Goal: Information Seeking & Learning: Learn about a topic

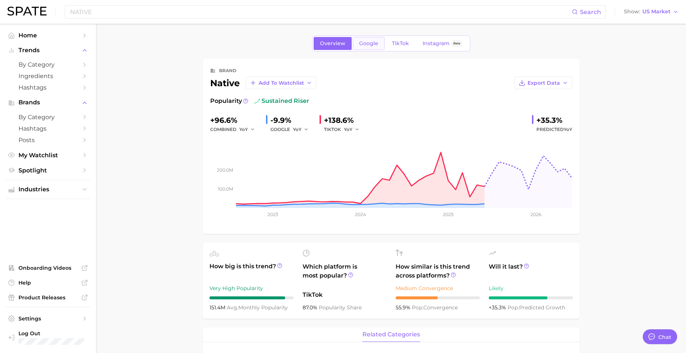
click at [367, 48] on link "Google" at bounding box center [369, 43] width 32 height 13
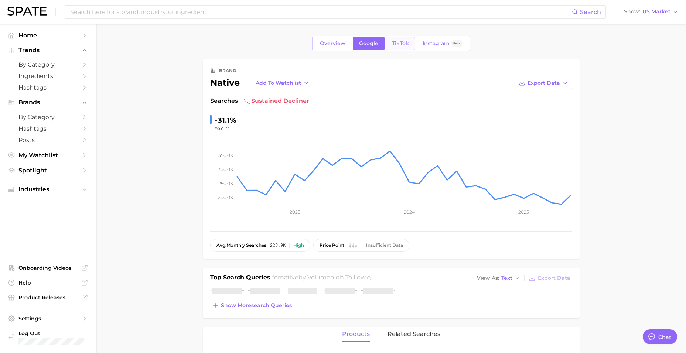
click at [395, 42] on span "TikTok" at bounding box center [400, 43] width 17 height 6
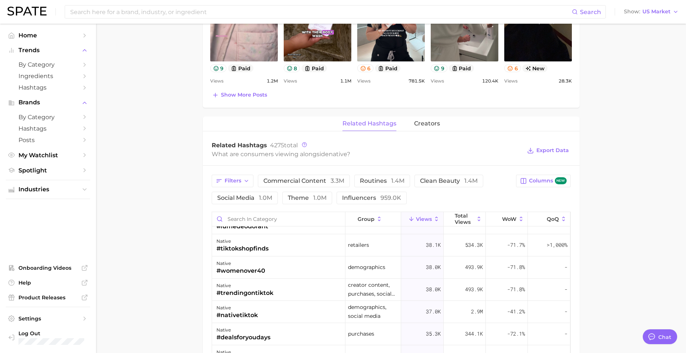
scroll to position [518, 0]
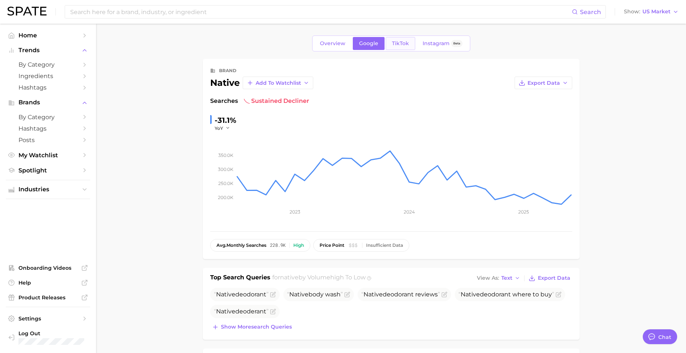
click at [399, 41] on span "TikTok" at bounding box center [400, 43] width 17 height 6
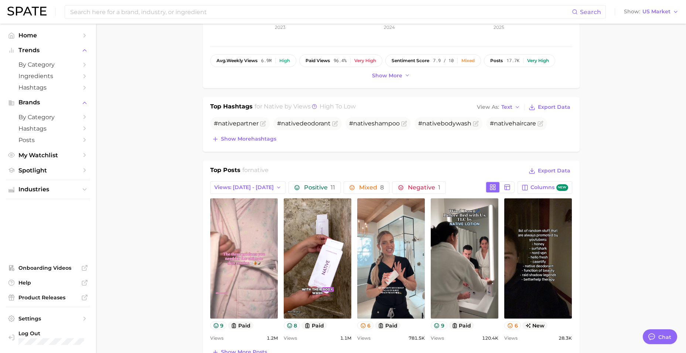
scroll to position [296, 0]
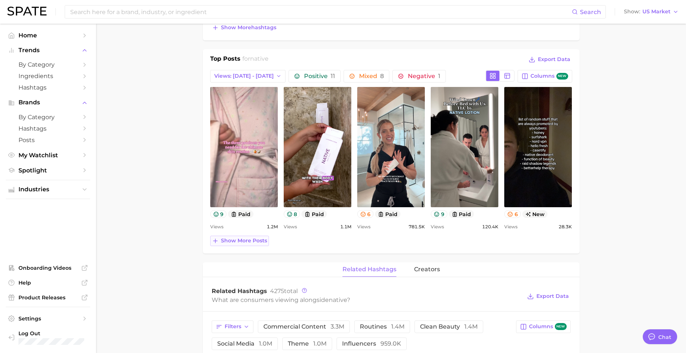
click at [239, 238] on span "Show more posts" at bounding box center [244, 240] width 46 height 6
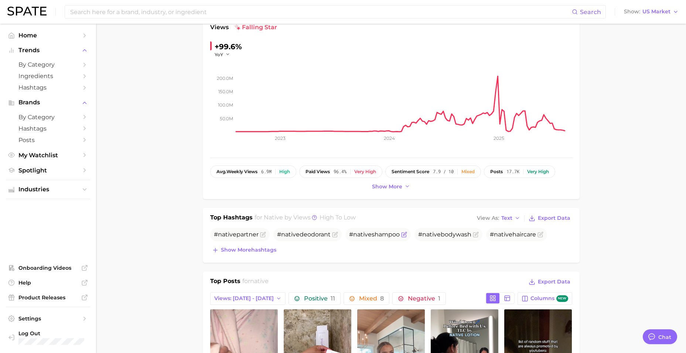
scroll to position [74, 0]
click at [367, 233] on span "native" at bounding box center [362, 233] width 18 height 7
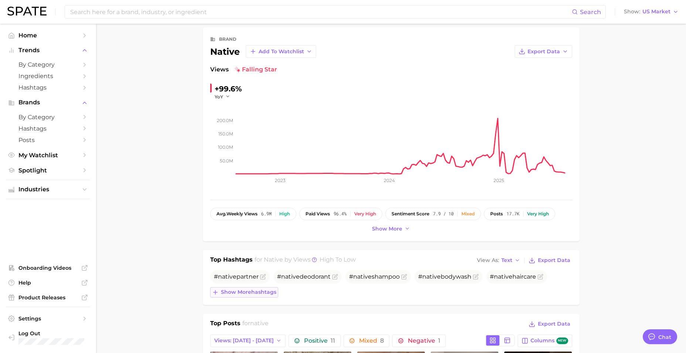
scroll to position [0, 0]
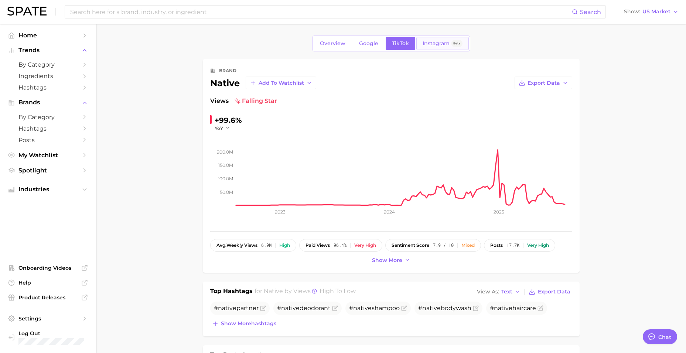
click at [435, 46] on span "Instagram" at bounding box center [436, 43] width 27 height 6
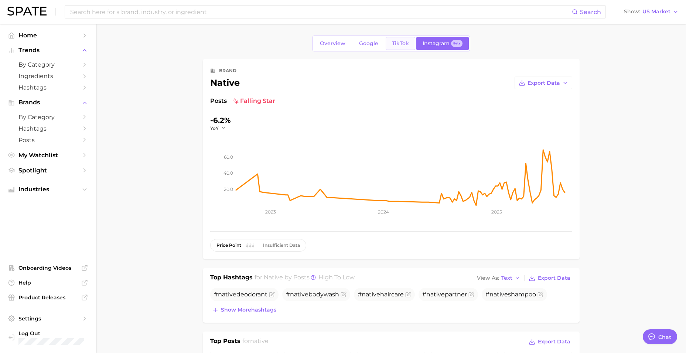
click at [396, 45] on span "TikTok" at bounding box center [400, 43] width 17 height 6
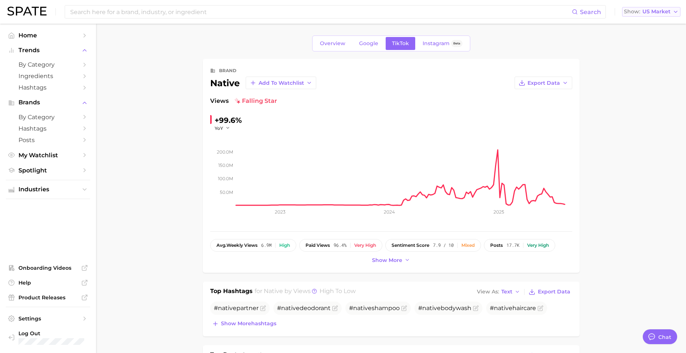
click at [673, 12] on icon "button" at bounding box center [676, 12] width 6 height 6
click at [40, 268] on span "Onboarding Videos" at bounding box center [47, 267] width 59 height 7
click at [35, 37] on span "Home" at bounding box center [47, 35] width 59 height 7
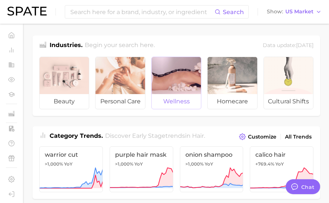
type textarea "x"
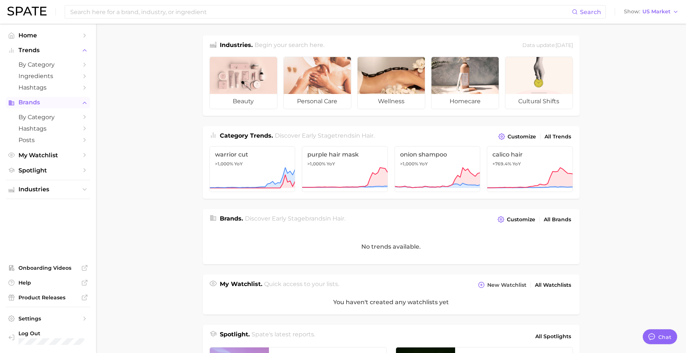
click at [66, 99] on button "Brands" at bounding box center [48, 102] width 84 height 11
click at [65, 102] on span "Brands" at bounding box center [47, 102] width 59 height 7
click at [64, 116] on span "by Category" at bounding box center [47, 116] width 59 height 7
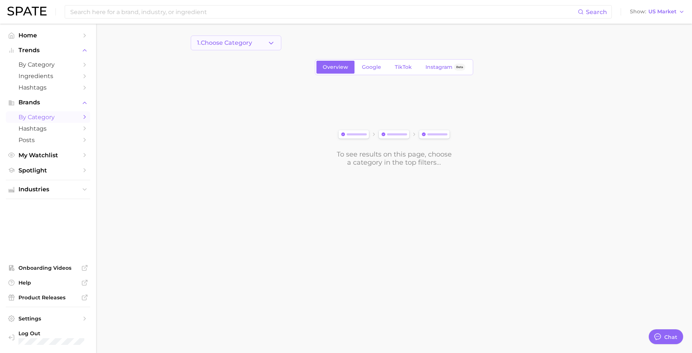
click at [237, 49] on button "1. Choose Category" at bounding box center [236, 42] width 91 height 15
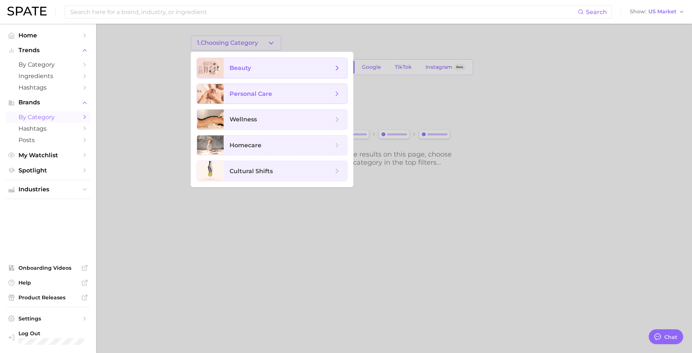
click at [254, 64] on span "beauty" at bounding box center [282, 68] width 104 height 8
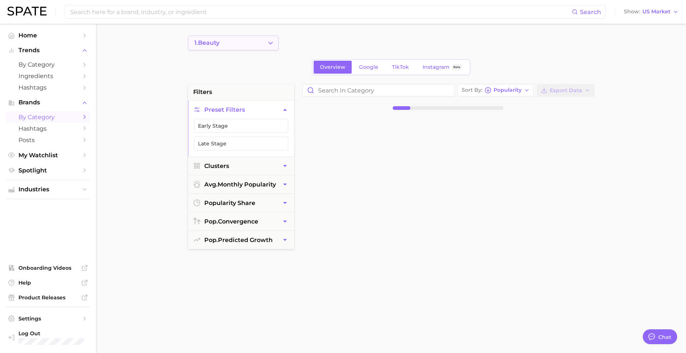
click at [255, 40] on button "1. beauty" at bounding box center [233, 42] width 91 height 15
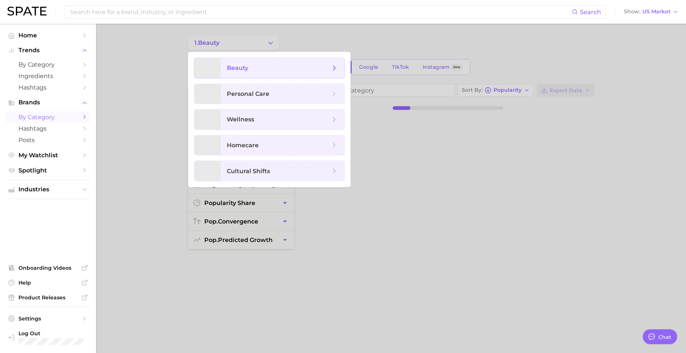
click at [334, 68] on icon at bounding box center [334, 68] width 8 height 8
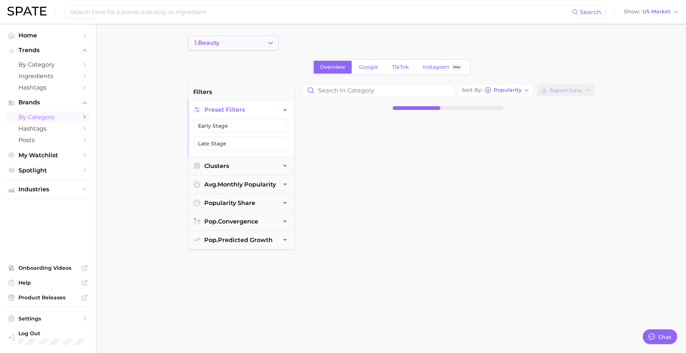
click at [273, 45] on icon "Change Category" at bounding box center [271, 43] width 8 height 8
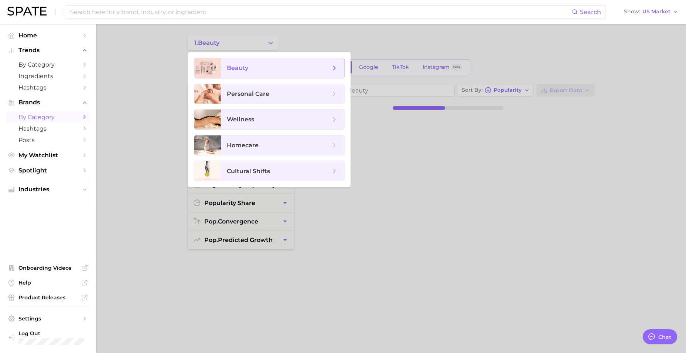
click at [333, 70] on polyline at bounding box center [334, 68] width 2 height 4
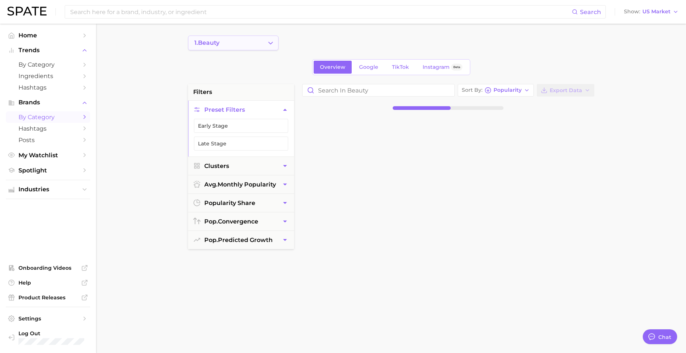
click at [237, 35] on main "1. beauty Overview Google TikTok Instagram Beta filters Preset Filters Early St…" at bounding box center [391, 304] width 590 height 561
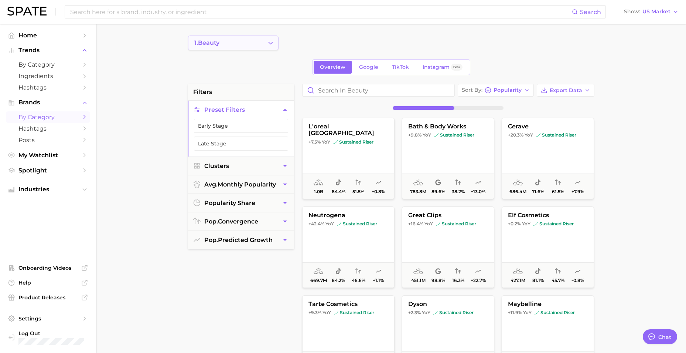
click at [236, 41] on button "1. beauty" at bounding box center [233, 42] width 91 height 15
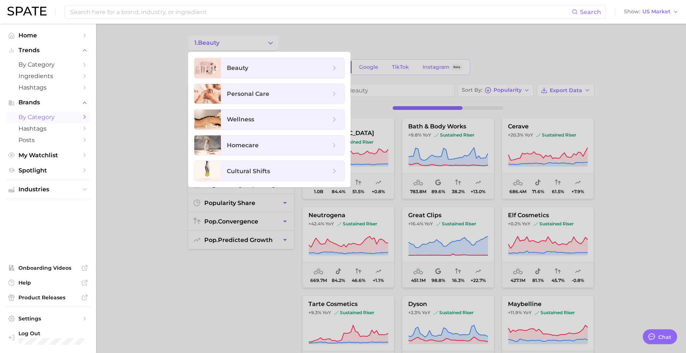
click at [375, 41] on div at bounding box center [343, 176] width 686 height 353
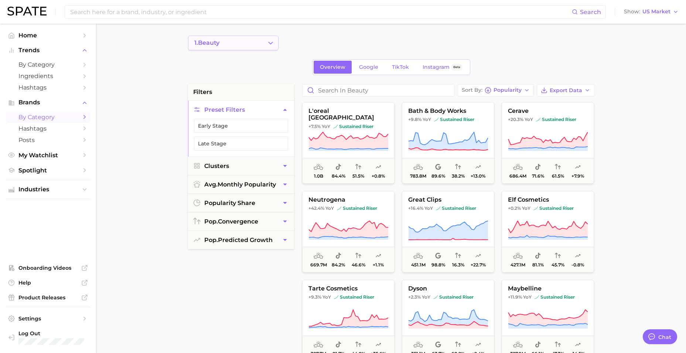
click at [271, 44] on polyline "Change Category" at bounding box center [271, 43] width 4 height 2
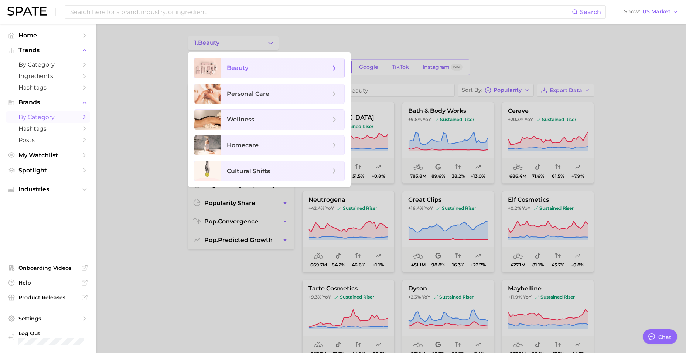
click at [336, 66] on icon at bounding box center [334, 68] width 8 height 8
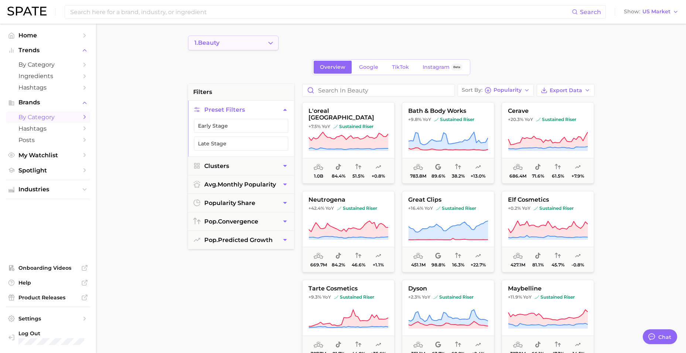
click at [268, 43] on icon "Change Category" at bounding box center [271, 43] width 8 height 8
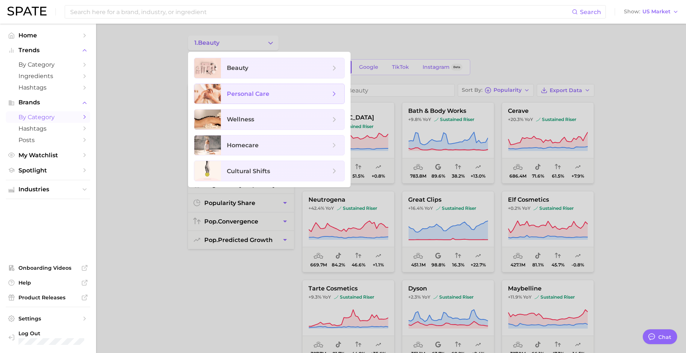
click at [254, 92] on span "personal care" at bounding box center [248, 93] width 43 height 7
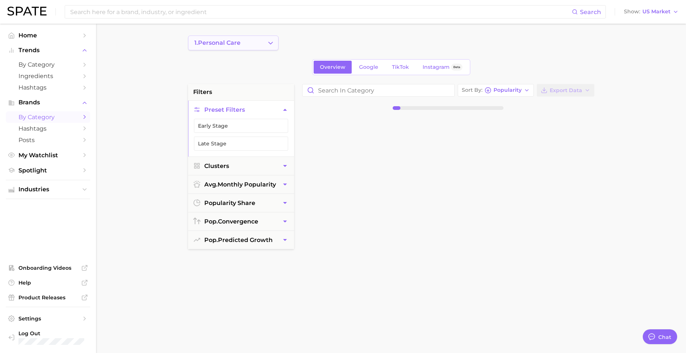
click at [234, 46] on button "1. personal care" at bounding box center [233, 42] width 91 height 15
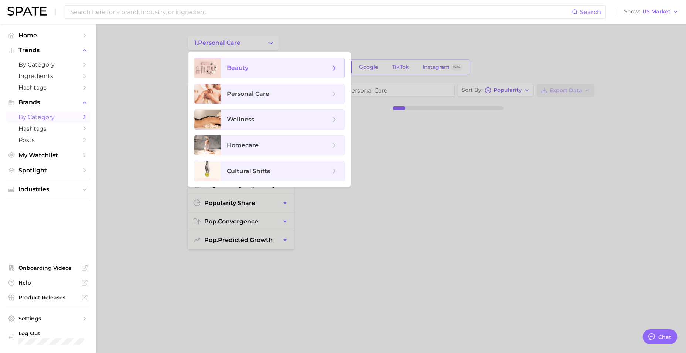
click at [243, 71] on span "beauty" at bounding box center [237, 67] width 21 height 7
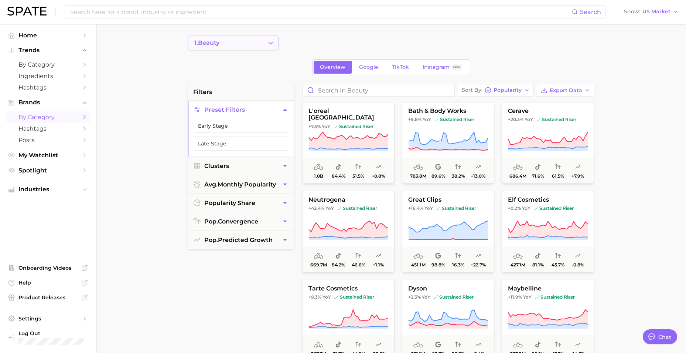
click at [268, 40] on icon "Change Category" at bounding box center [271, 43] width 8 height 8
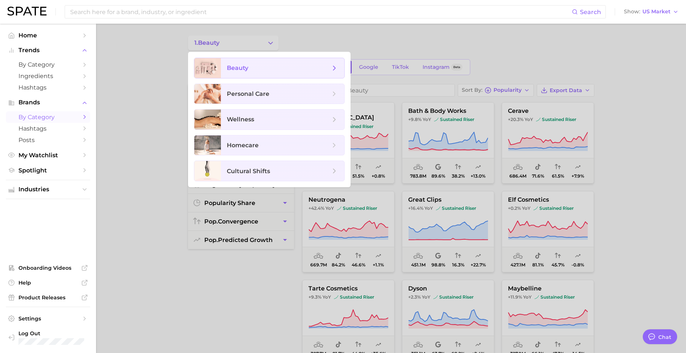
click at [297, 62] on span "beauty" at bounding box center [282, 68] width 123 height 20
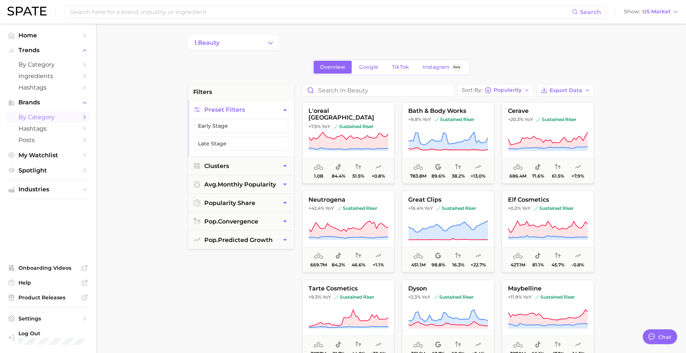
click at [84, 118] on icon "Sidebar" at bounding box center [84, 116] width 7 height 7
click at [85, 117] on icon "Sidebar" at bounding box center [84, 116] width 7 height 7
click at [86, 103] on polyline "Sidebar" at bounding box center [84, 103] width 3 height 2
click at [86, 103] on icon "Sidebar" at bounding box center [84, 102] width 7 height 7
click at [86, 115] on icon "Sidebar" at bounding box center [84, 116] width 7 height 7
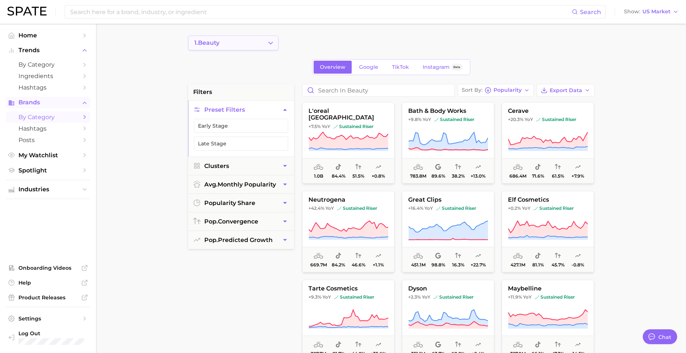
click at [272, 43] on polyline "Change Category" at bounding box center [271, 43] width 4 height 2
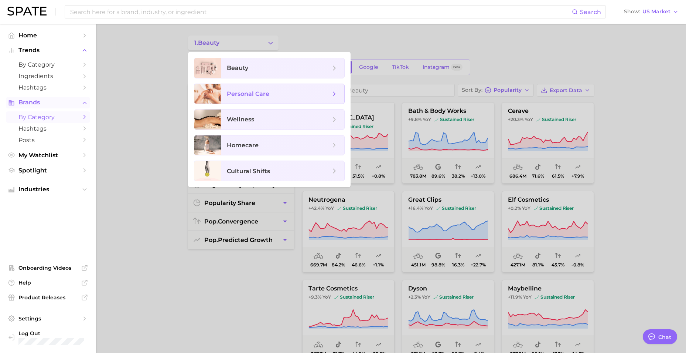
click at [332, 96] on icon at bounding box center [334, 94] width 8 height 8
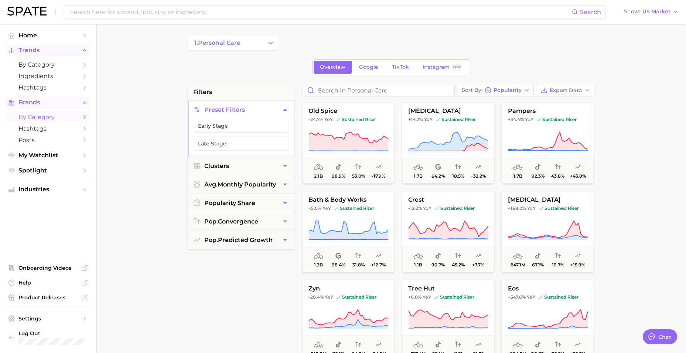
click at [57, 48] on span "Trends" at bounding box center [47, 50] width 59 height 7
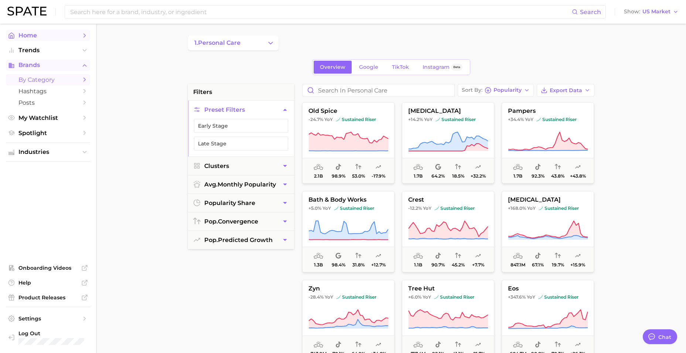
click at [44, 37] on span "Home" at bounding box center [47, 35] width 59 height 7
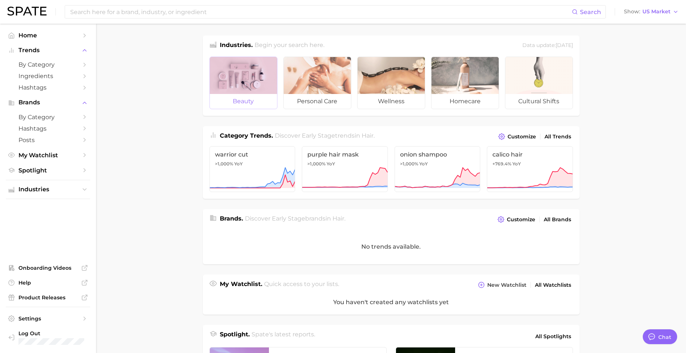
click at [243, 78] on div at bounding box center [243, 75] width 67 height 37
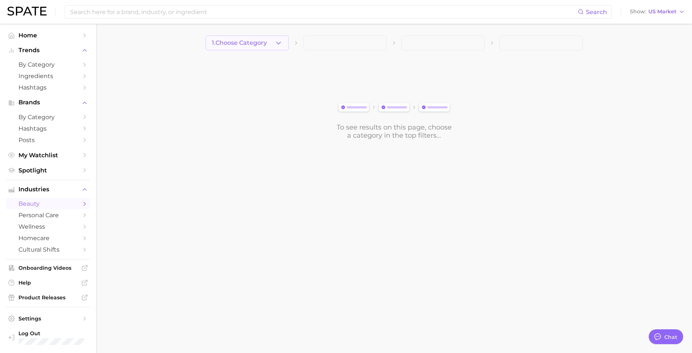
click at [274, 39] on button "1. Choose Category" at bounding box center [247, 42] width 83 height 15
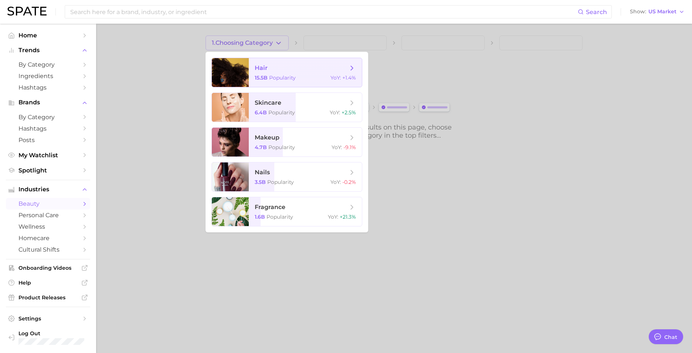
click at [327, 69] on span "hair" at bounding box center [301, 68] width 93 height 8
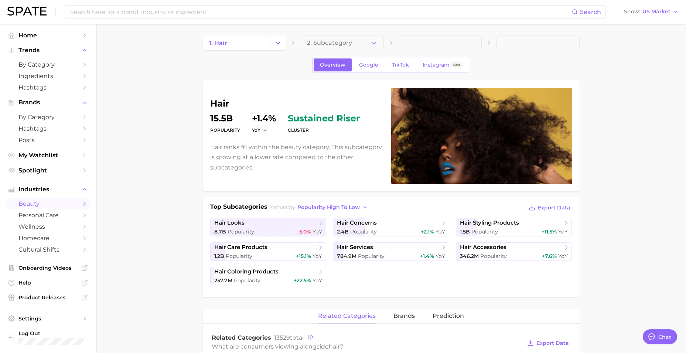
click at [349, 45] on span "2. Subcategory" at bounding box center [329, 43] width 45 height 7
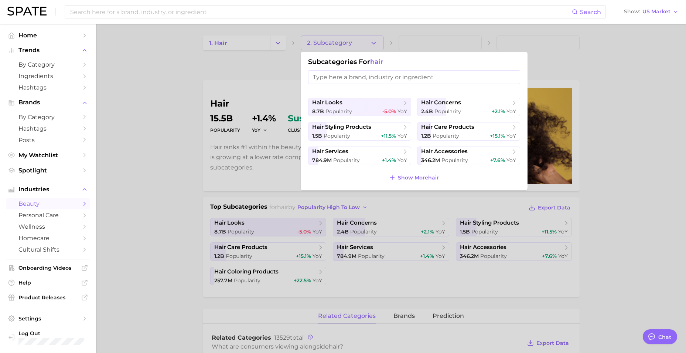
click at [226, 41] on div at bounding box center [343, 176] width 686 height 353
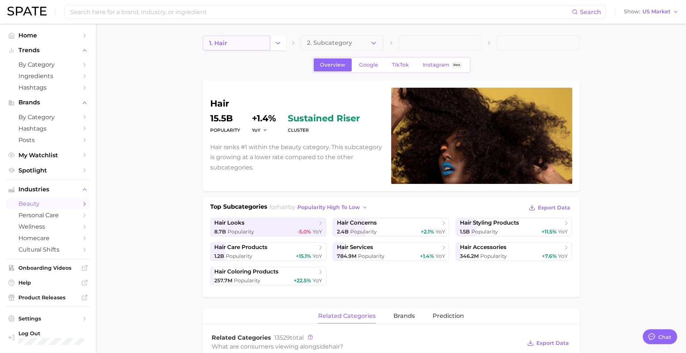
click at [231, 41] on link "1. hair" at bounding box center [236, 42] width 67 height 15
click at [274, 41] on button "Change Category" at bounding box center [278, 42] width 16 height 15
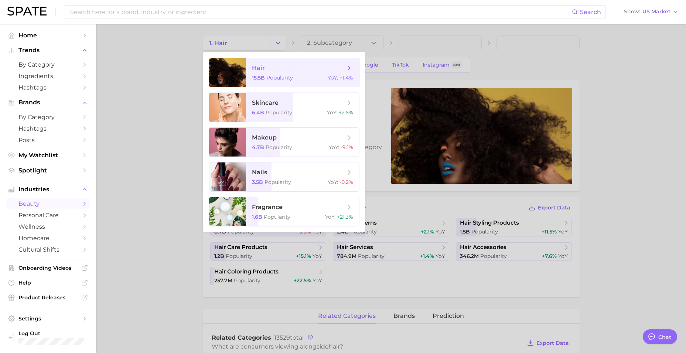
click at [271, 72] on span "hair 15.5b Popularity YoY : +1.4%" at bounding box center [302, 72] width 113 height 29
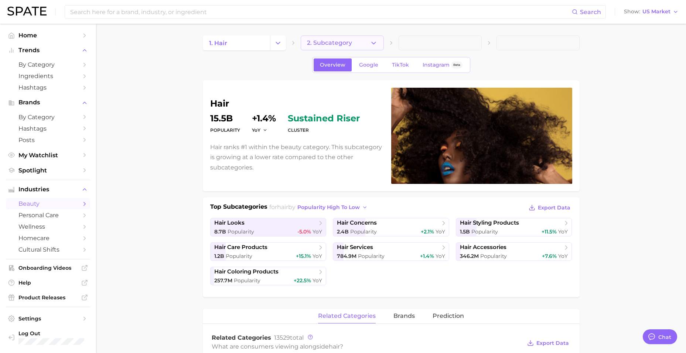
click at [345, 45] on span "2. Subcategory" at bounding box center [329, 43] width 45 height 7
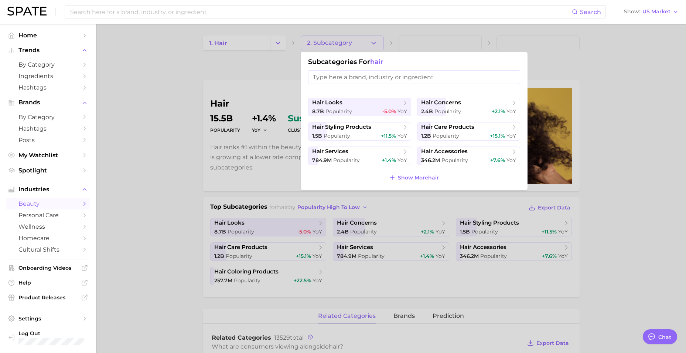
click at [345, 45] on div at bounding box center [343, 176] width 686 height 353
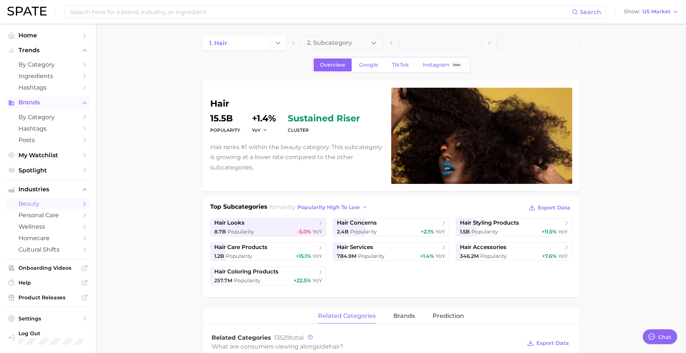
click at [49, 104] on span "Brands" at bounding box center [47, 102] width 59 height 7
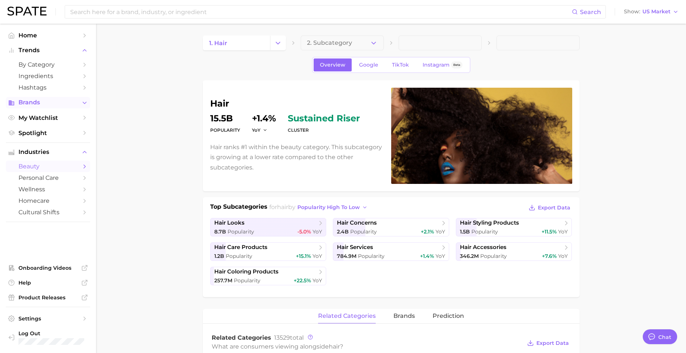
click at [49, 104] on span "Brands" at bounding box center [47, 102] width 59 height 7
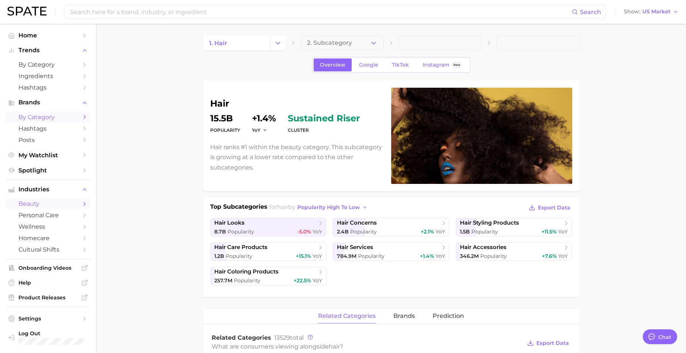
click at [49, 118] on span "by Category" at bounding box center [47, 116] width 59 height 7
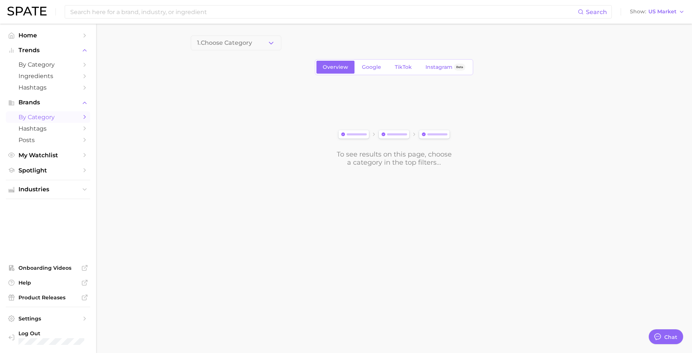
click at [261, 45] on button "1. Choose Category" at bounding box center [236, 42] width 91 height 15
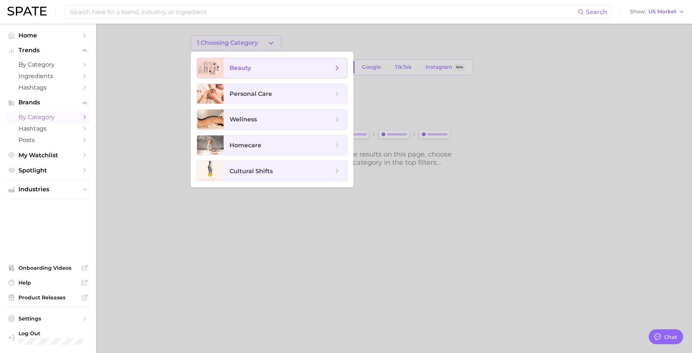
click at [258, 69] on span "beauty" at bounding box center [282, 68] width 104 height 8
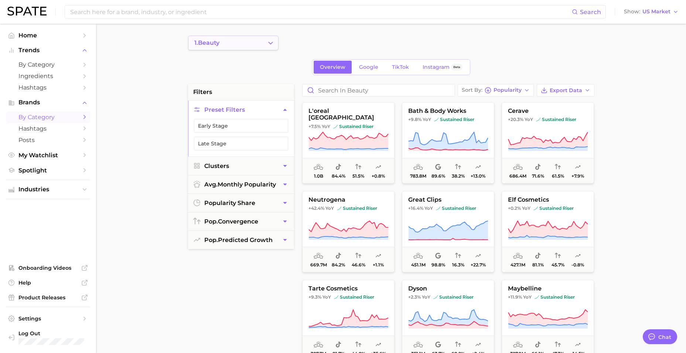
click at [247, 44] on button "1. beauty" at bounding box center [233, 42] width 91 height 15
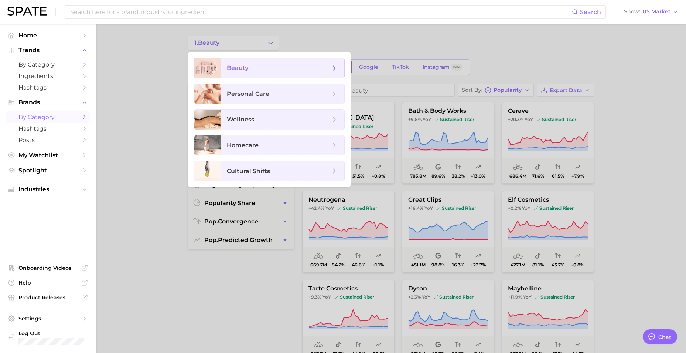
click at [336, 69] on icon at bounding box center [334, 68] width 8 height 8
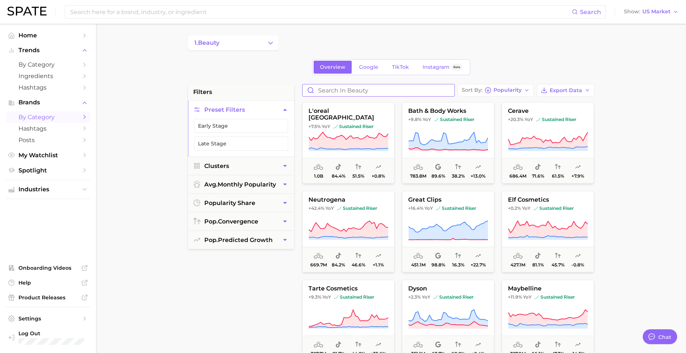
click at [373, 89] on input "Search in beauty" at bounding box center [379, 90] width 152 height 12
click at [235, 47] on button "1. beauty" at bounding box center [233, 42] width 91 height 15
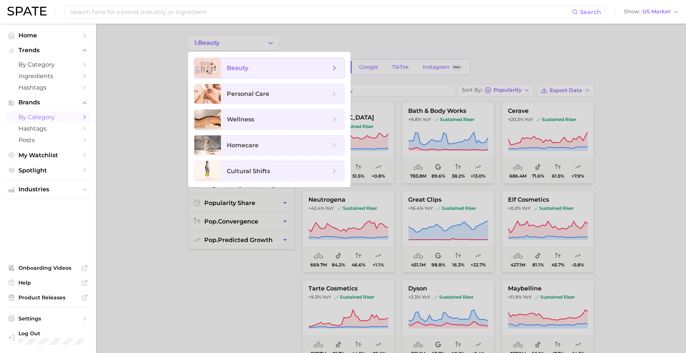
click at [330, 62] on span "beauty" at bounding box center [282, 68] width 123 height 20
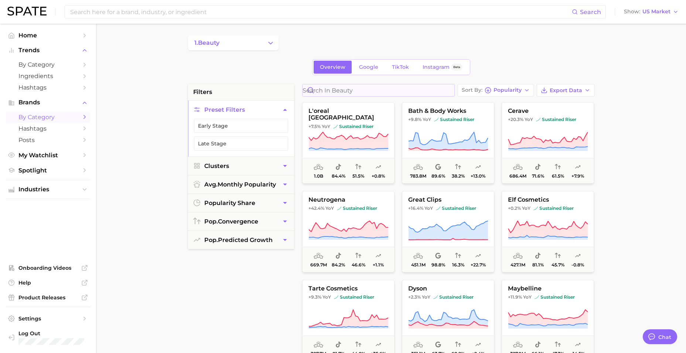
drag, startPoint x: 380, startPoint y: 97, endPoint x: 377, endPoint y: 93, distance: 4.6
click at [380, 97] on div "Sort By Popularity Export Data l'oreal paris +7.5% YoY sustained riser 1.0b 84.…" at bounding box center [449, 271] width 300 height 375
click at [377, 93] on input "Search in beauty" at bounding box center [379, 90] width 152 height 12
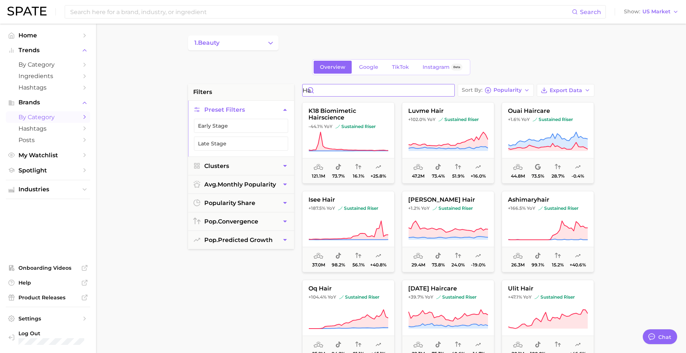
type input "h"
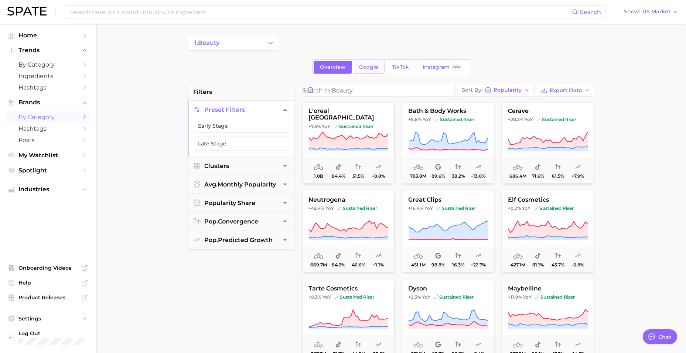
click at [373, 65] on span "Google" at bounding box center [368, 67] width 19 height 6
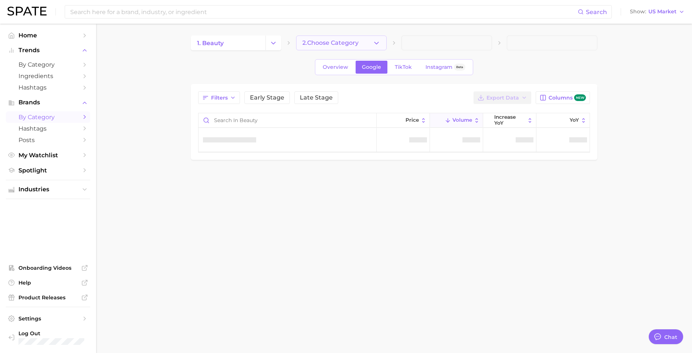
click at [353, 44] on span "2. Choose Category" at bounding box center [330, 43] width 56 height 7
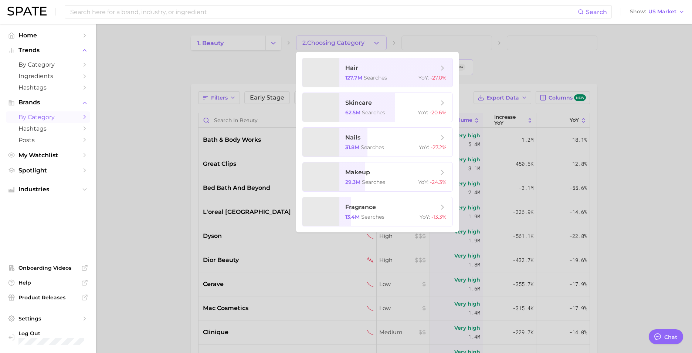
type textarea "x"
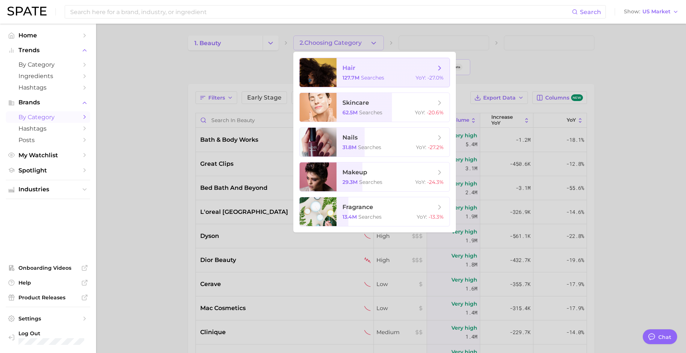
click at [399, 67] on span "hair" at bounding box center [389, 68] width 93 height 8
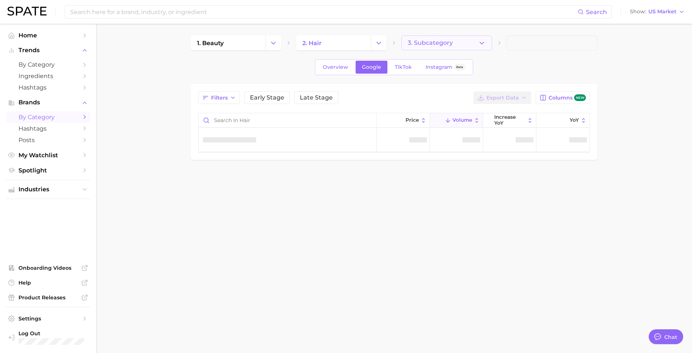
click at [423, 47] on button "3. Subcategory" at bounding box center [446, 42] width 91 height 15
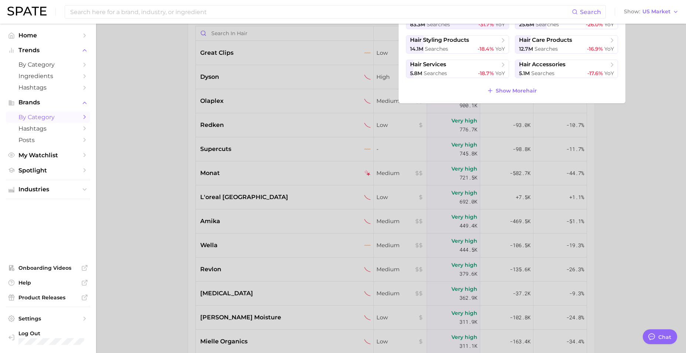
scroll to position [74, 0]
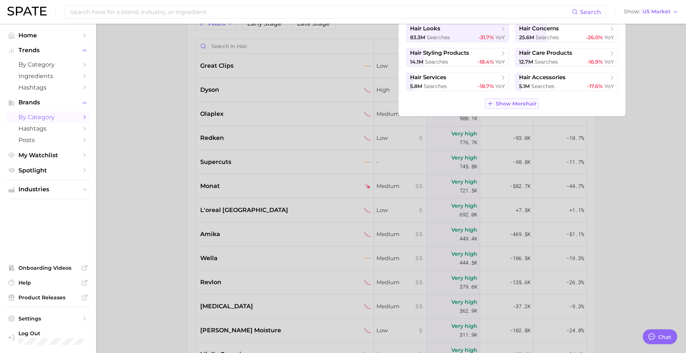
click at [507, 105] on span "Show More hair" at bounding box center [516, 104] width 41 height 6
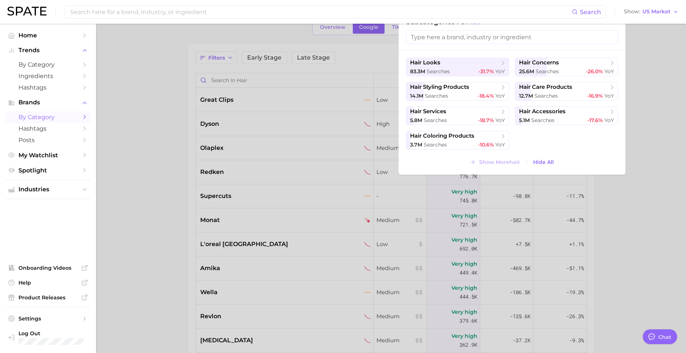
scroll to position [0, 0]
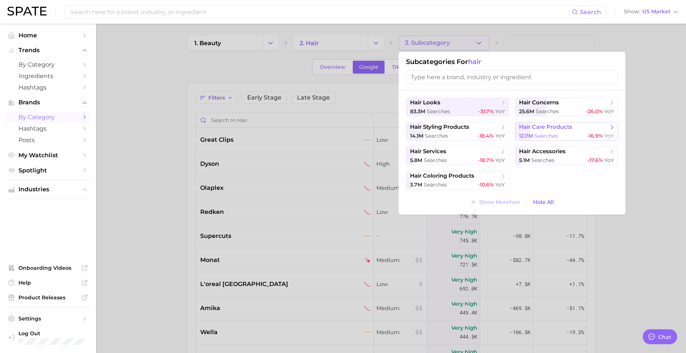
click at [569, 130] on span "hair care products" at bounding box center [564, 126] width 90 height 7
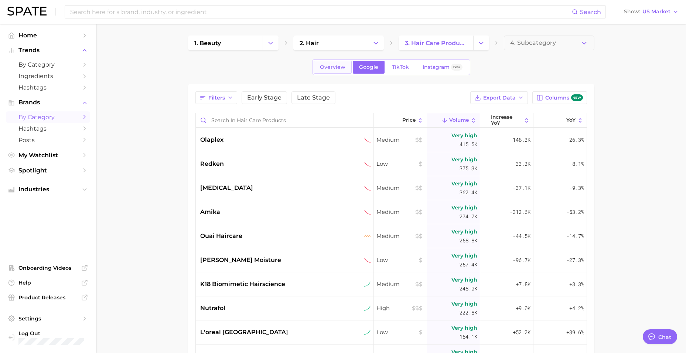
click at [328, 70] on link "Overview" at bounding box center [333, 67] width 38 height 13
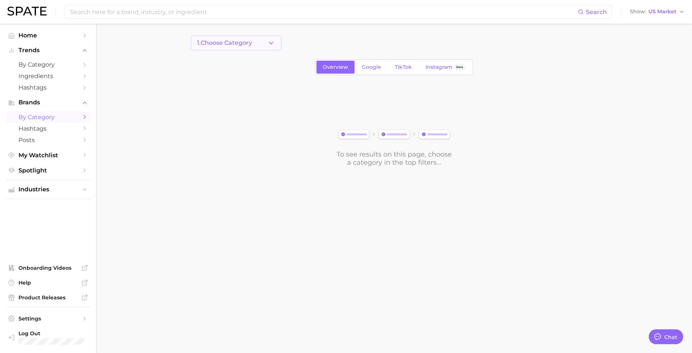
click at [255, 41] on button "1. Choose Category" at bounding box center [236, 42] width 91 height 15
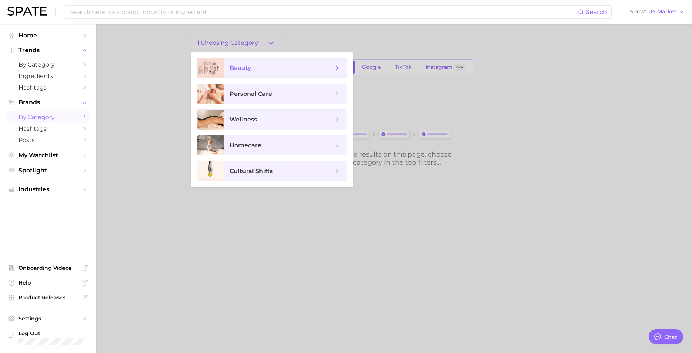
click at [266, 67] on span "beauty" at bounding box center [282, 68] width 104 height 8
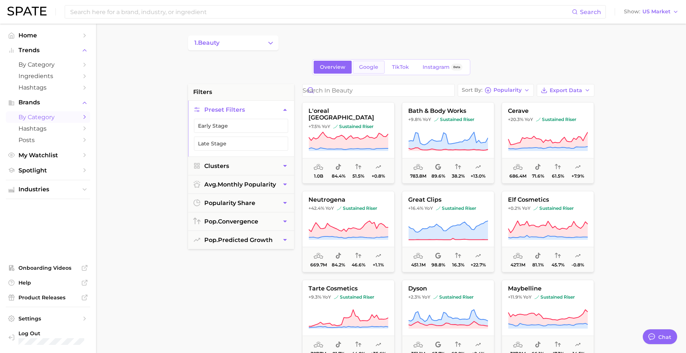
click at [372, 69] on span "Google" at bounding box center [368, 67] width 19 height 6
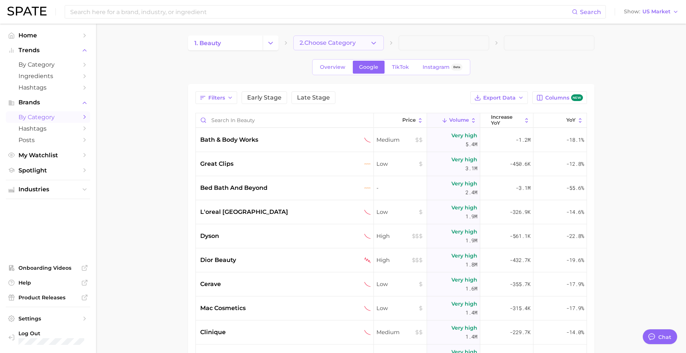
click at [341, 44] on span "2. Choose Category" at bounding box center [328, 43] width 56 height 7
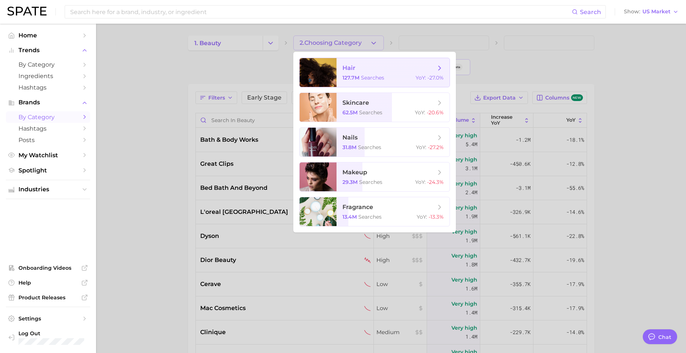
click at [373, 69] on span "hair" at bounding box center [389, 68] width 93 height 8
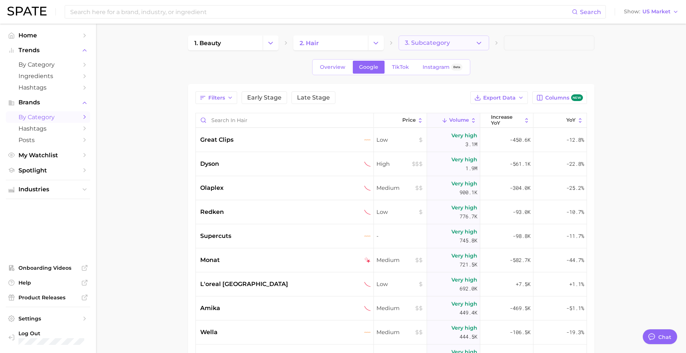
click at [415, 49] on button "3. Subcategory" at bounding box center [444, 42] width 91 height 15
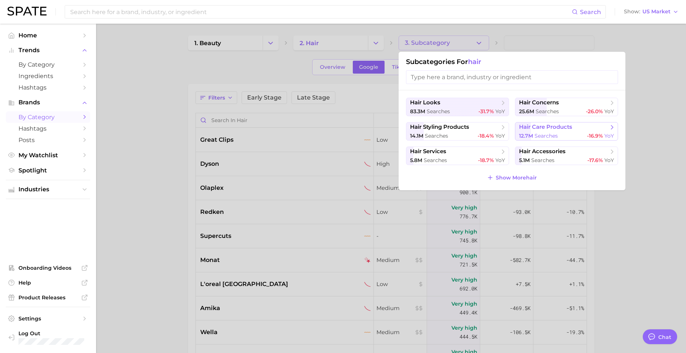
click at [550, 129] on span "hair care products" at bounding box center [545, 126] width 53 height 7
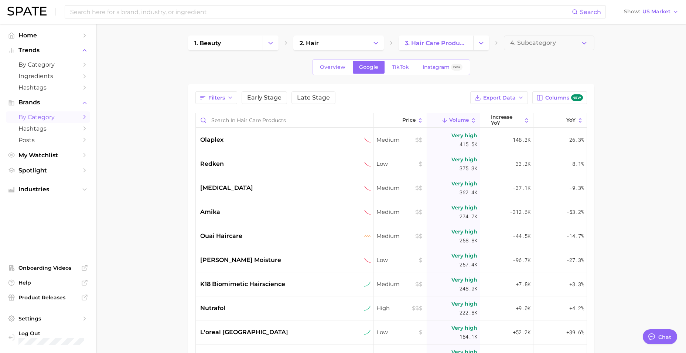
click at [534, 34] on main "1. beauty 2. hair 3. hair care products 4. Subcategory Overview Google TikTok I…" at bounding box center [391, 267] width 590 height 486
click at [540, 43] on span "4. Subcategory" at bounding box center [534, 43] width 46 height 7
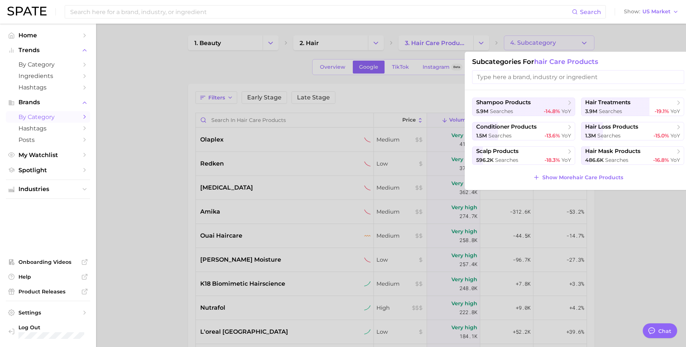
click at [540, 43] on div at bounding box center [343, 173] width 686 height 347
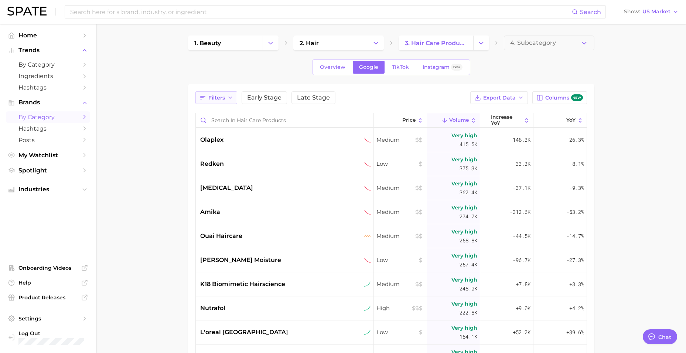
click at [214, 100] on span "Filters" at bounding box center [216, 98] width 17 height 6
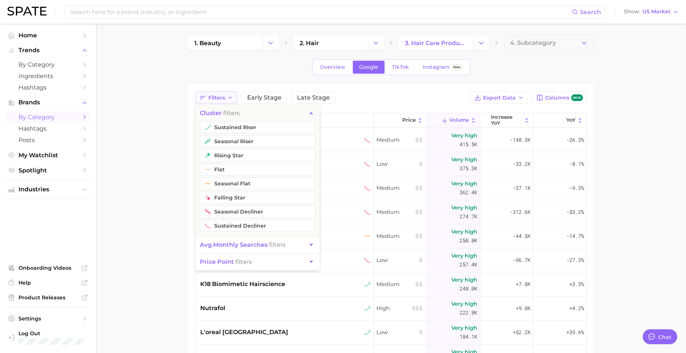
click at [214, 100] on span "Filters" at bounding box center [216, 98] width 17 height 6
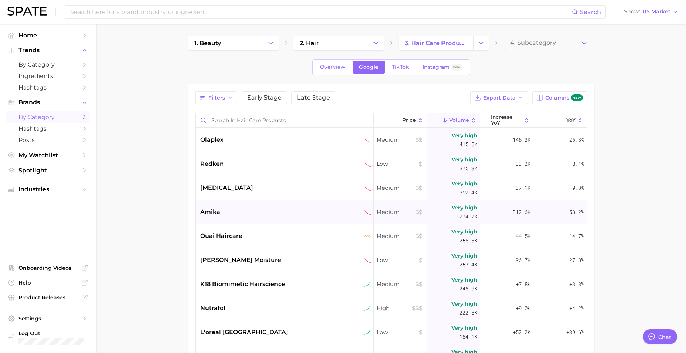
click at [295, 215] on div "amika" at bounding box center [285, 211] width 171 height 9
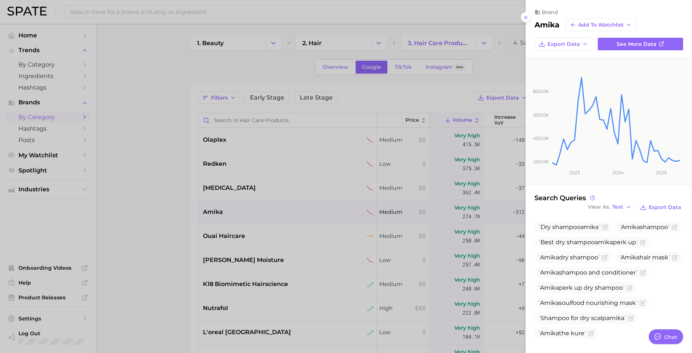
click at [528, 19] on icon at bounding box center [526, 17] width 6 height 6
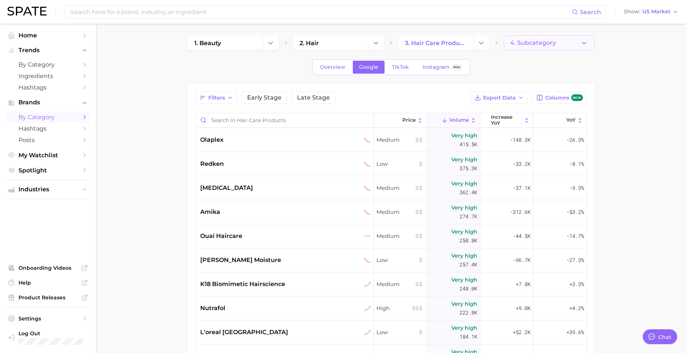
click at [539, 46] on span "4. Subcategory" at bounding box center [534, 43] width 46 height 7
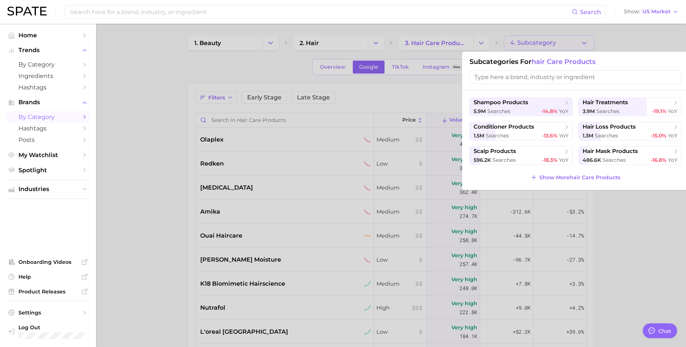
click at [541, 41] on div at bounding box center [343, 173] width 686 height 347
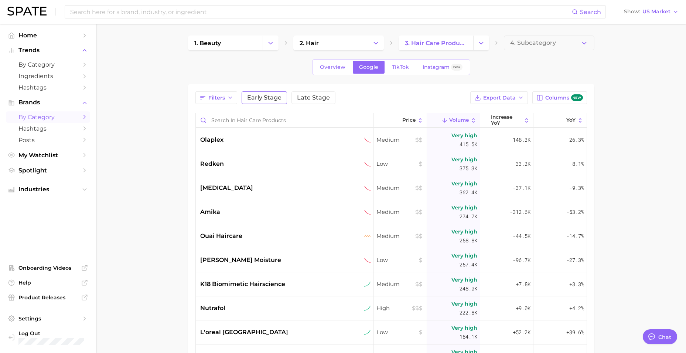
click at [260, 102] on button "Early Stage" at bounding box center [264, 97] width 45 height 13
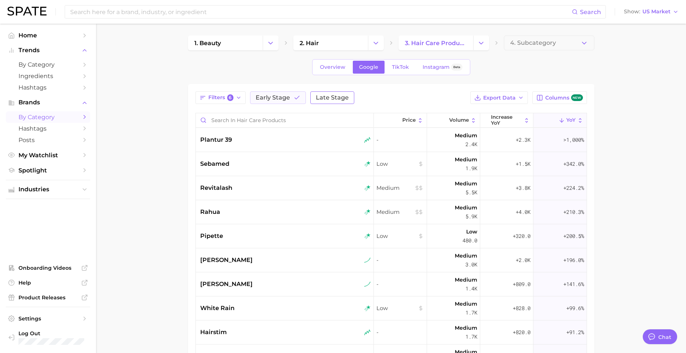
click at [325, 95] on span "Late Stage" at bounding box center [332, 98] width 33 height 6
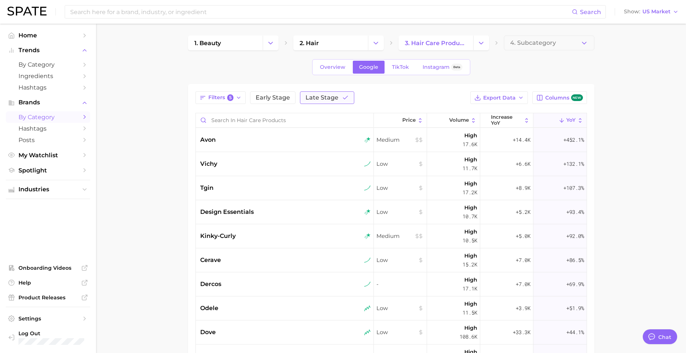
click at [332, 96] on span "Late Stage" at bounding box center [322, 98] width 33 height 6
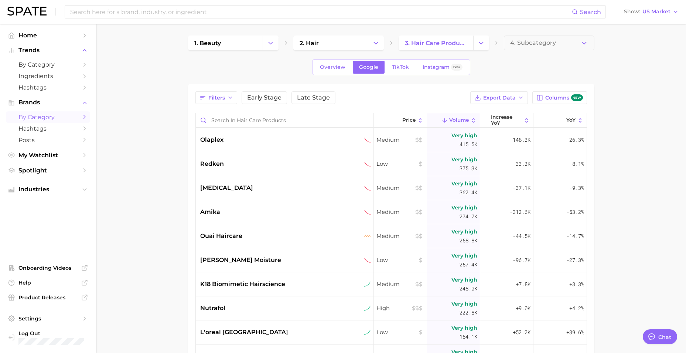
click at [370, 103] on div "Filters Early Stage Late Stage Export Data Columns new" at bounding box center [392, 97] width 392 height 13
click at [289, 140] on div "olaplex" at bounding box center [285, 139] width 171 height 9
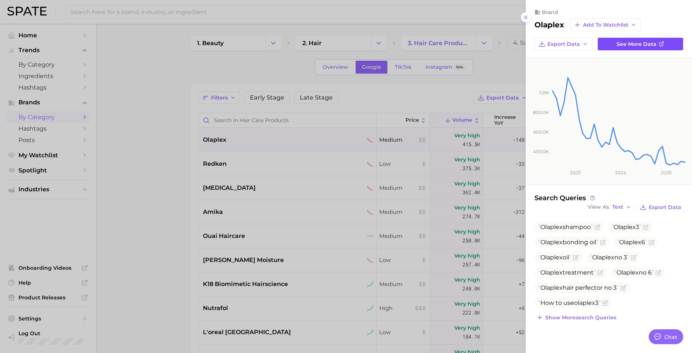
click at [641, 45] on span "See more data" at bounding box center [637, 44] width 40 height 6
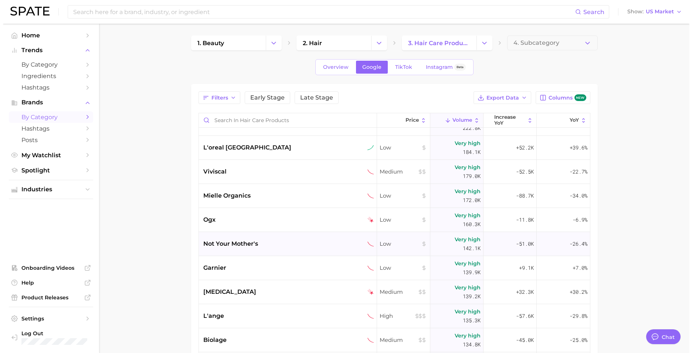
scroll to position [185, 0]
click at [364, 243] on img at bounding box center [367, 243] width 6 height 6
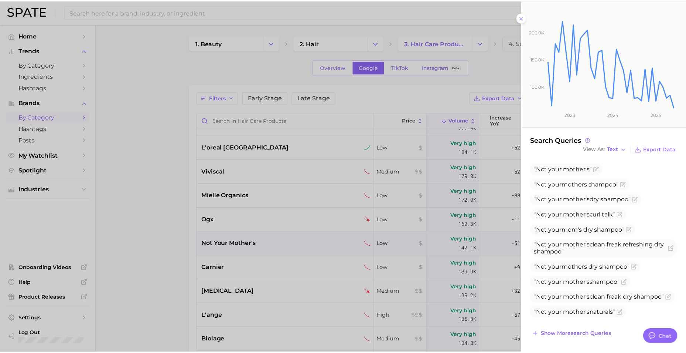
scroll to position [0, 0]
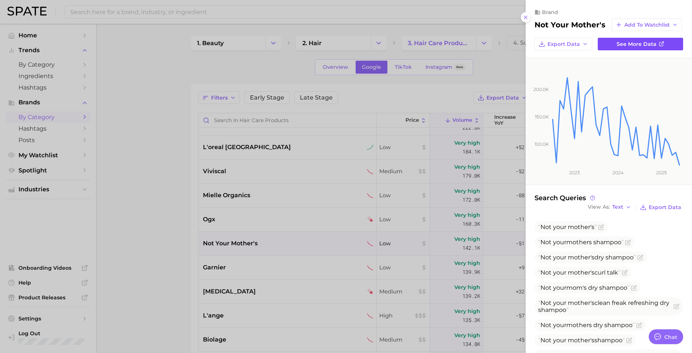
click at [648, 47] on span "See more data" at bounding box center [637, 44] width 40 height 6
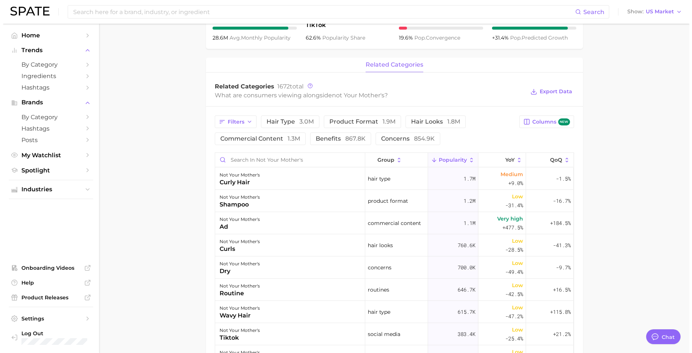
scroll to position [259, 0]
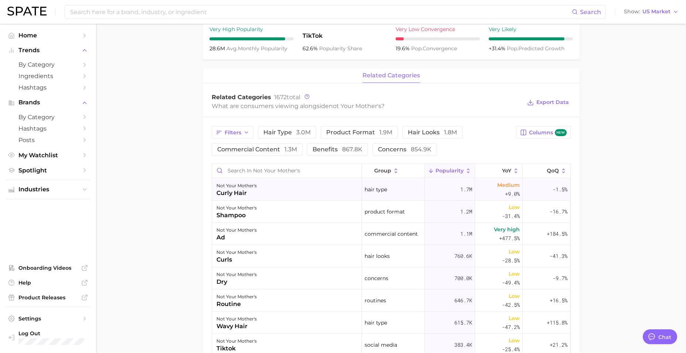
click at [328, 181] on div "not your mother's curly hair" at bounding box center [287, 189] width 150 height 22
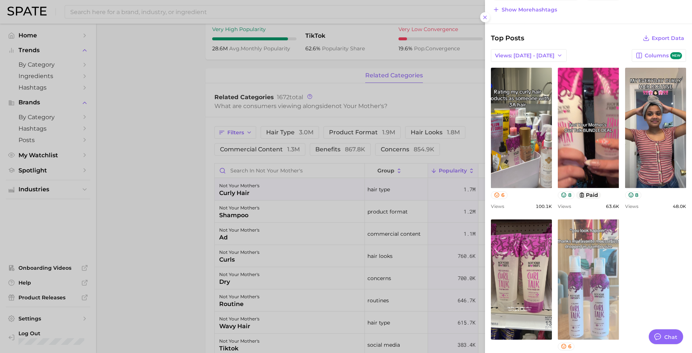
scroll to position [312, 0]
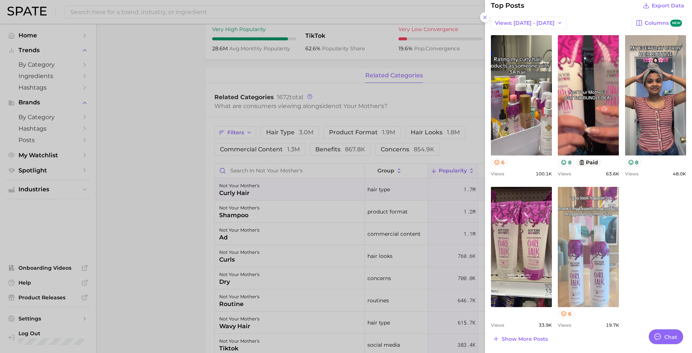
click at [590, 271] on link "view post on TikTok" at bounding box center [588, 247] width 61 height 120
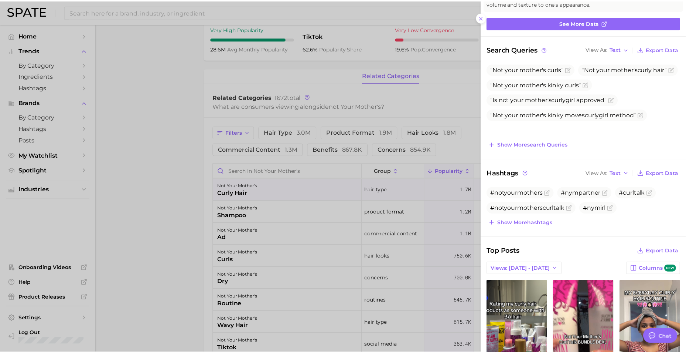
scroll to position [0, 0]
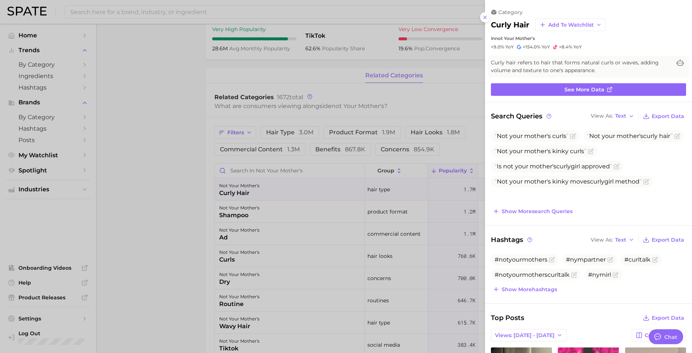
click at [176, 157] on div at bounding box center [346, 176] width 692 height 353
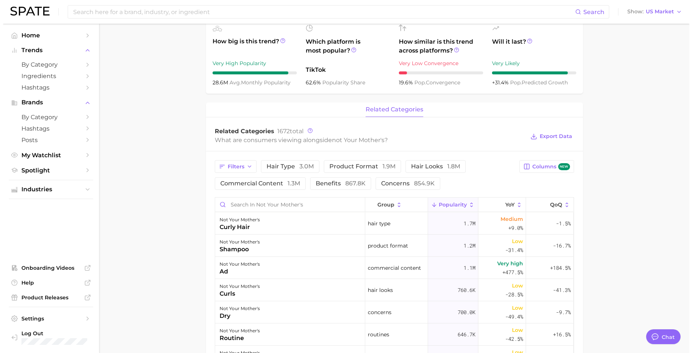
scroll to position [222, 0]
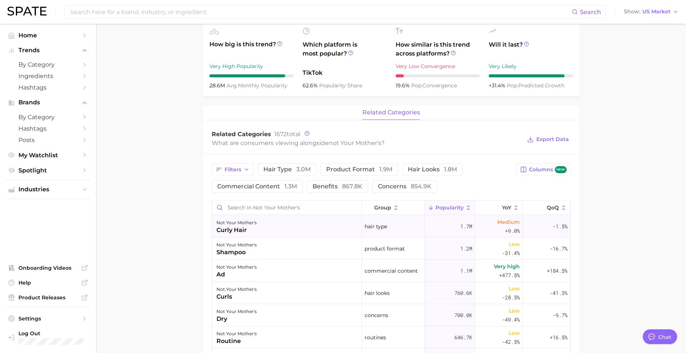
click at [259, 227] on div "not your mother's curly hair" at bounding box center [287, 226] width 150 height 22
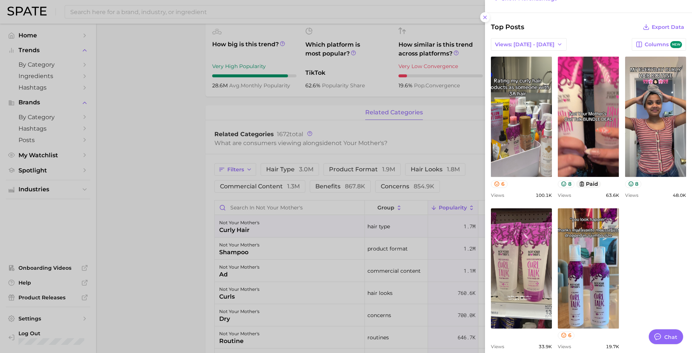
scroll to position [312, 0]
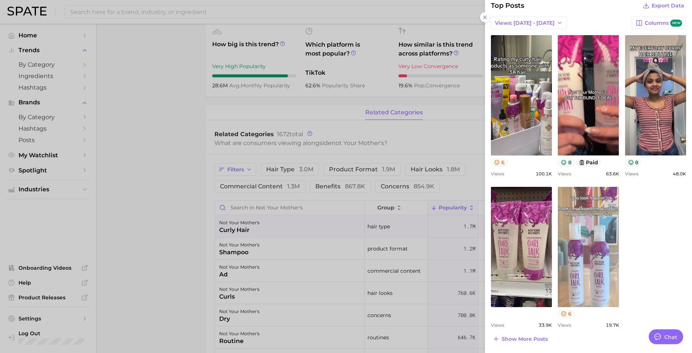
click at [589, 248] on link "view post on TikTok" at bounding box center [588, 247] width 61 height 120
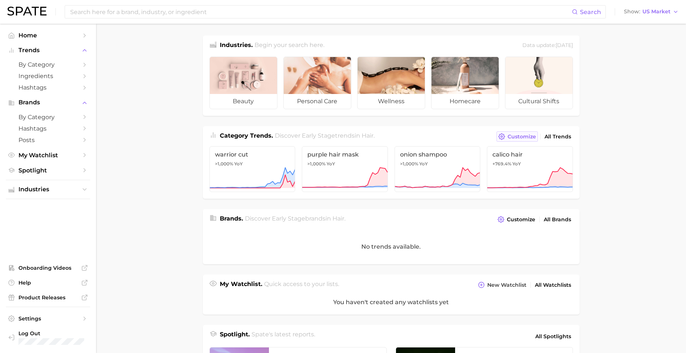
click at [519, 135] on span "Customize" at bounding box center [522, 136] width 28 height 6
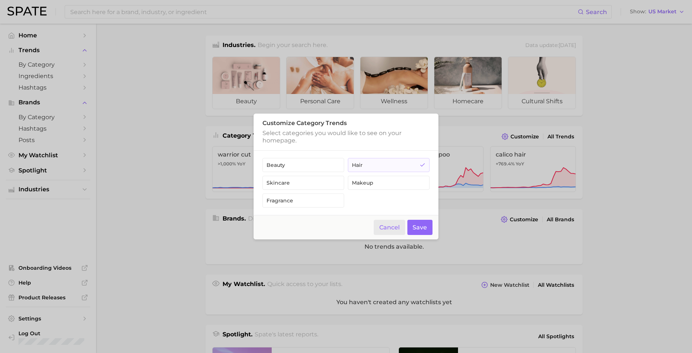
click at [386, 226] on button "Cancel" at bounding box center [389, 227] width 31 height 15
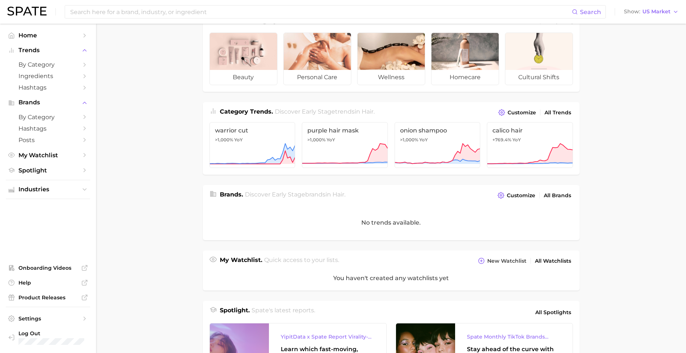
scroll to position [37, 0]
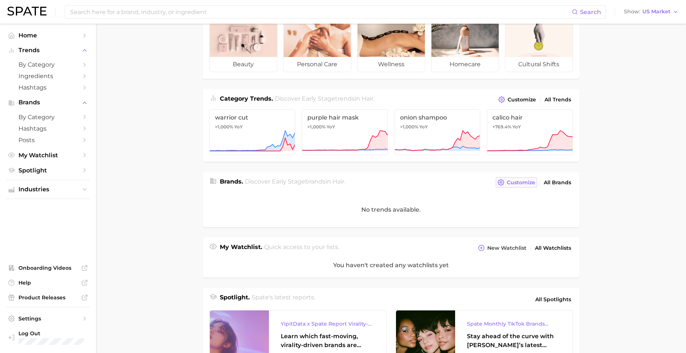
click at [519, 183] on span "Customize" at bounding box center [521, 182] width 28 height 6
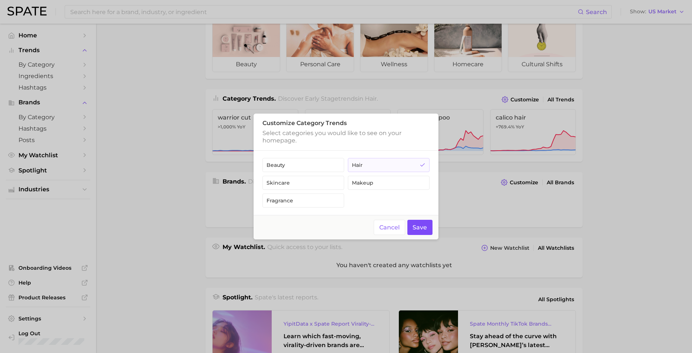
click at [425, 231] on button "Save" at bounding box center [420, 227] width 26 height 15
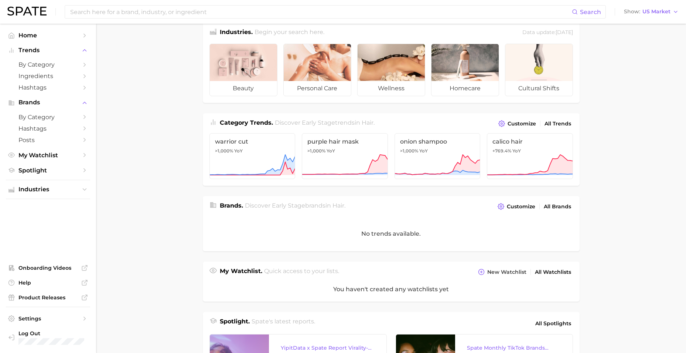
scroll to position [0, 0]
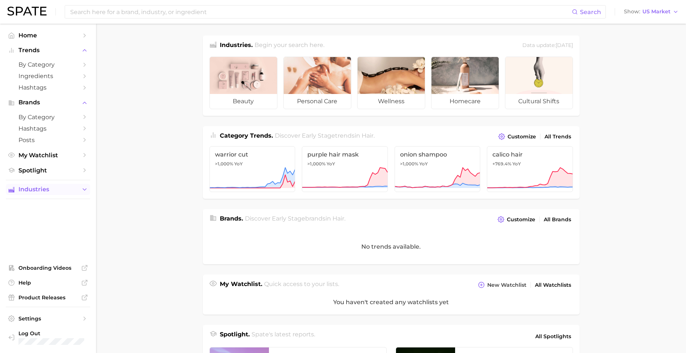
click at [49, 186] on span "Industries" at bounding box center [47, 189] width 59 height 7
click at [42, 62] on span "by Category" at bounding box center [47, 64] width 59 height 7
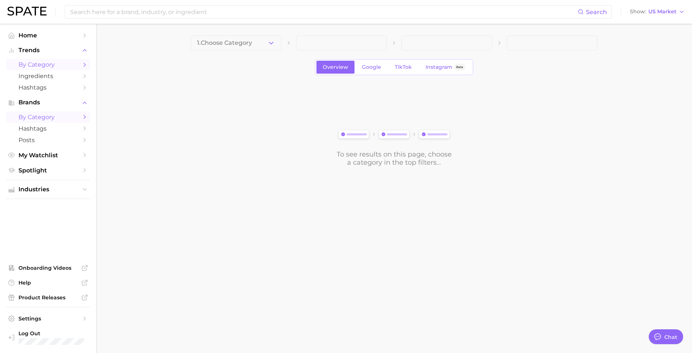
click at [42, 118] on span "by Category" at bounding box center [47, 116] width 59 height 7
click at [42, 139] on span "Posts" at bounding box center [47, 139] width 59 height 7
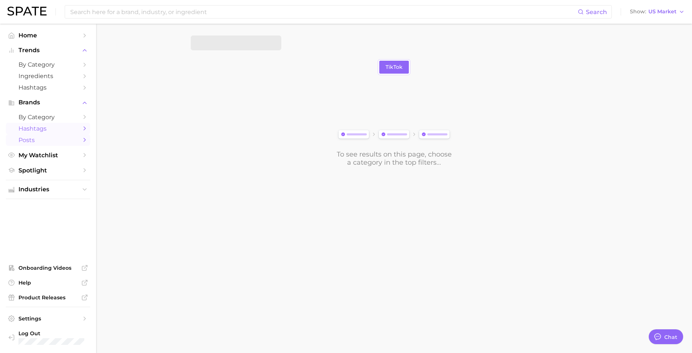
click at [41, 127] on span "Hashtags" at bounding box center [47, 128] width 59 height 7
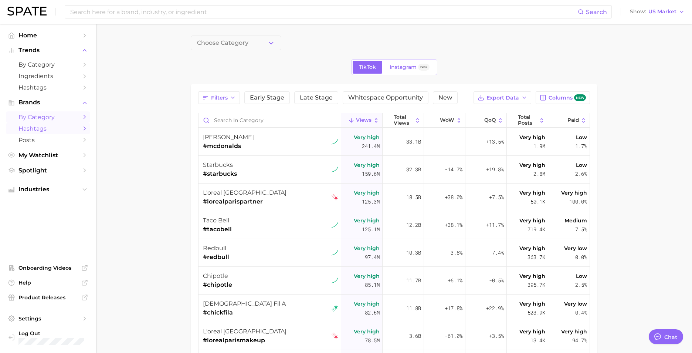
type textarea "x"
click at [219, 41] on span "Choose Category" at bounding box center [219, 43] width 51 height 7
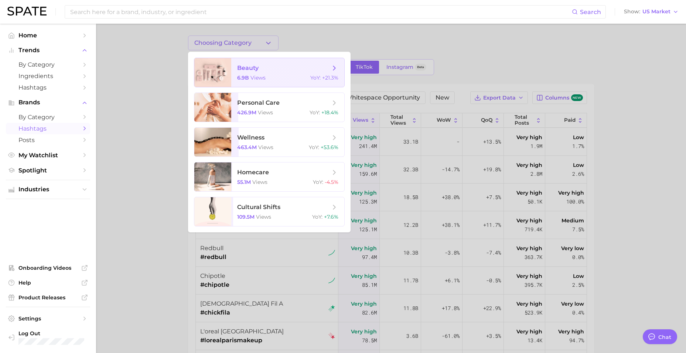
click at [285, 85] on span "beauty 6.9b views YoY : +21.3%" at bounding box center [287, 72] width 113 height 29
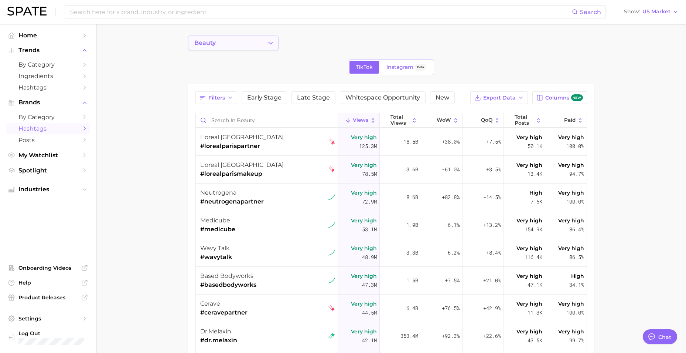
click at [244, 36] on button "beauty" at bounding box center [233, 42] width 91 height 15
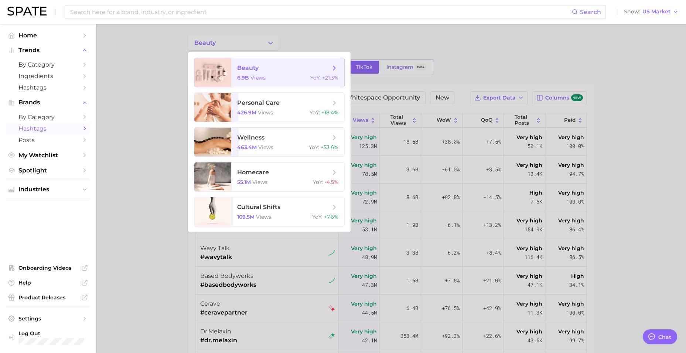
click at [333, 67] on icon at bounding box center [334, 68] width 8 height 8
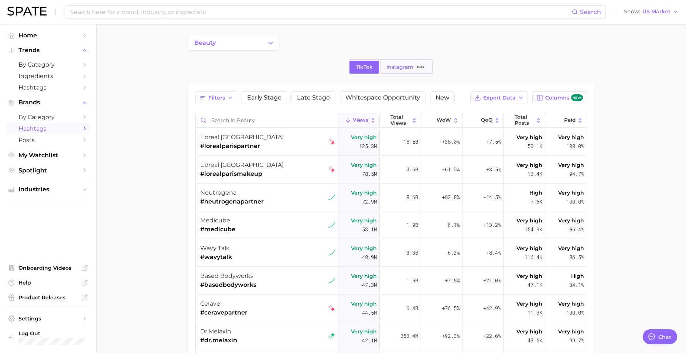
click at [393, 67] on span "Instagram" at bounding box center [400, 67] width 27 height 6
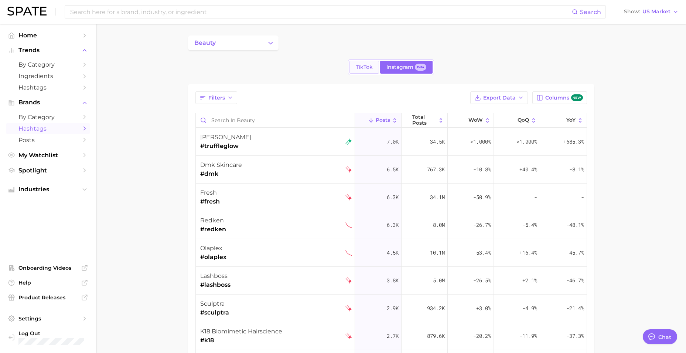
click at [357, 66] on span "TikTok" at bounding box center [364, 67] width 17 height 6
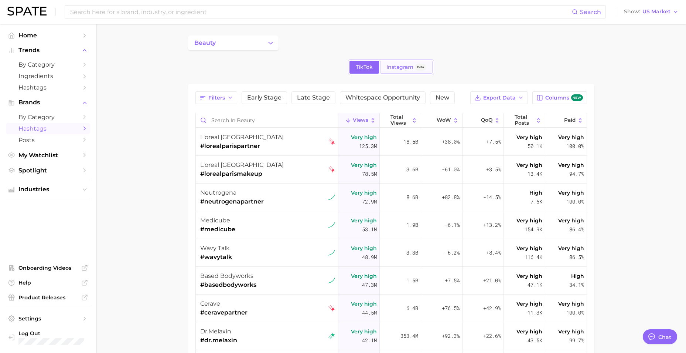
click at [420, 72] on link "Instagram Beta" at bounding box center [406, 67] width 52 height 13
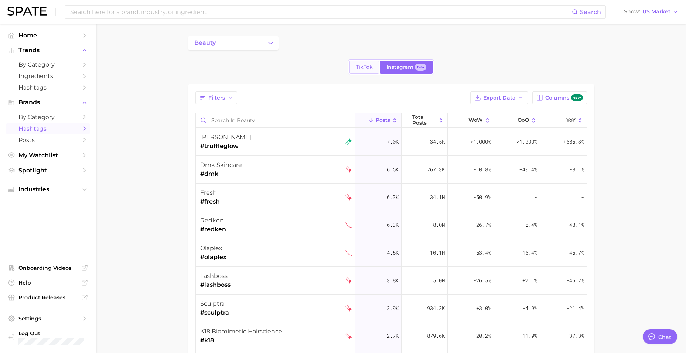
click at [370, 64] on span "TikTok" at bounding box center [364, 67] width 17 height 6
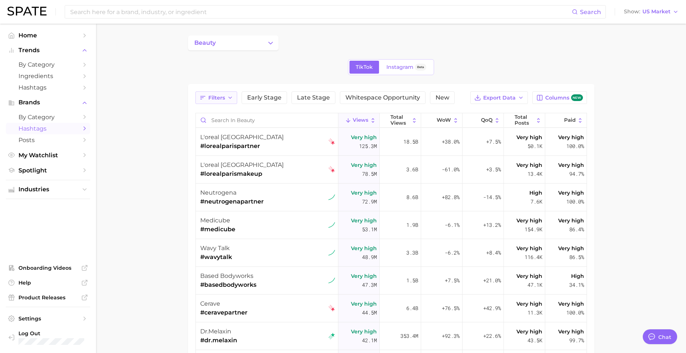
click at [221, 94] on button "Filters" at bounding box center [217, 97] width 42 height 13
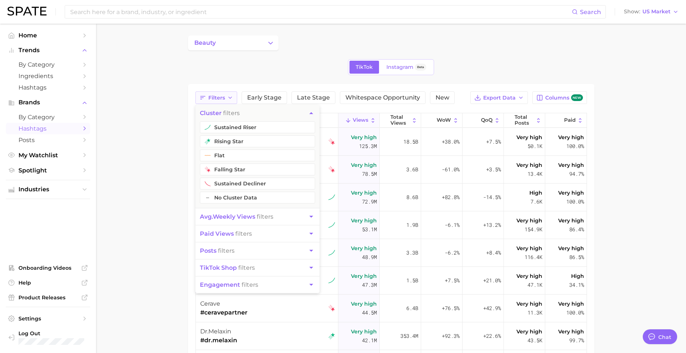
click at [221, 94] on button "Filters" at bounding box center [217, 97] width 42 height 13
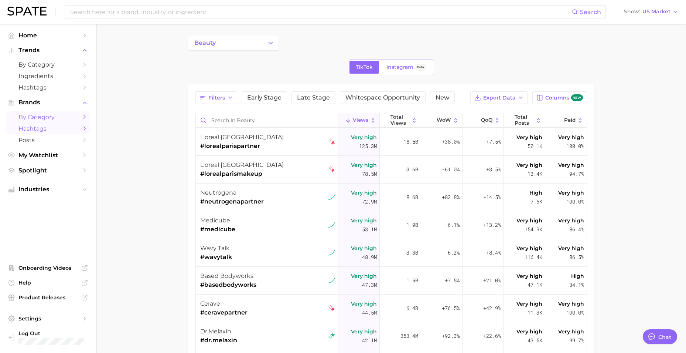
click at [82, 114] on icon "Sidebar" at bounding box center [84, 116] width 7 height 7
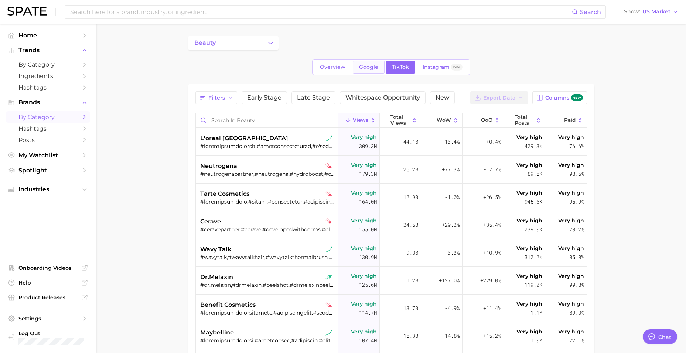
click at [373, 71] on link "Google" at bounding box center [369, 67] width 32 height 13
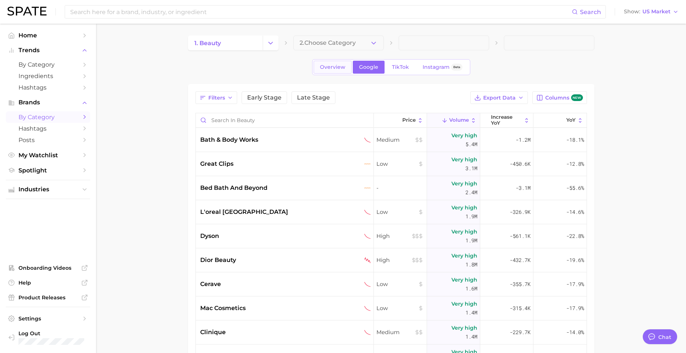
click at [333, 65] on span "Overview" at bounding box center [333, 67] width 26 height 6
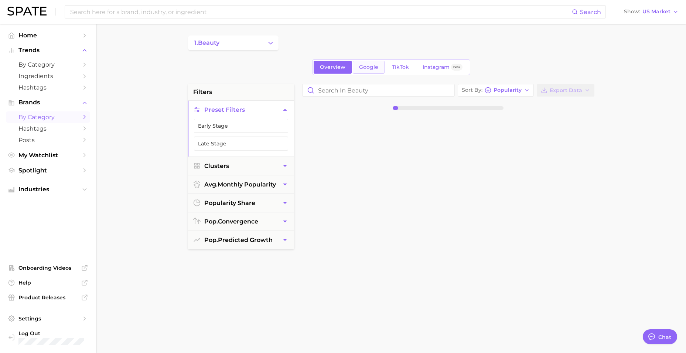
click at [360, 67] on span "Google" at bounding box center [368, 67] width 19 height 6
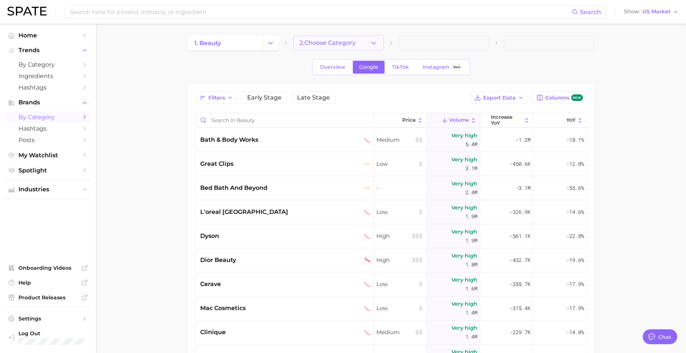
click at [346, 40] on span "2. Choose Category" at bounding box center [328, 43] width 56 height 7
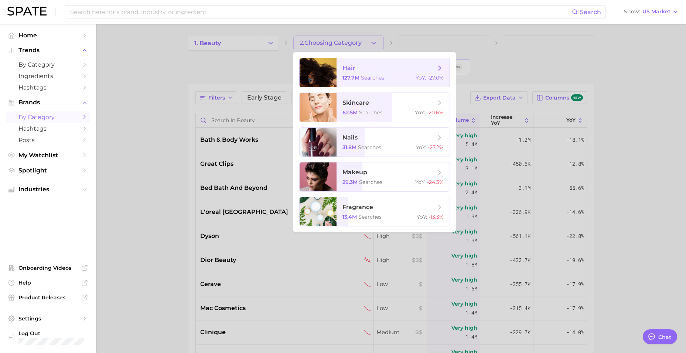
click at [360, 74] on span "hair 127.7m searches YoY : -27.0%" at bounding box center [393, 72] width 113 height 29
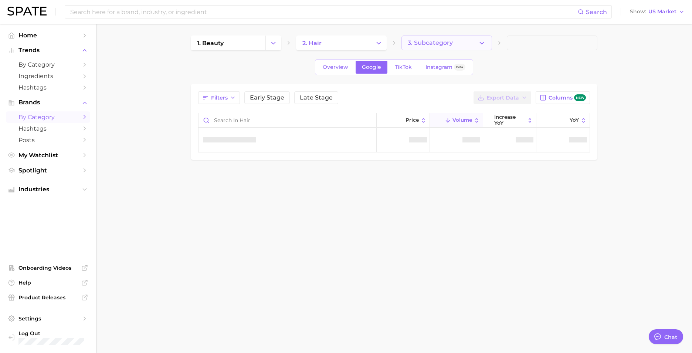
click at [433, 44] on span "3. Subcategory" at bounding box center [430, 43] width 45 height 7
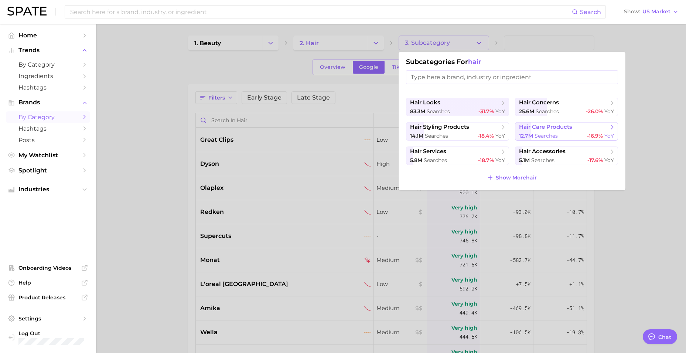
click at [560, 129] on span "hair care products" at bounding box center [545, 126] width 53 height 7
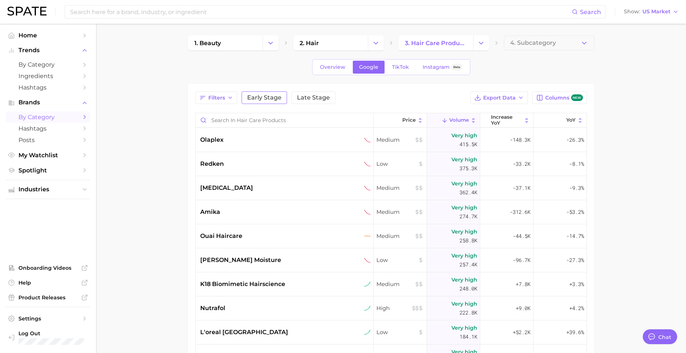
click at [277, 98] on span "Early Stage" at bounding box center [264, 98] width 34 height 6
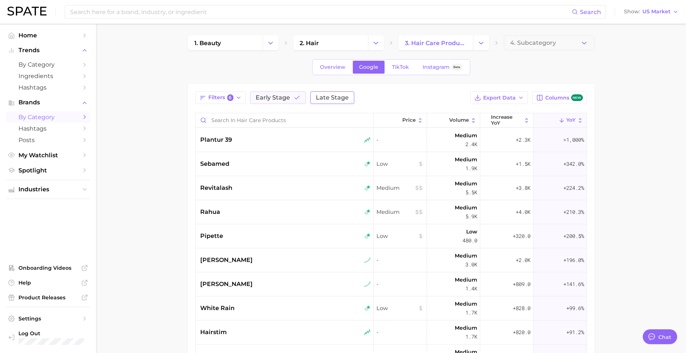
click at [325, 97] on span "Late Stage" at bounding box center [332, 98] width 33 height 6
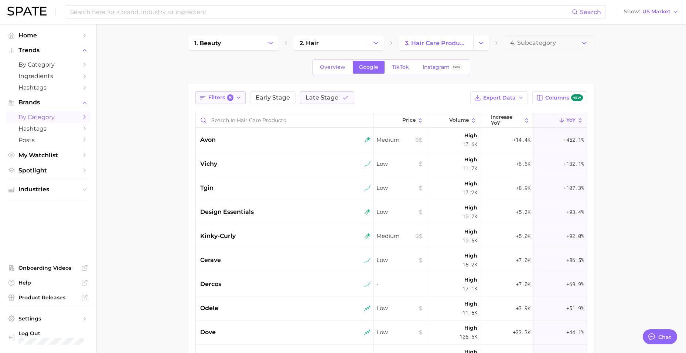
click at [227, 98] on span "Filters 5" at bounding box center [221, 97] width 26 height 7
click at [274, 96] on span "Early Stage" at bounding box center [273, 98] width 34 height 6
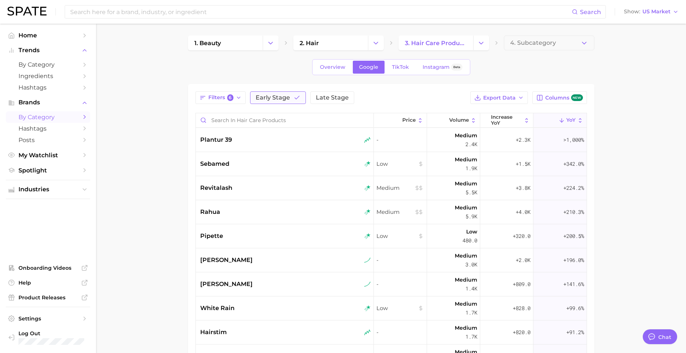
click at [274, 95] on span "Early Stage" at bounding box center [273, 98] width 34 height 6
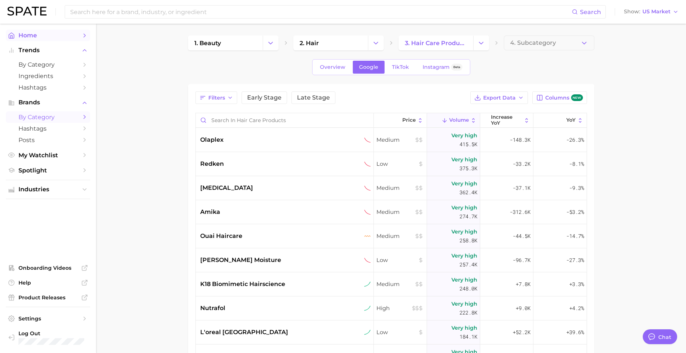
click at [52, 36] on span "Home" at bounding box center [47, 35] width 59 height 7
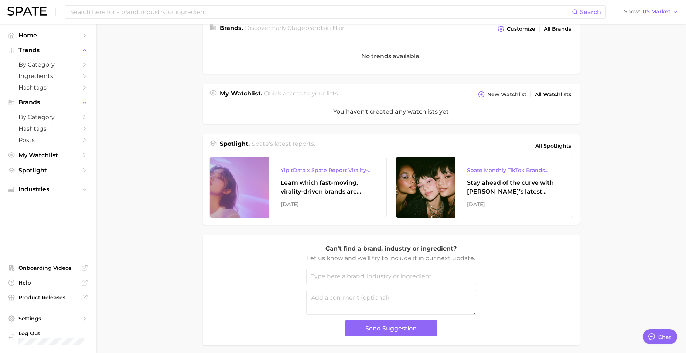
scroll to position [220, 0]
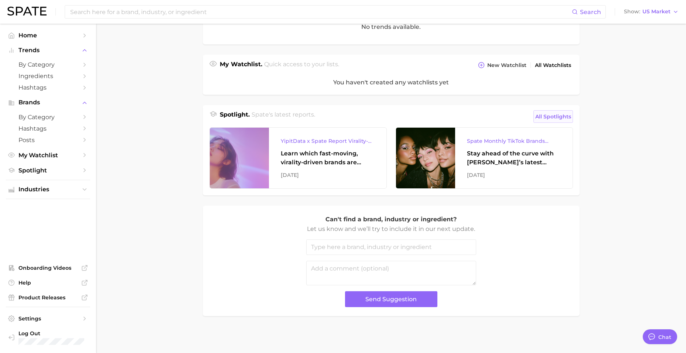
click at [545, 112] on link "All Spotlights" at bounding box center [554, 116] width 40 height 13
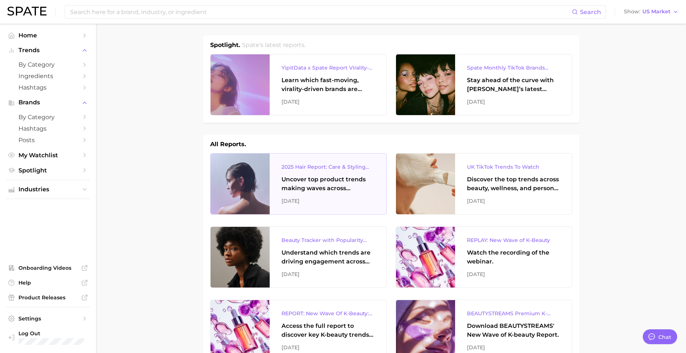
click at [291, 169] on div "2025 Hair Report: Care & Styling Products" at bounding box center [328, 166] width 93 height 9
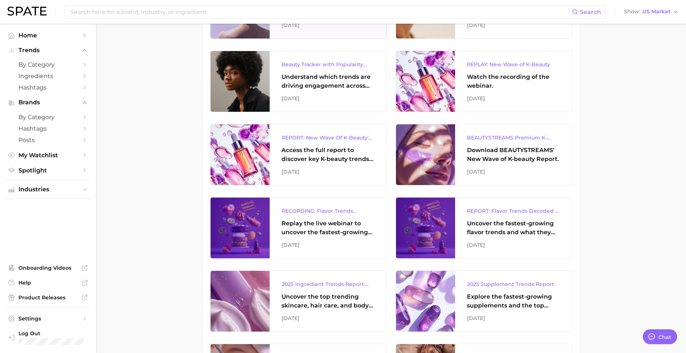
scroll to position [222, 0]
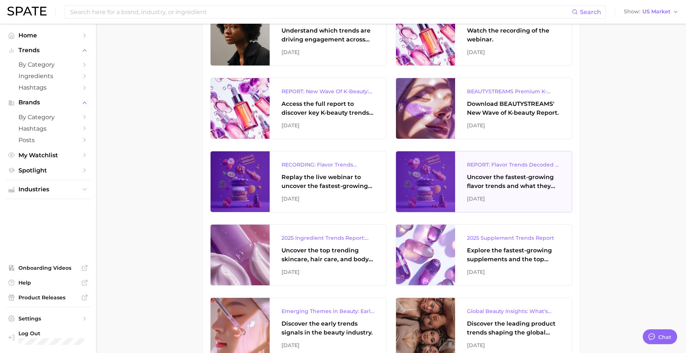
click at [506, 189] on div "Uncover the fastest-growing flavor trends and what they signal about evolving c…" at bounding box center [513, 182] width 93 height 18
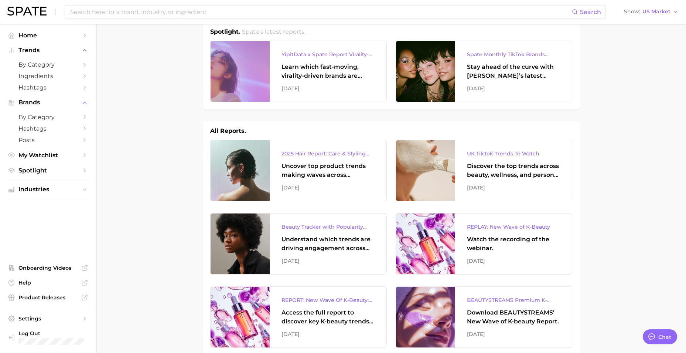
scroll to position [0, 0]
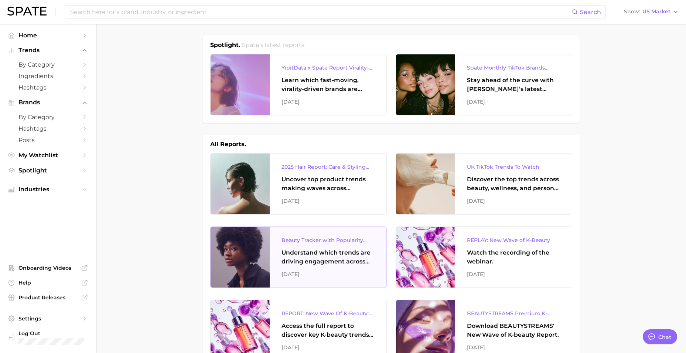
click at [299, 239] on div "Beauty Tracker with Popularity Index" at bounding box center [328, 239] width 93 height 9
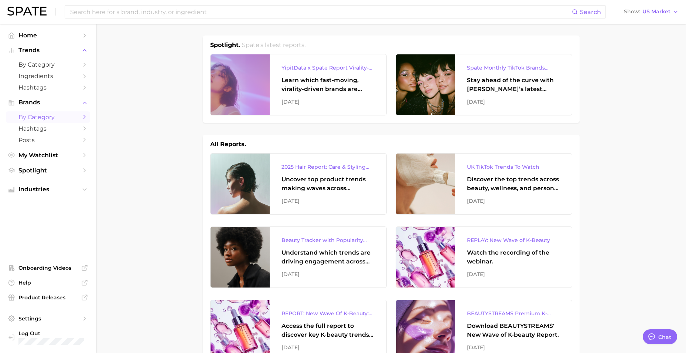
click at [46, 116] on span "by Category" at bounding box center [47, 116] width 59 height 7
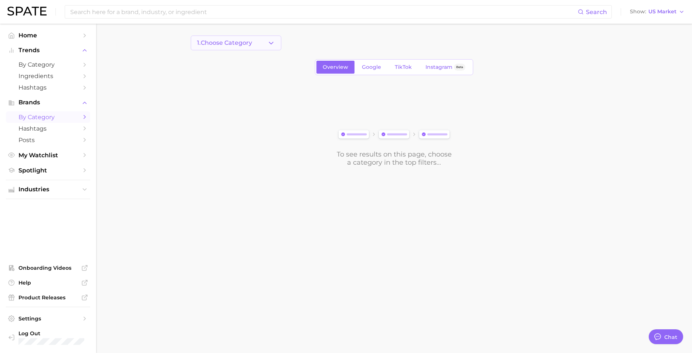
click at [257, 48] on button "1. Choose Category" at bounding box center [236, 42] width 91 height 15
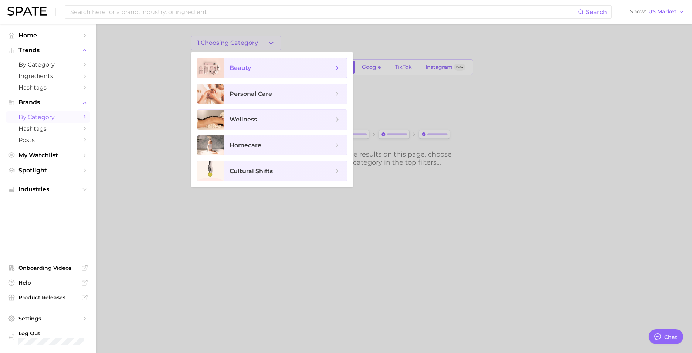
click at [266, 70] on span "beauty" at bounding box center [282, 68] width 104 height 8
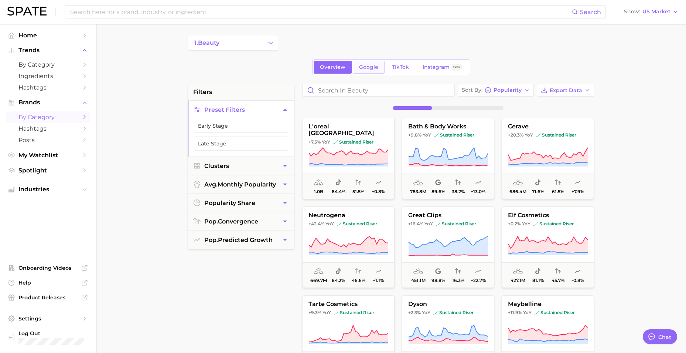
click at [375, 70] on link "Google" at bounding box center [369, 67] width 32 height 13
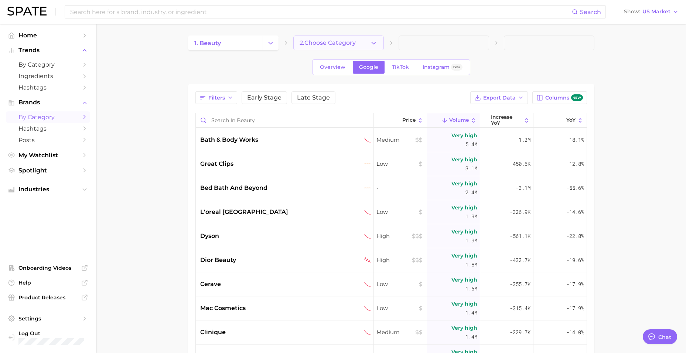
click at [344, 40] on span "2. Choose Category" at bounding box center [328, 43] width 56 height 7
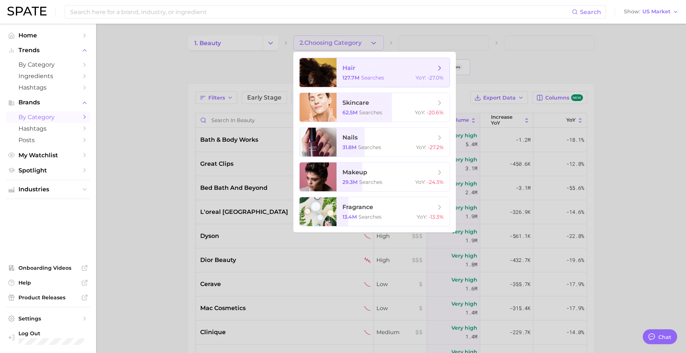
click at [366, 75] on span "searches" at bounding box center [372, 77] width 23 height 7
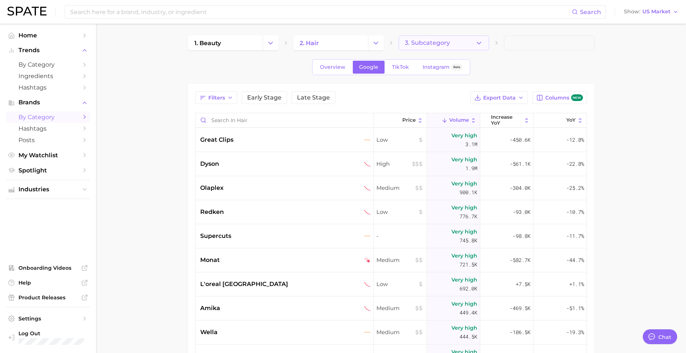
click at [429, 44] on span "3. Subcategory" at bounding box center [427, 43] width 45 height 7
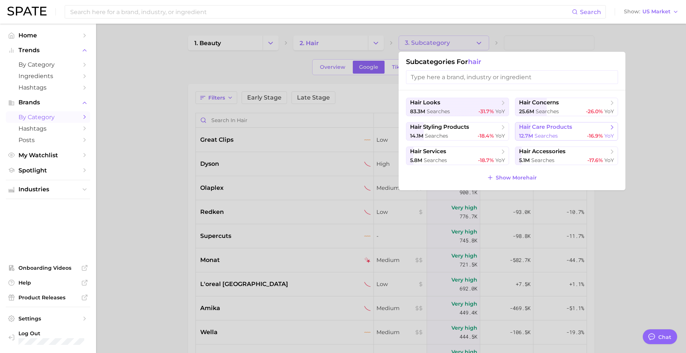
click at [579, 134] on div "12.7m searches -16.9% YoY" at bounding box center [566, 135] width 95 height 7
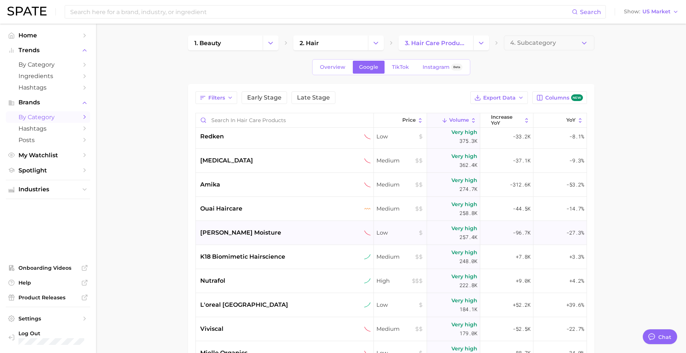
scroll to position [185, 0]
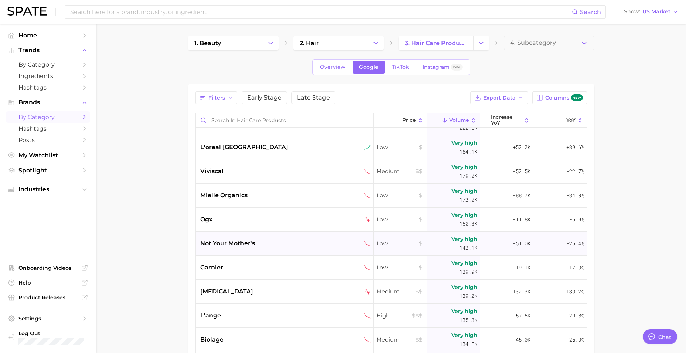
click at [286, 246] on div "not your mother's" at bounding box center [285, 243] width 171 height 9
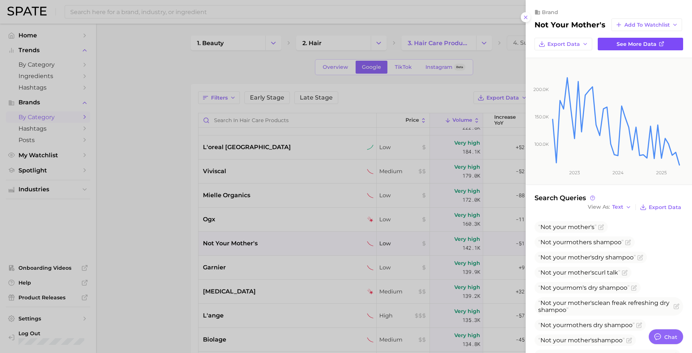
click at [636, 47] on span "See more data" at bounding box center [637, 44] width 40 height 6
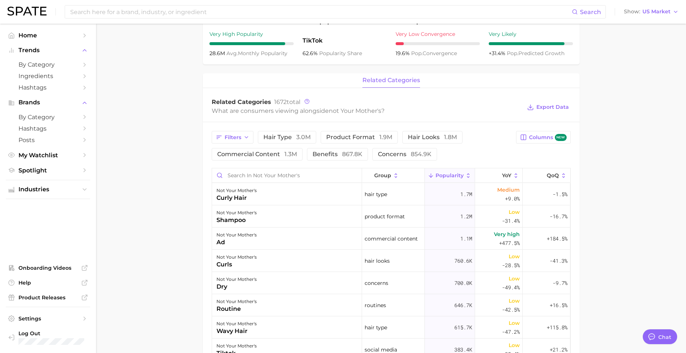
scroll to position [259, 0]
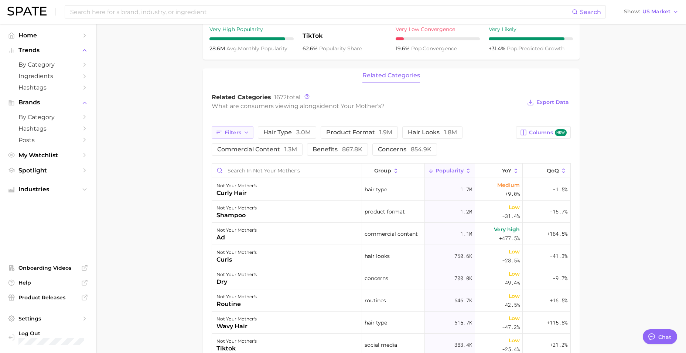
click at [235, 130] on span "Filters" at bounding box center [233, 132] width 17 height 6
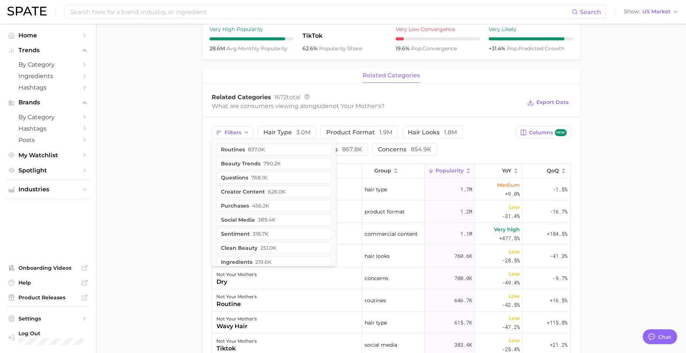
scroll to position [0, 0]
click at [242, 132] on button "Filters" at bounding box center [233, 132] width 42 height 13
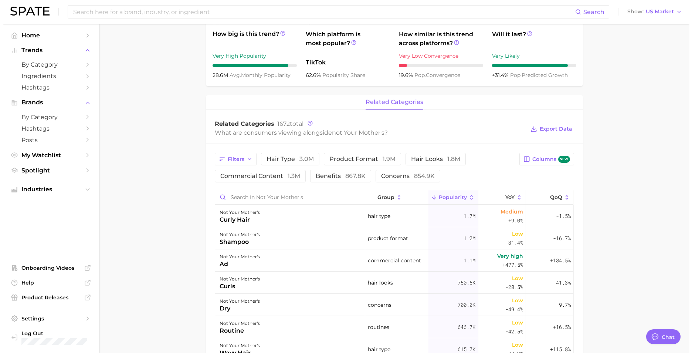
scroll to position [259, 0]
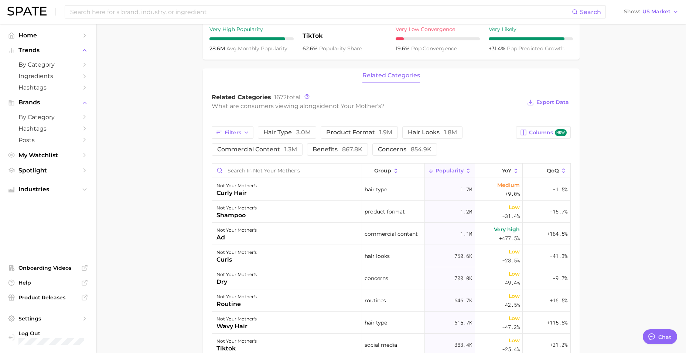
click at [393, 71] on button "related categories" at bounding box center [392, 75] width 58 height 14
click at [290, 191] on div "not your mother's curly hair" at bounding box center [287, 189] width 150 height 22
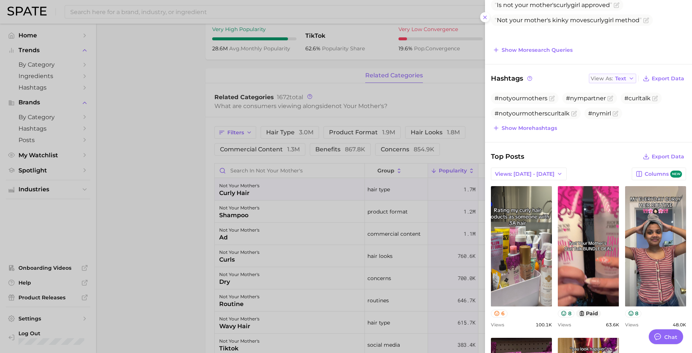
scroll to position [148, 0]
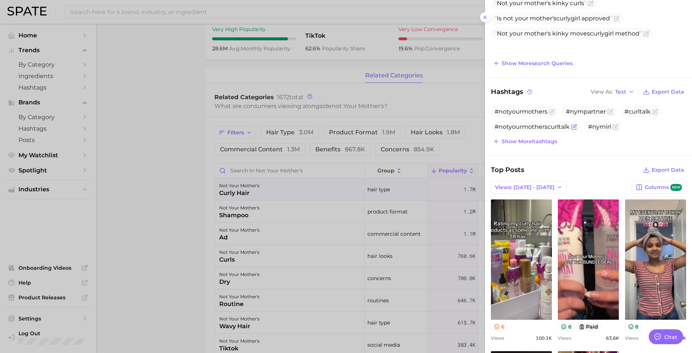
click at [526, 128] on span "#notyourmotherscurltalk" at bounding box center [532, 126] width 75 height 7
click at [572, 128] on icon "Flag as miscategorized or irrelevant" at bounding box center [574, 127] width 4 height 4
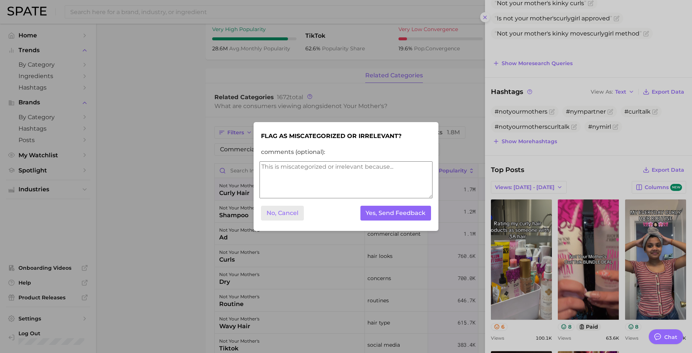
click at [289, 218] on button "No, Cancel" at bounding box center [282, 213] width 43 height 15
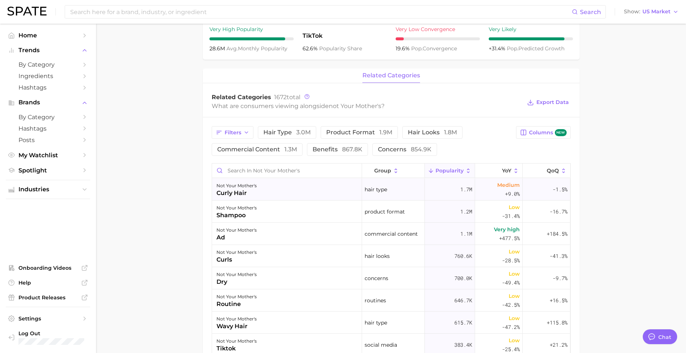
click at [276, 197] on div "not your mother's curly hair" at bounding box center [287, 189] width 150 height 22
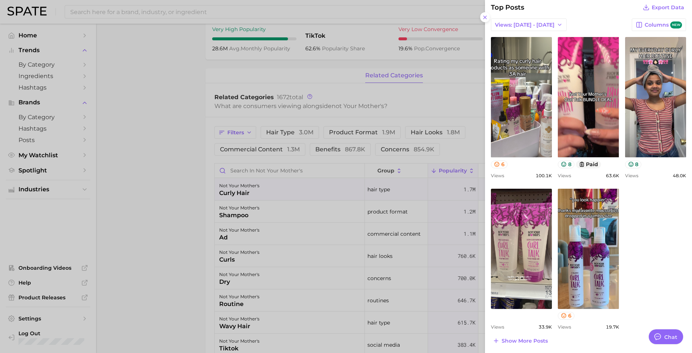
scroll to position [312, 0]
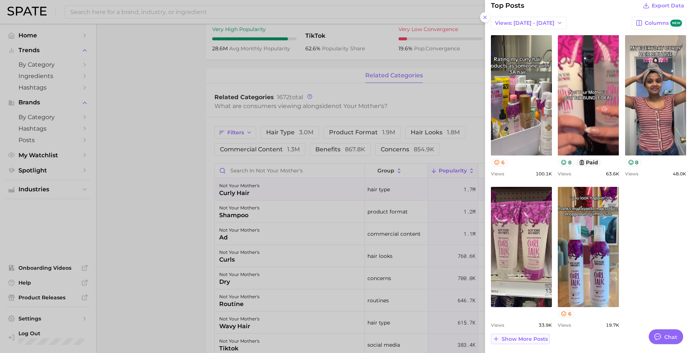
click at [530, 336] on span "Show more posts" at bounding box center [525, 339] width 46 height 6
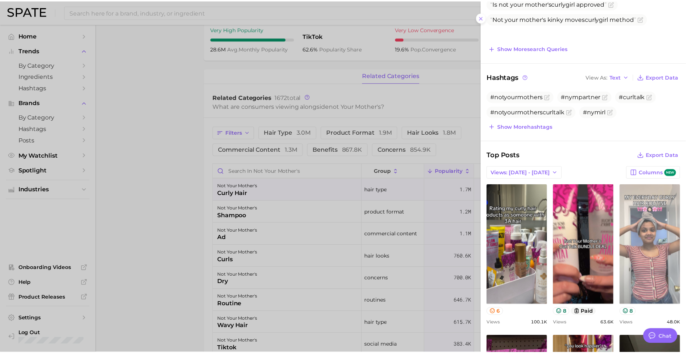
scroll to position [0, 0]
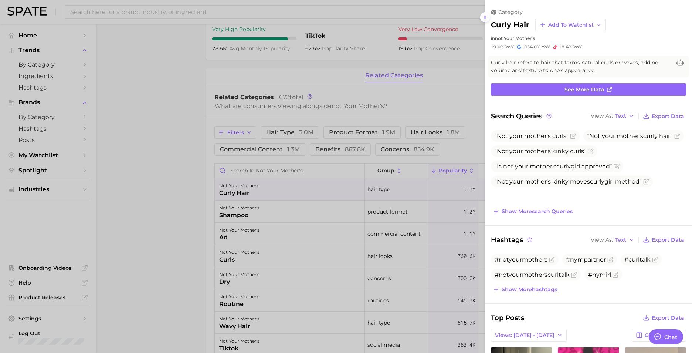
click at [158, 118] on div at bounding box center [346, 176] width 692 height 353
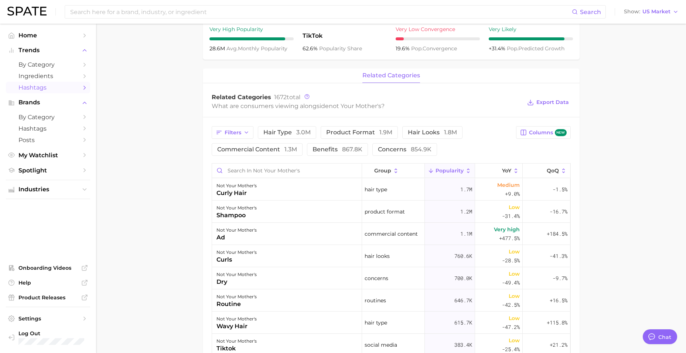
click at [36, 89] on span "Hashtags" at bounding box center [47, 87] width 59 height 7
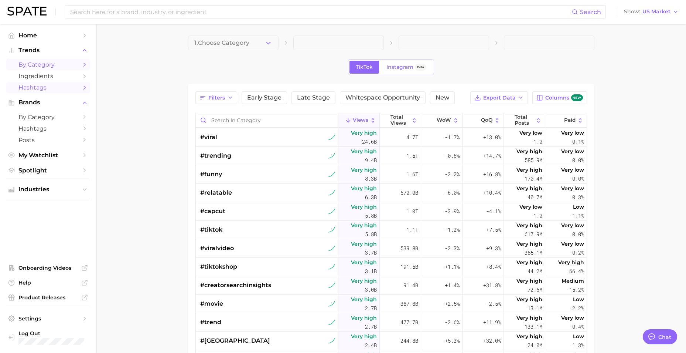
click at [52, 69] on link "by Category" at bounding box center [48, 64] width 84 height 11
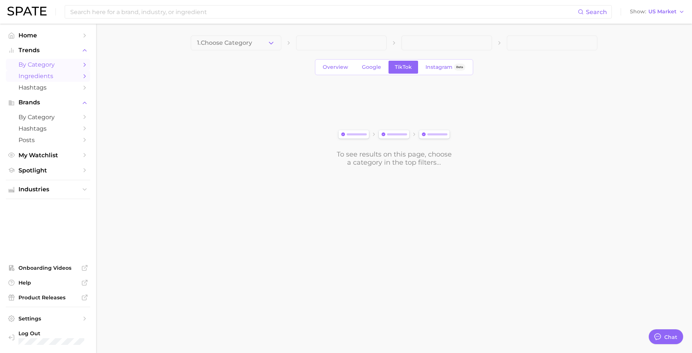
click at [53, 79] on span "Ingredients" at bounding box center [47, 75] width 59 height 7
click at [44, 119] on span "by Category" at bounding box center [47, 116] width 59 height 7
click at [372, 69] on span "Google" at bounding box center [371, 67] width 19 height 6
click at [262, 42] on button "1. Choose Category" at bounding box center [236, 42] width 91 height 15
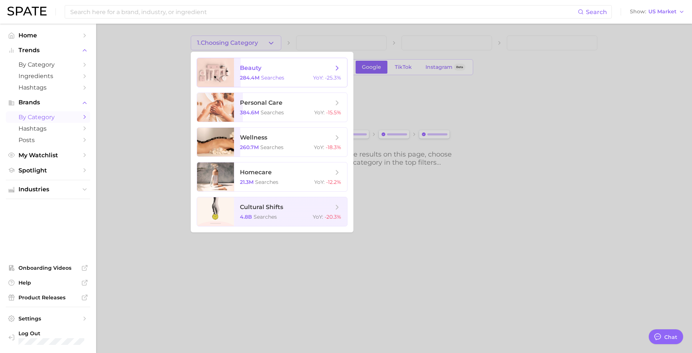
click at [261, 77] on span "searches" at bounding box center [272, 77] width 23 height 7
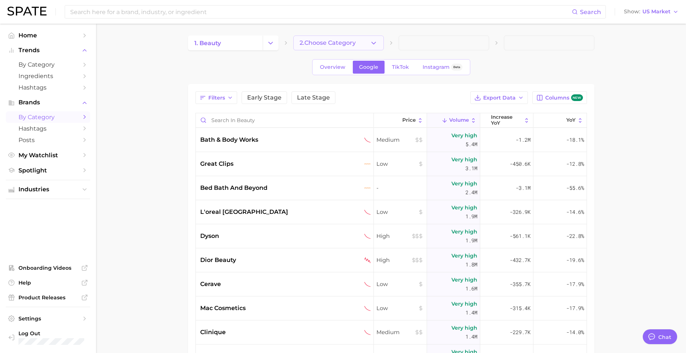
click at [341, 45] on span "2. Choose Category" at bounding box center [328, 43] width 56 height 7
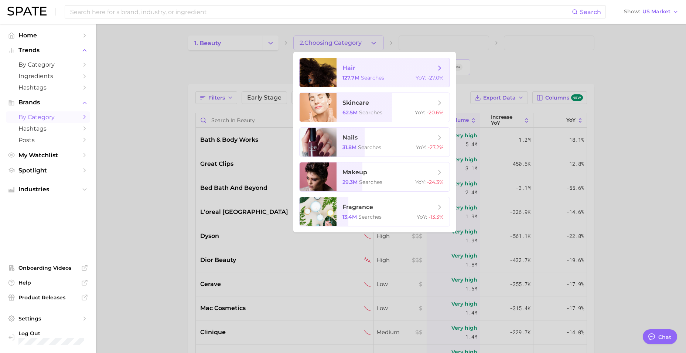
click at [364, 75] on span "searches" at bounding box center [372, 77] width 23 height 7
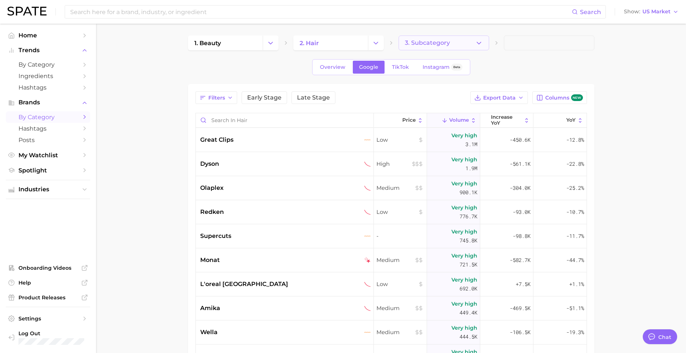
click at [418, 47] on button "3. Subcategory" at bounding box center [444, 42] width 91 height 15
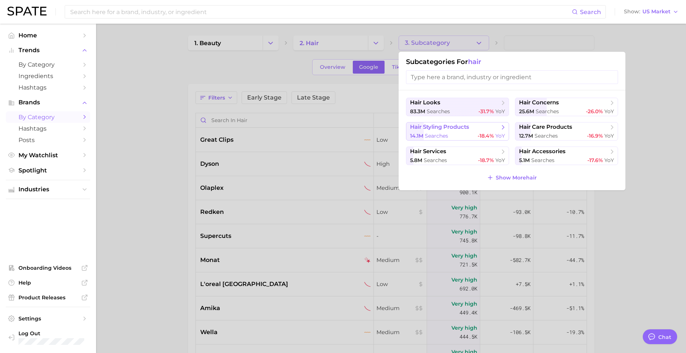
click at [464, 127] on span "hair styling products" at bounding box center [439, 126] width 59 height 7
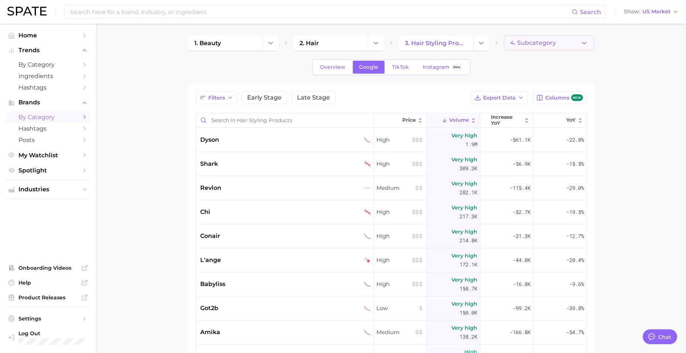
click at [553, 46] on span "4. Subcategory" at bounding box center [534, 43] width 46 height 7
click at [274, 119] on input "Search in hair styling products" at bounding box center [285, 120] width 178 height 14
click at [401, 66] on span "TikTok" at bounding box center [400, 67] width 17 height 6
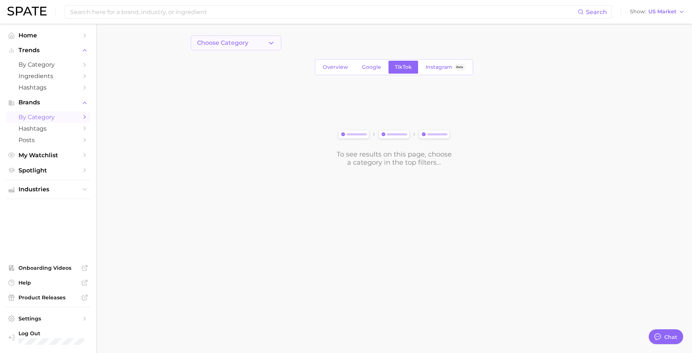
click at [257, 41] on button "Choose Category" at bounding box center [236, 42] width 91 height 15
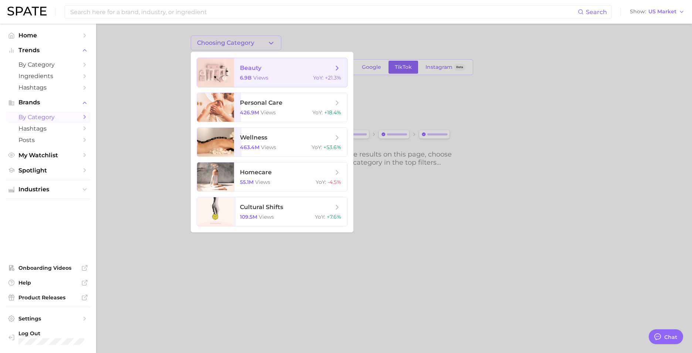
click at [275, 78] on div "6.9b views YoY : +21.3%" at bounding box center [290, 77] width 101 height 7
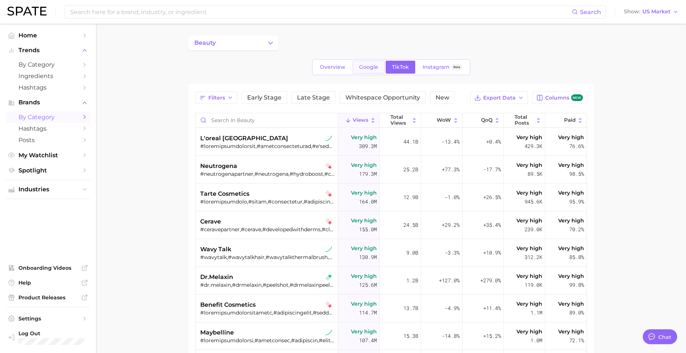
click at [372, 70] on link "Google" at bounding box center [369, 67] width 32 height 13
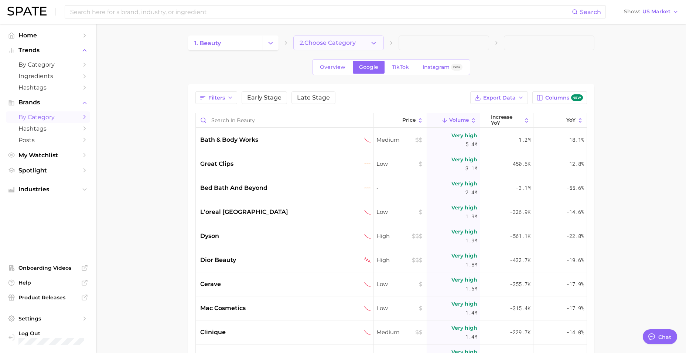
click at [323, 42] on span "2. Choose Category" at bounding box center [328, 43] width 56 height 7
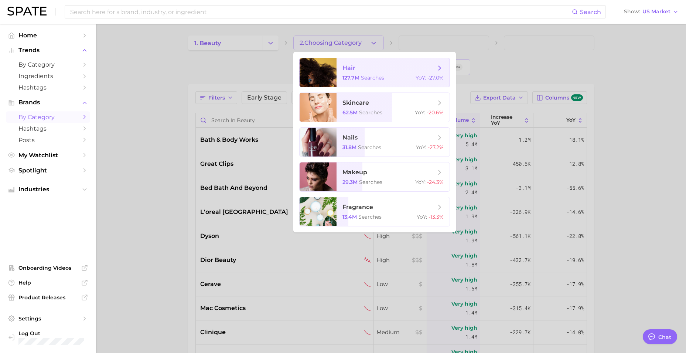
click at [342, 69] on span "hair 127.7m searches YoY : -27.0%" at bounding box center [393, 72] width 113 height 29
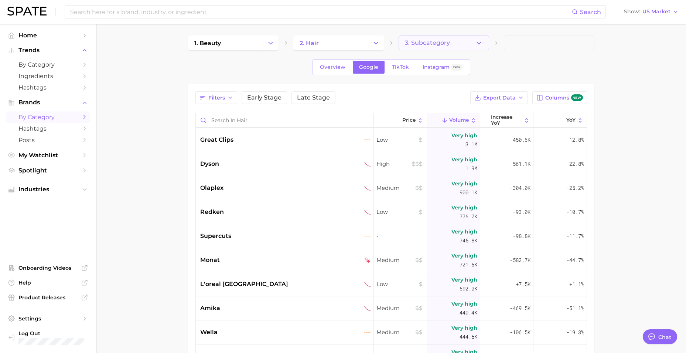
click at [429, 41] on span "3. Subcategory" at bounding box center [427, 43] width 45 height 7
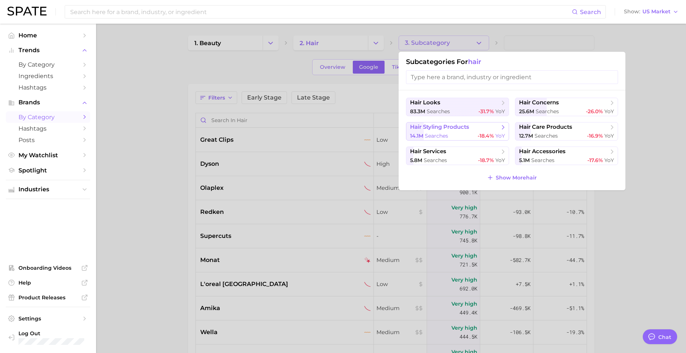
click at [441, 135] on span "searches" at bounding box center [436, 135] width 23 height 7
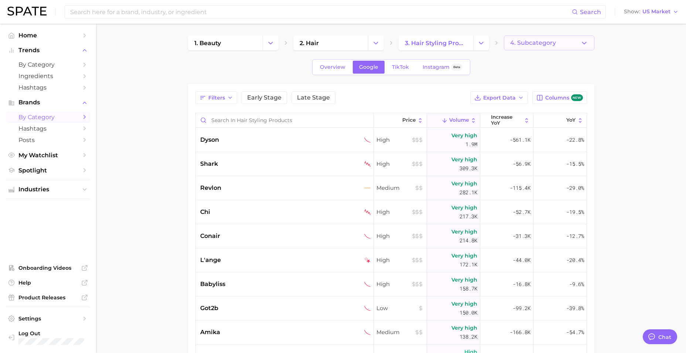
click at [525, 45] on span "4. Subcategory" at bounding box center [534, 43] width 46 height 7
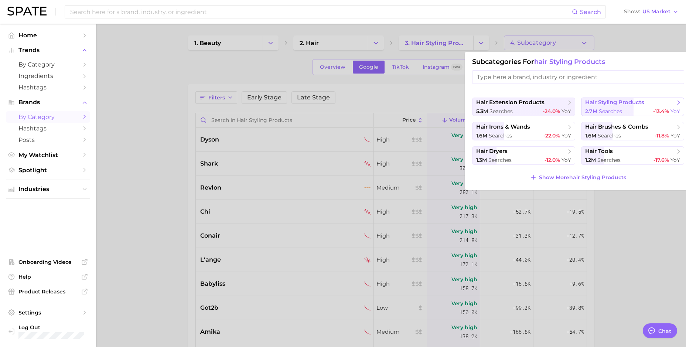
click at [616, 105] on span "hair styling products" at bounding box center [615, 102] width 59 height 7
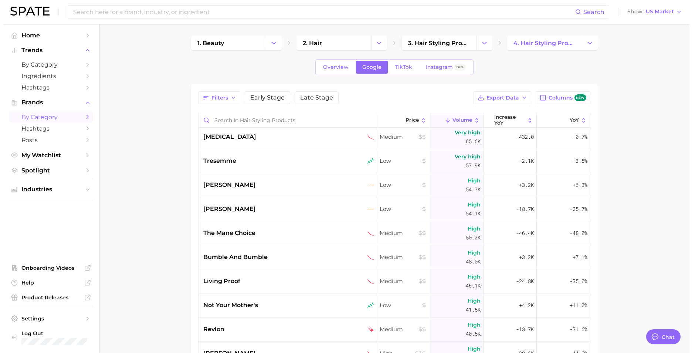
scroll to position [148, 0]
click at [250, 296] on div "not your mother's" at bounding box center [285, 304] width 178 height 24
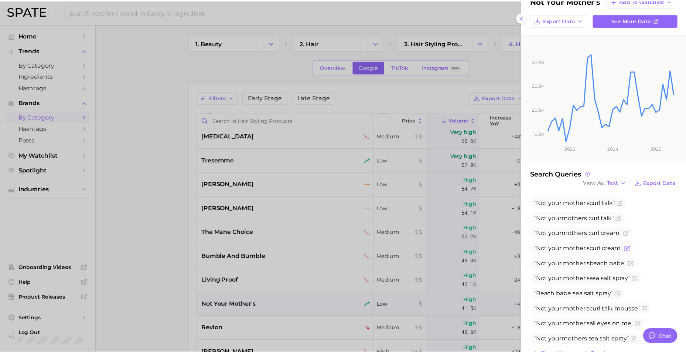
scroll to position [0, 0]
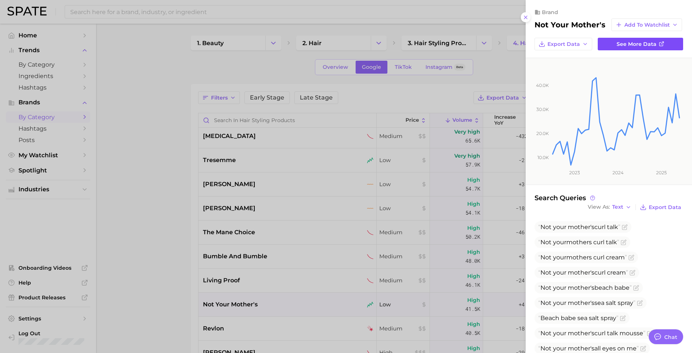
click at [642, 47] on span "See more data" at bounding box center [637, 44] width 40 height 6
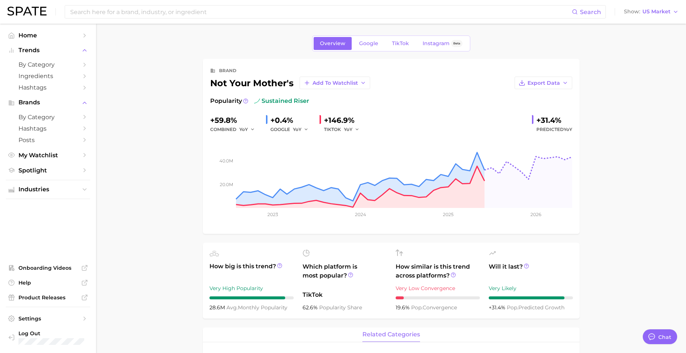
click at [402, 41] on span "TikTok" at bounding box center [400, 43] width 17 height 6
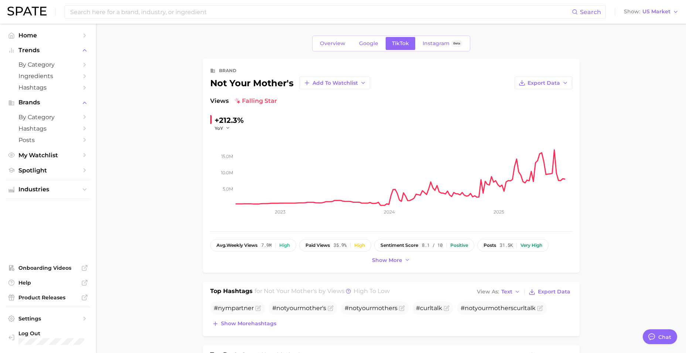
click at [249, 98] on span "falling star" at bounding box center [256, 100] width 43 height 9
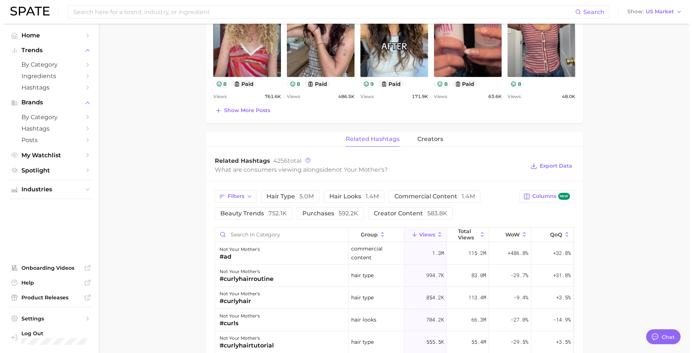
scroll to position [407, 0]
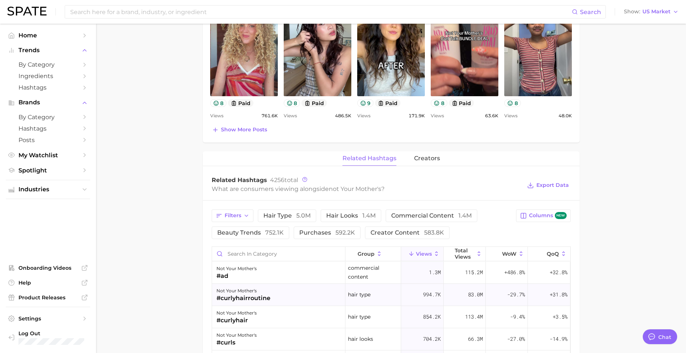
click at [265, 291] on div "not your mother's #curlyhairroutine" at bounding box center [278, 295] width 133 height 22
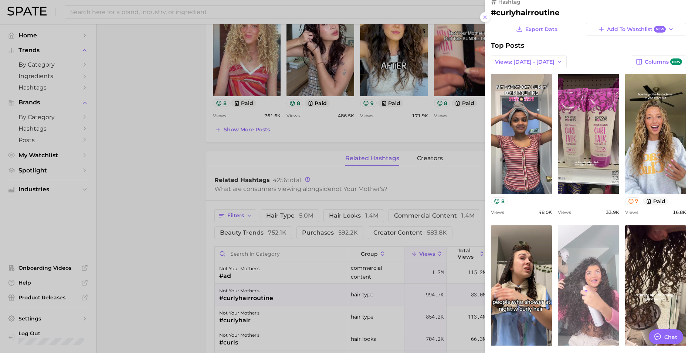
scroll to position [8, 0]
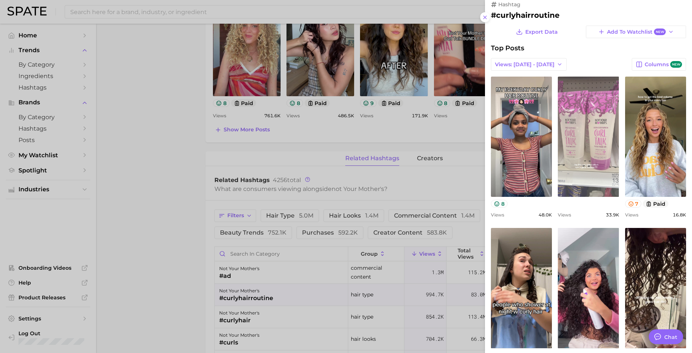
click at [597, 137] on link "view post on TikTok" at bounding box center [588, 137] width 61 height 120
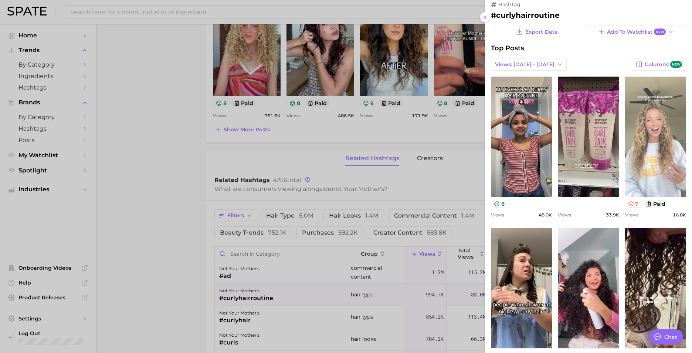
click at [647, 138] on link "view post on TikTok" at bounding box center [655, 137] width 61 height 120
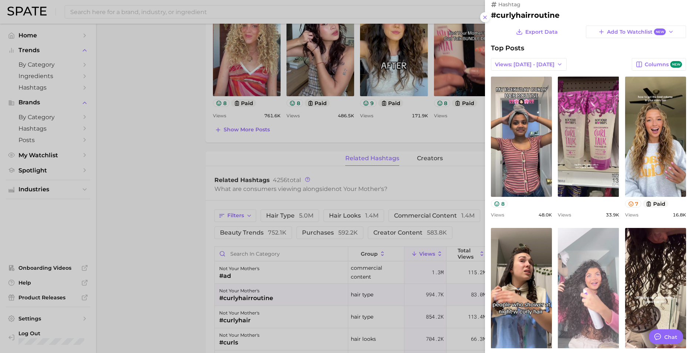
scroll to position [0, 0]
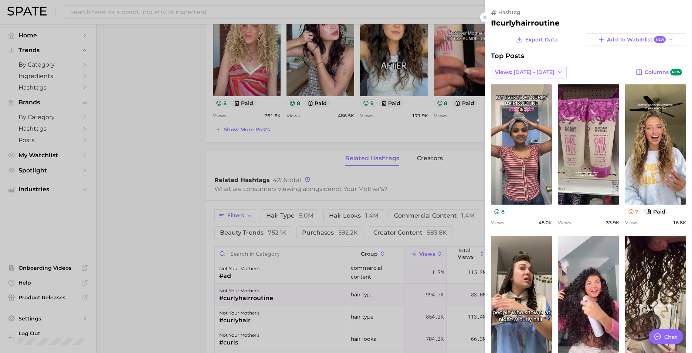
click at [529, 73] on span "Views: [DATE] - [DATE]" at bounding box center [525, 72] width 60 height 6
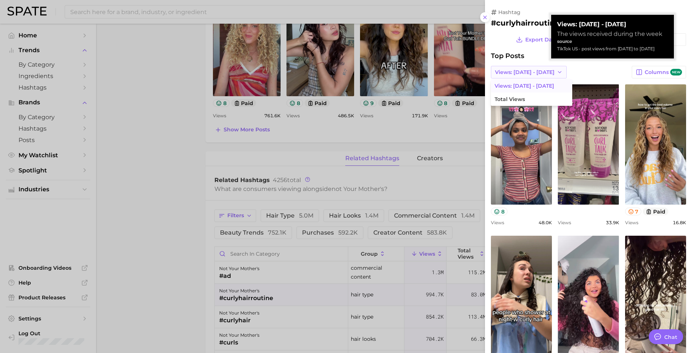
click at [530, 73] on span "Views: [DATE] - [DATE]" at bounding box center [525, 72] width 60 height 6
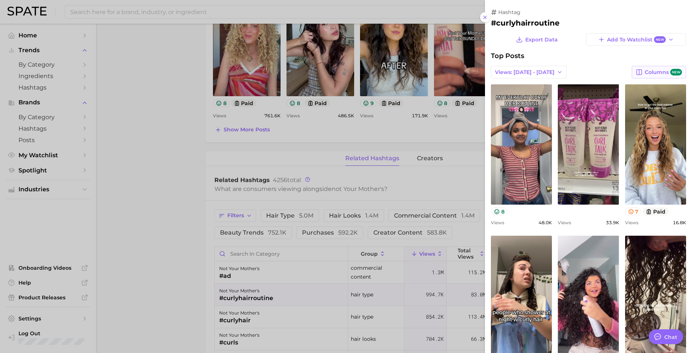
click at [652, 71] on span "Columns new" at bounding box center [663, 72] width 37 height 7
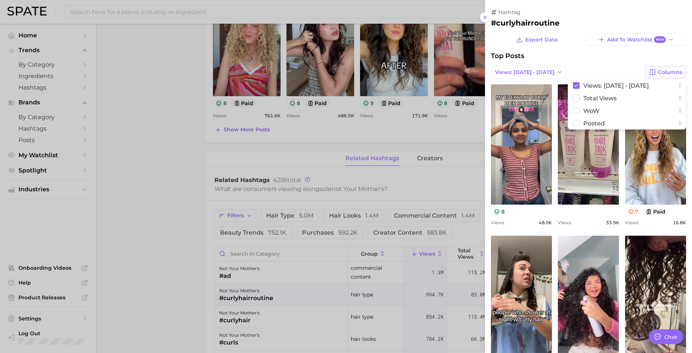
click at [652, 71] on button "Columns" at bounding box center [665, 72] width 41 height 13
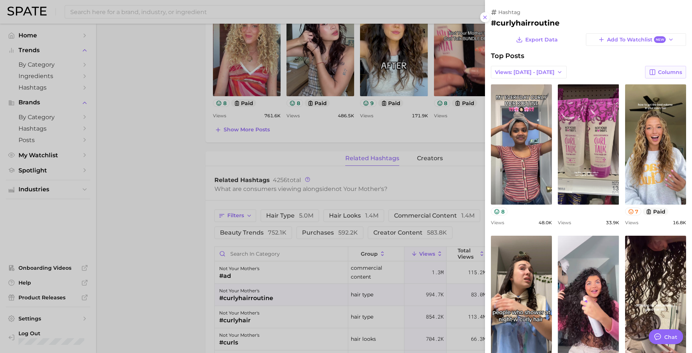
click at [652, 71] on button "Columns" at bounding box center [665, 72] width 41 height 13
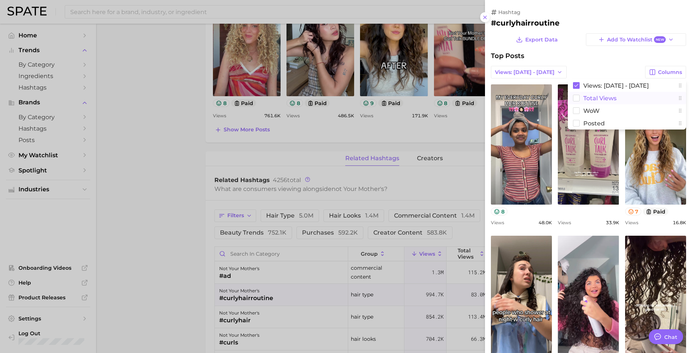
click at [603, 96] on span "Total Views" at bounding box center [599, 98] width 33 height 6
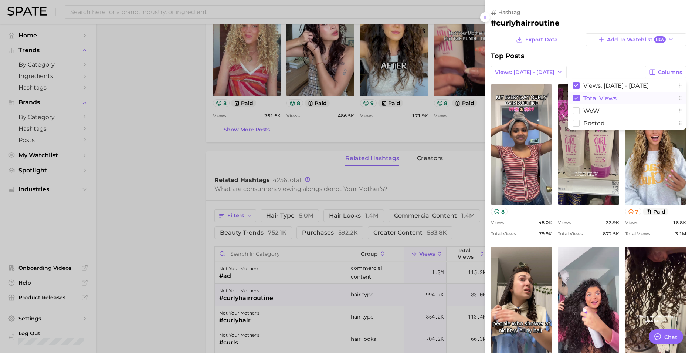
click at [603, 96] on span "Total Views" at bounding box center [599, 98] width 33 height 6
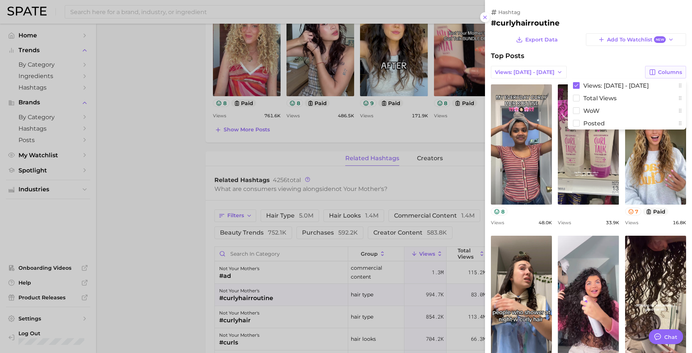
click at [658, 74] on span "Columns" at bounding box center [670, 72] width 24 height 6
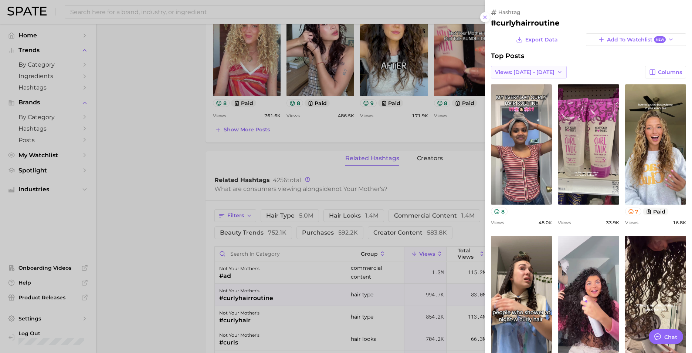
click at [522, 73] on span "Views: [DATE] - [DATE]" at bounding box center [525, 72] width 60 height 6
click at [523, 94] on button "Total Views" at bounding box center [531, 98] width 81 height 13
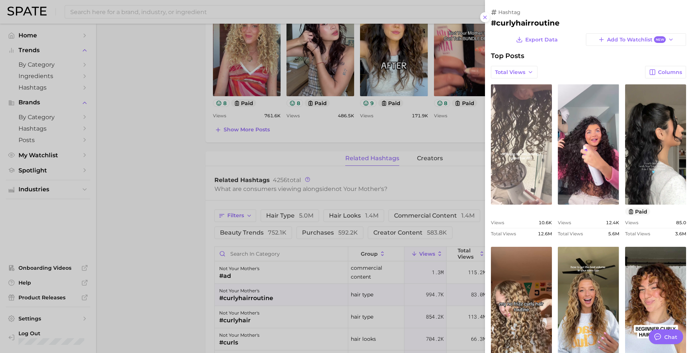
click at [518, 145] on link "view post on TikTok" at bounding box center [521, 144] width 61 height 120
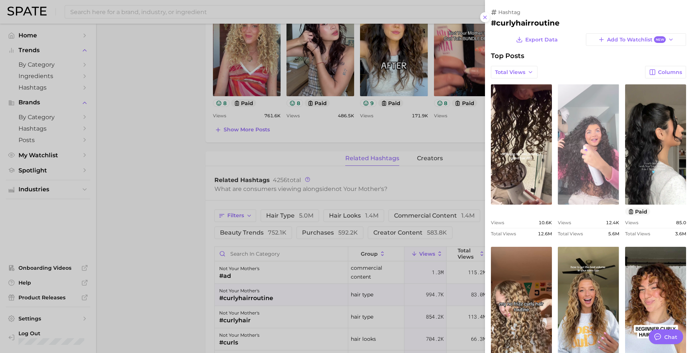
click at [594, 139] on link "view post on TikTok" at bounding box center [588, 144] width 61 height 120
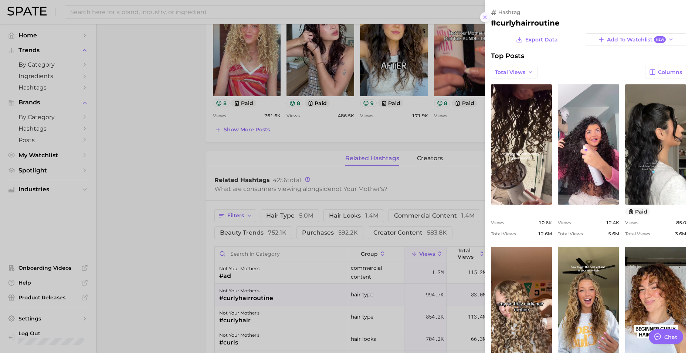
click at [484, 17] on icon at bounding box center [485, 17] width 6 height 6
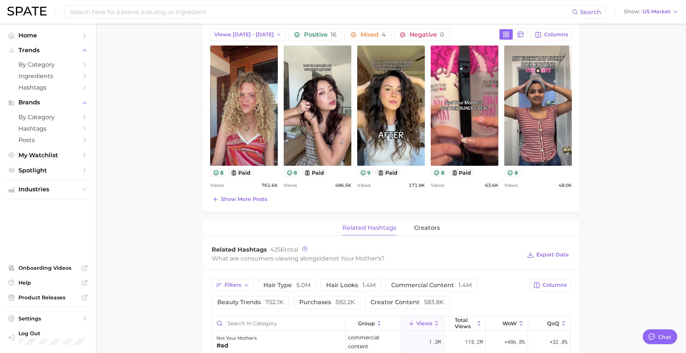
scroll to position [222, 0]
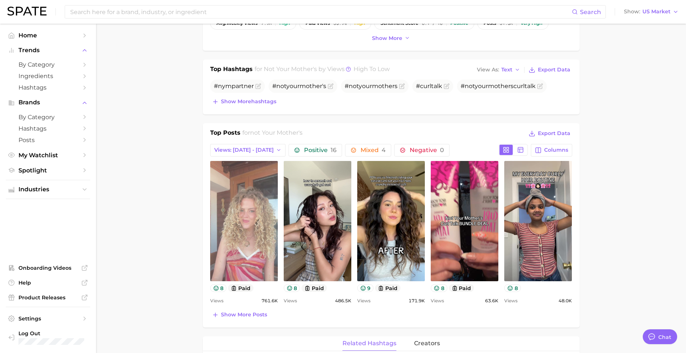
click at [258, 213] on link "view post on TikTok" at bounding box center [244, 221] width 68 height 120
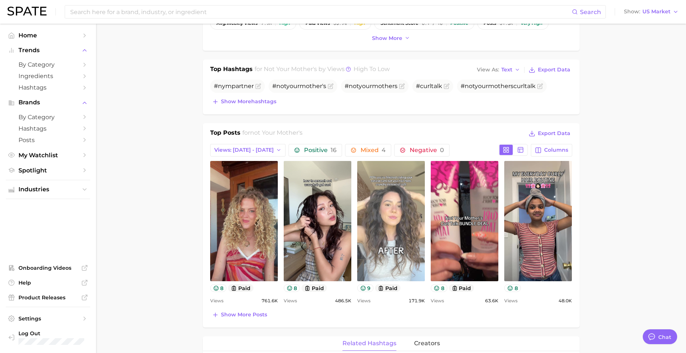
click at [405, 193] on link "view post on TikTok" at bounding box center [391, 221] width 68 height 120
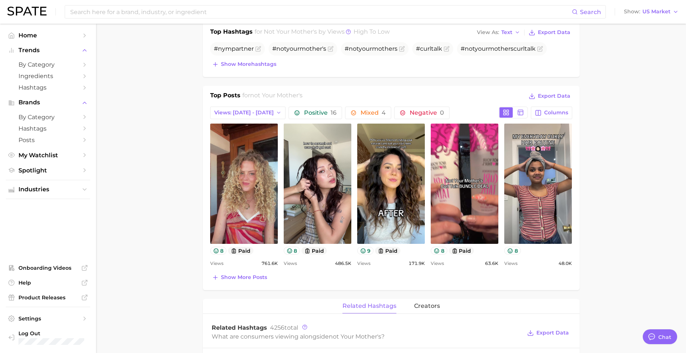
scroll to position [259, 0]
click at [240, 276] on span "Show more posts" at bounding box center [244, 277] width 46 height 6
click at [227, 274] on button "Show more posts" at bounding box center [239, 277] width 59 height 10
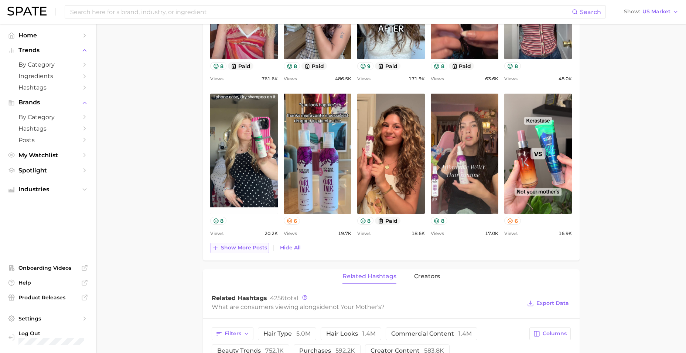
click at [251, 244] on span "Show more posts" at bounding box center [244, 247] width 46 height 6
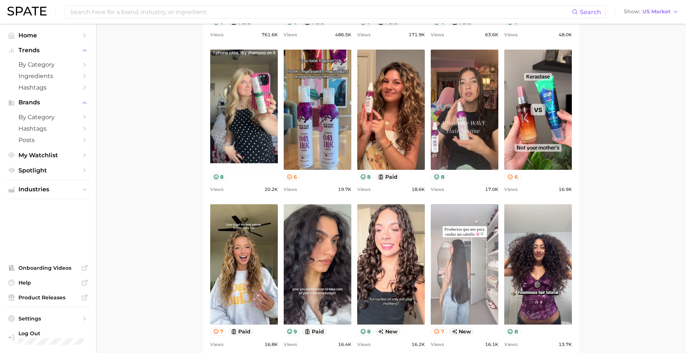
scroll to position [555, 0]
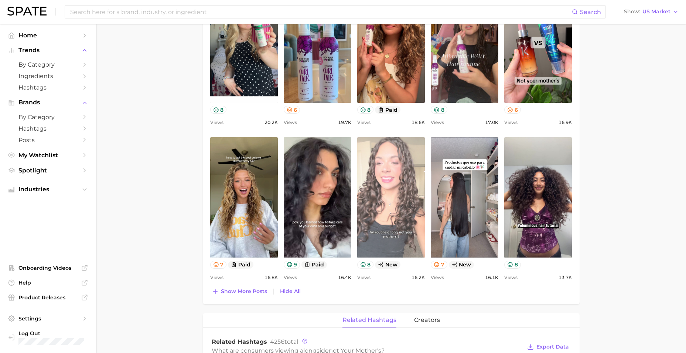
click at [401, 203] on link "view post on TikTok" at bounding box center [391, 197] width 68 height 120
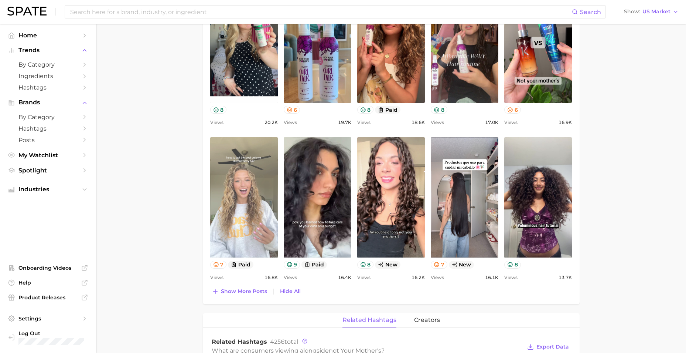
click at [264, 194] on link "view post on TikTok" at bounding box center [244, 197] width 68 height 120
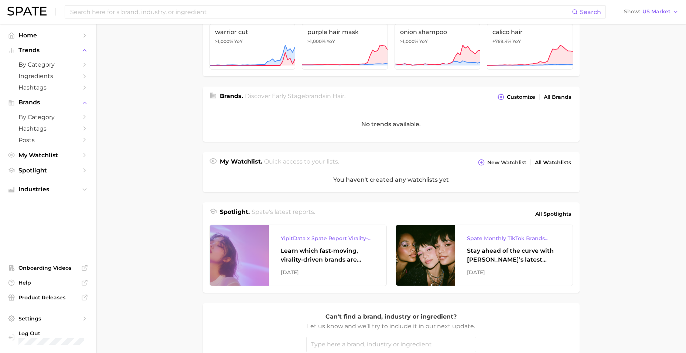
scroll to position [185, 0]
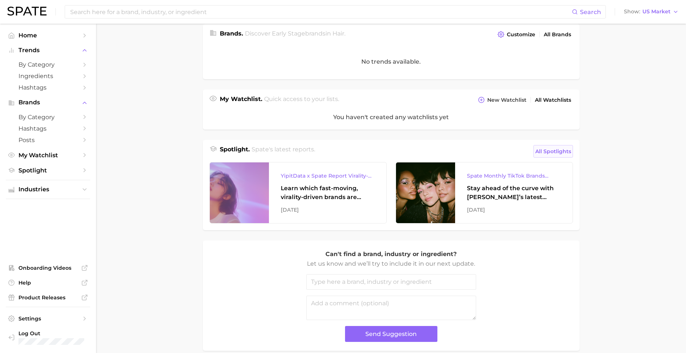
click at [558, 151] on span "All Spotlights" at bounding box center [554, 151] width 36 height 9
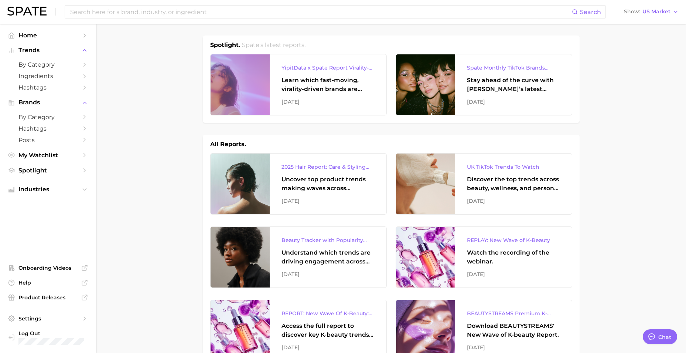
type textarea "x"
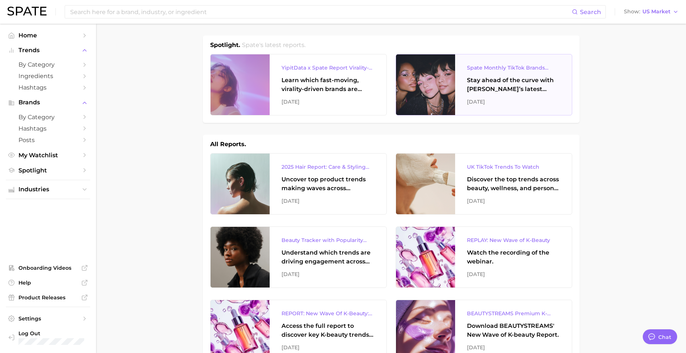
click at [498, 89] on div "Stay ahead of the curve with [PERSON_NAME]’s latest monthly tracker, spotlighti…" at bounding box center [513, 85] width 93 height 18
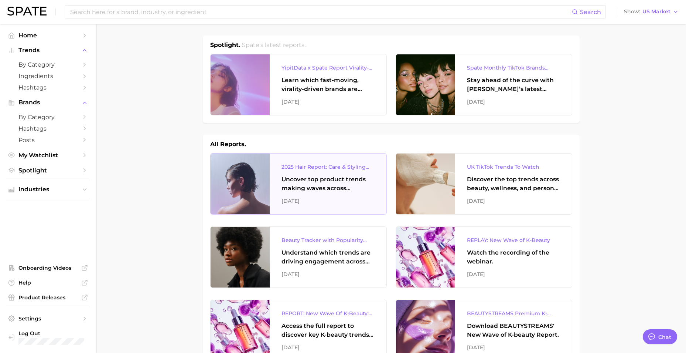
click at [308, 166] on div "2025 Hair Report: Care & Styling Products" at bounding box center [328, 166] width 93 height 9
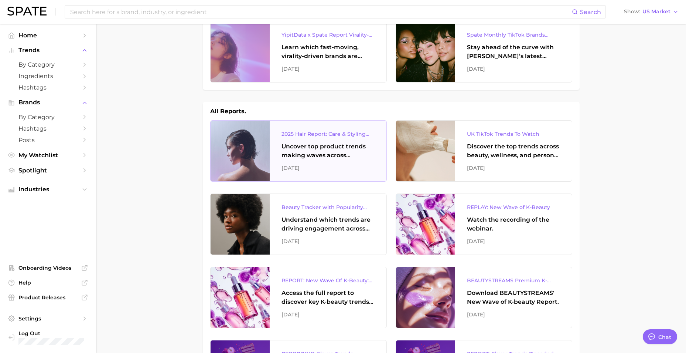
scroll to position [111, 0]
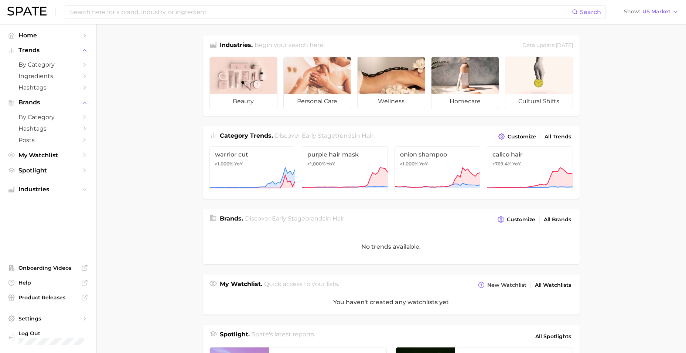
scroll to position [185, 0]
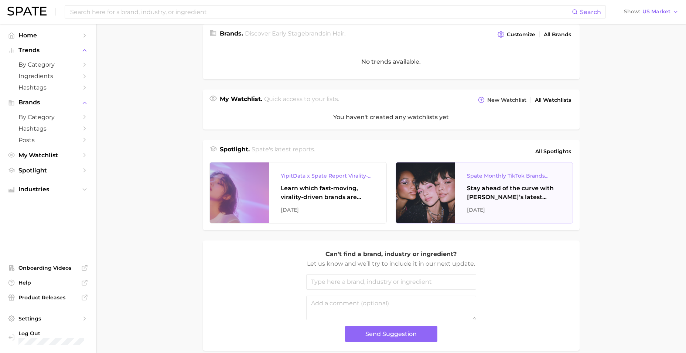
click at [515, 203] on div "Spate Monthly TikTok Brands Tracker Stay ahead of the curve with [PERSON_NAME]’…" at bounding box center [514, 192] width 118 height 61
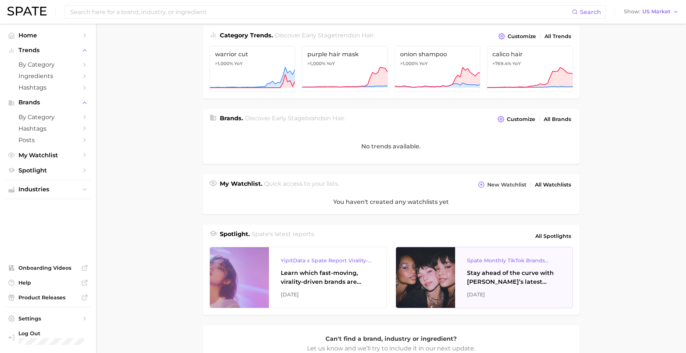
scroll to position [0, 0]
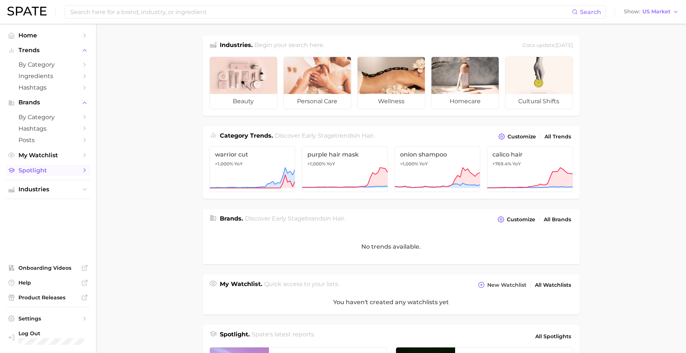
click at [57, 174] on link "Spotlight" at bounding box center [48, 170] width 84 height 11
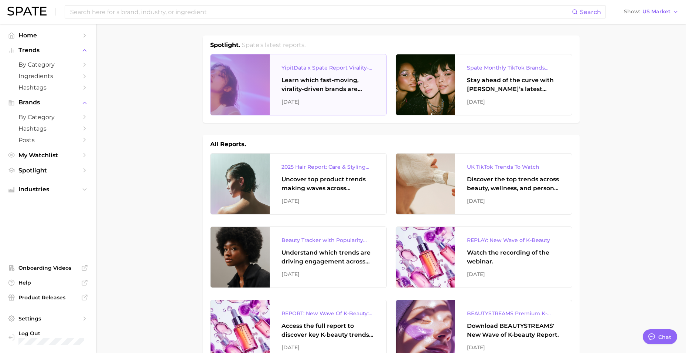
click at [326, 64] on div "YipitData x Spate Report Virality-Driven Brands Are Taking a Slice of the Beaut…" at bounding box center [328, 67] width 93 height 9
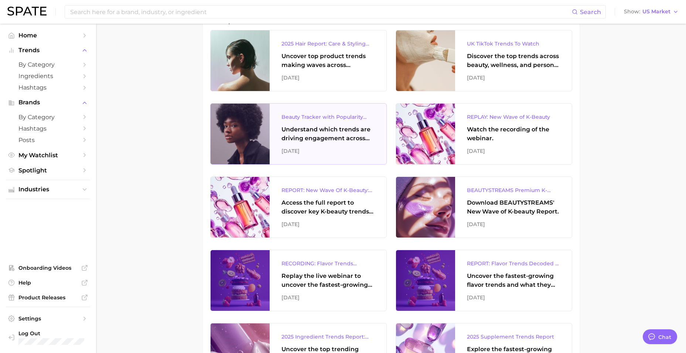
scroll to position [111, 0]
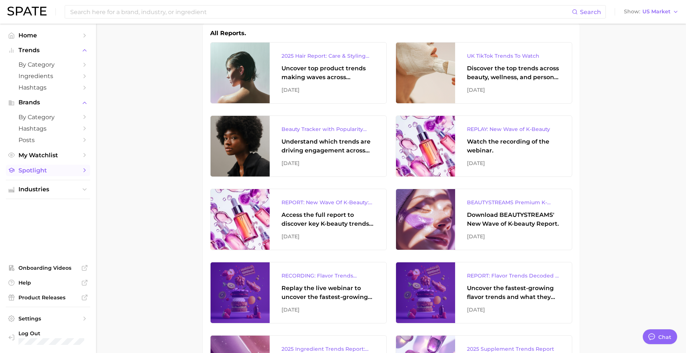
click at [51, 169] on span "Spotlight" at bounding box center [47, 170] width 59 height 7
click at [66, 189] on span "Industries" at bounding box center [47, 189] width 59 height 7
click at [54, 204] on span "beauty" at bounding box center [47, 203] width 59 height 7
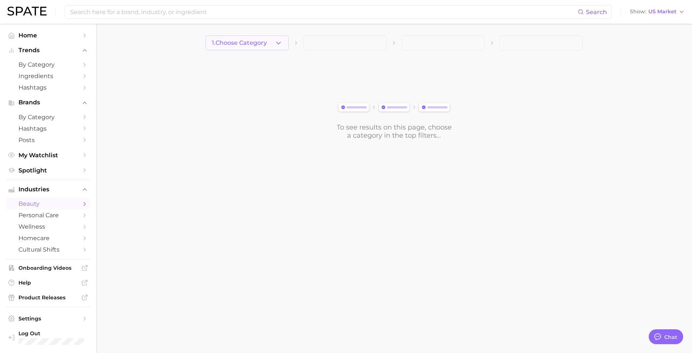
click at [231, 43] on span "1. Choose Category" at bounding box center [239, 43] width 55 height 7
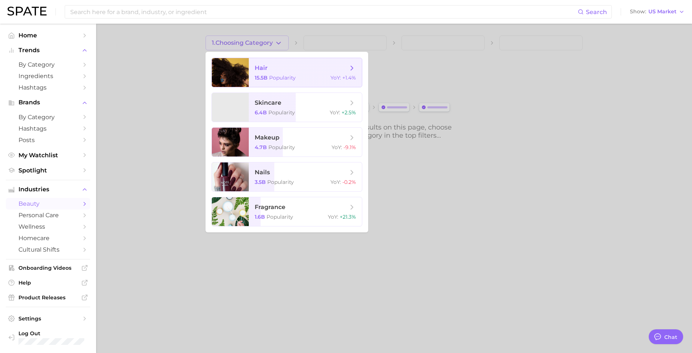
click at [255, 81] on span "hair 15.5b Popularity YoY : +1.4%" at bounding box center [305, 72] width 113 height 29
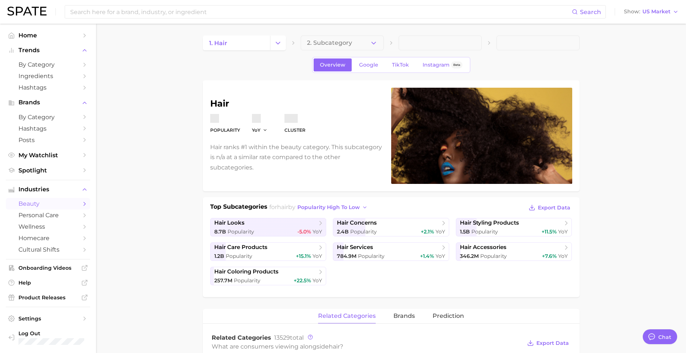
type textarea "x"
click at [278, 256] on div "1.2b Popularity +15.1% YoY" at bounding box center [268, 255] width 108 height 7
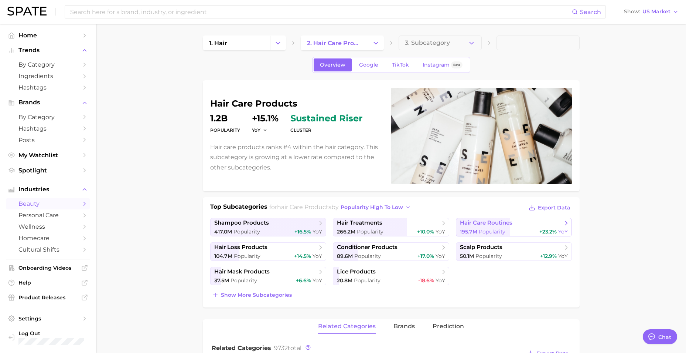
click at [500, 223] on span "hair care routines" at bounding box center [486, 222] width 52 height 7
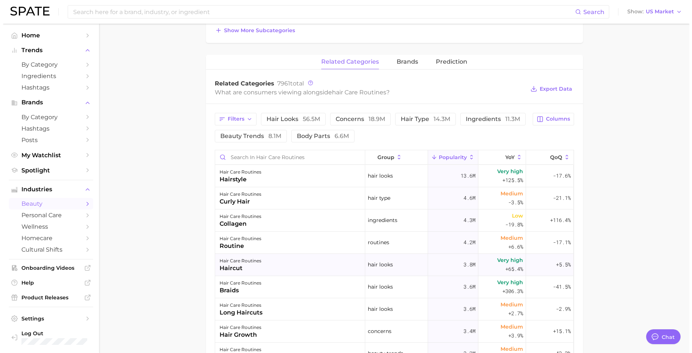
scroll to position [333, 0]
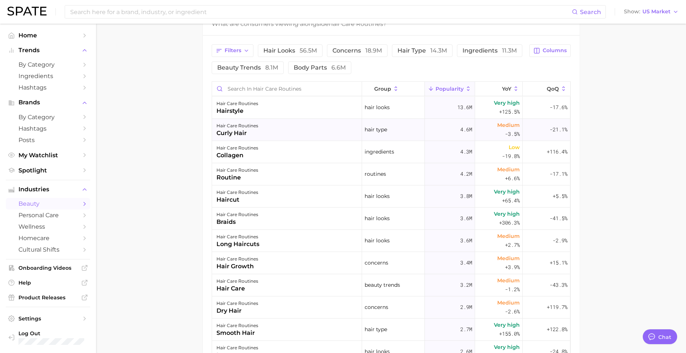
click at [297, 129] on div "hair care routines curly hair" at bounding box center [287, 130] width 150 height 22
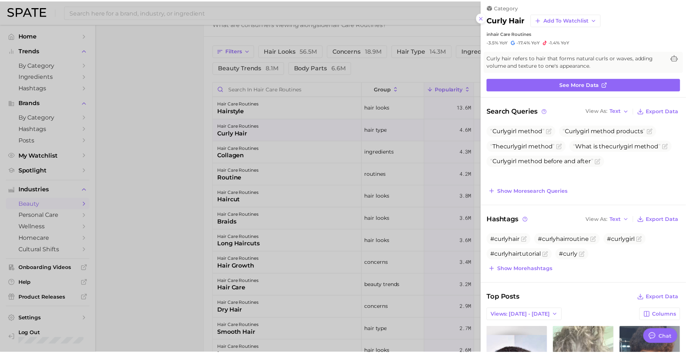
scroll to position [0, 0]
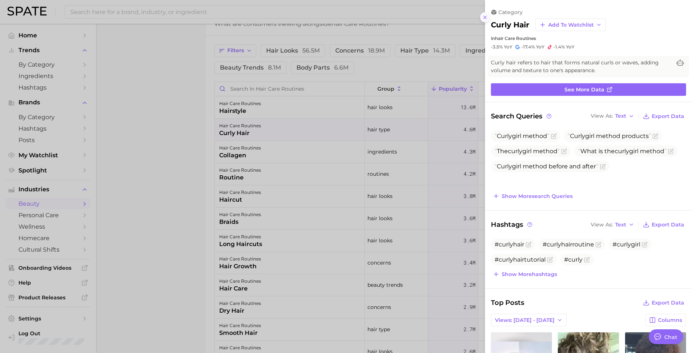
click at [486, 16] on line at bounding box center [485, 17] width 3 height 3
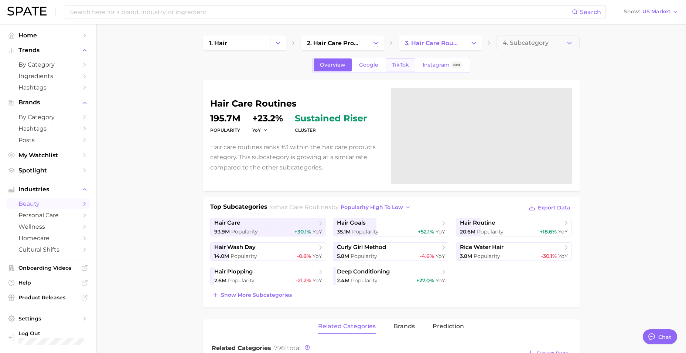
click at [394, 59] on link "TikTok" at bounding box center [401, 64] width 30 height 13
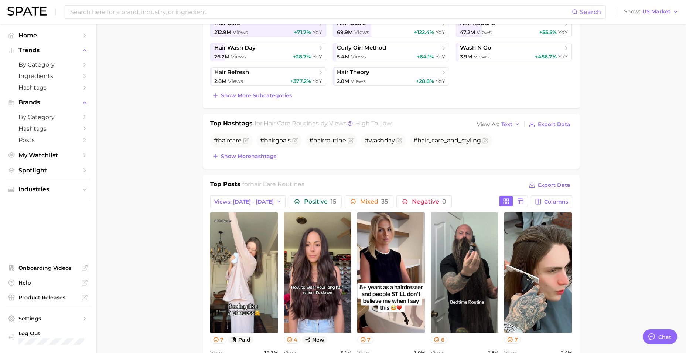
scroll to position [152, 0]
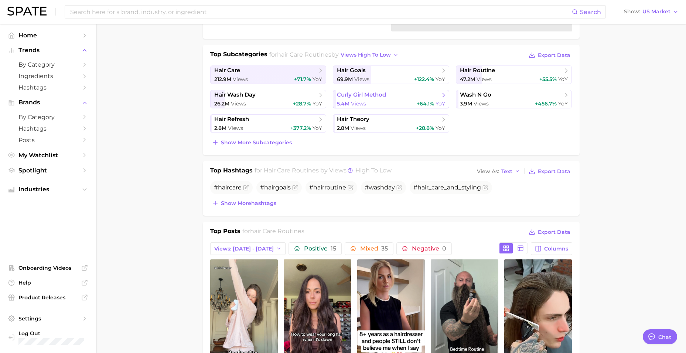
click at [361, 92] on span "curly girl method" at bounding box center [361, 94] width 49 height 7
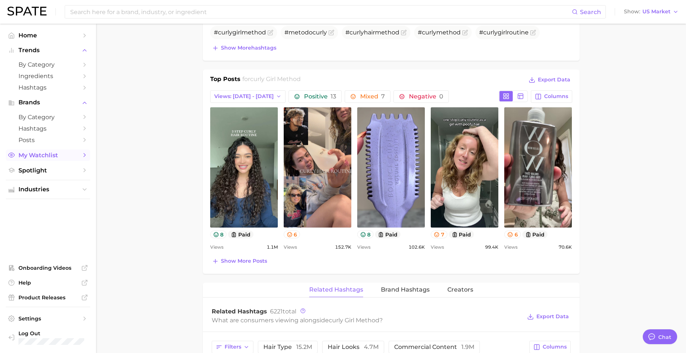
click at [55, 156] on span "My Watchlist" at bounding box center [47, 155] width 59 height 7
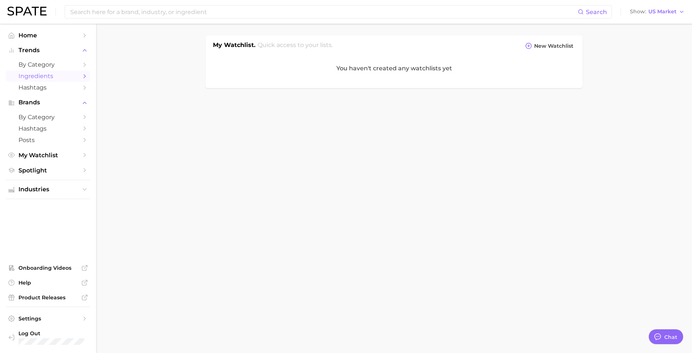
click at [44, 79] on span "Ingredients" at bounding box center [47, 75] width 59 height 7
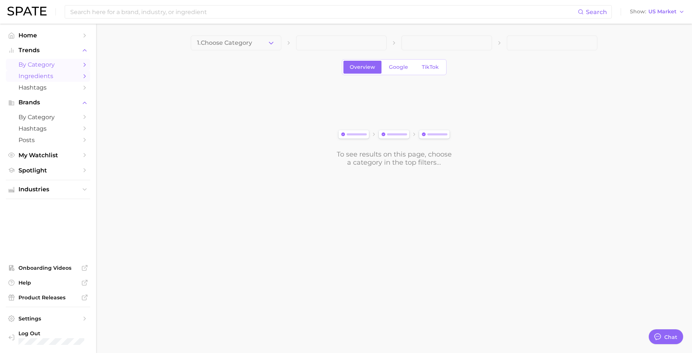
click at [31, 65] on span "by Category" at bounding box center [47, 64] width 59 height 7
click at [45, 102] on span "Brands" at bounding box center [47, 102] width 59 height 7
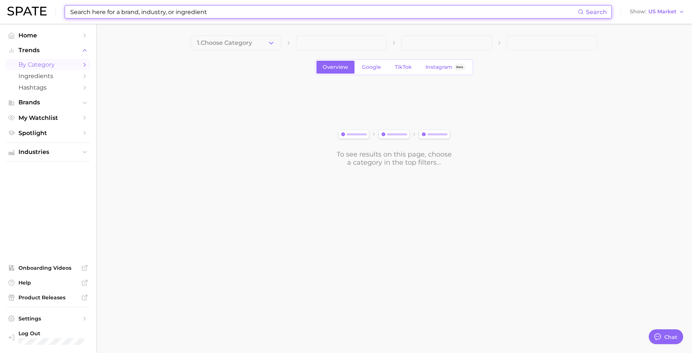
click at [101, 17] on input at bounding box center [323, 12] width 508 height 13
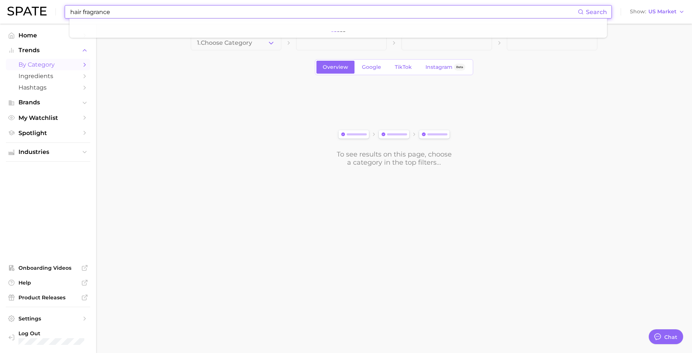
type input "hair fragrance"
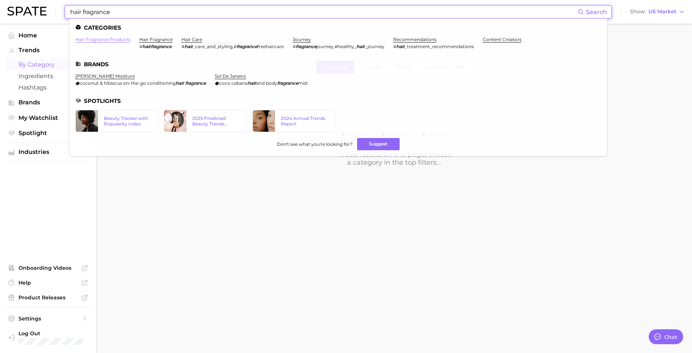
click at [109, 38] on link "hair fragrance products" at bounding box center [102, 40] width 55 height 6
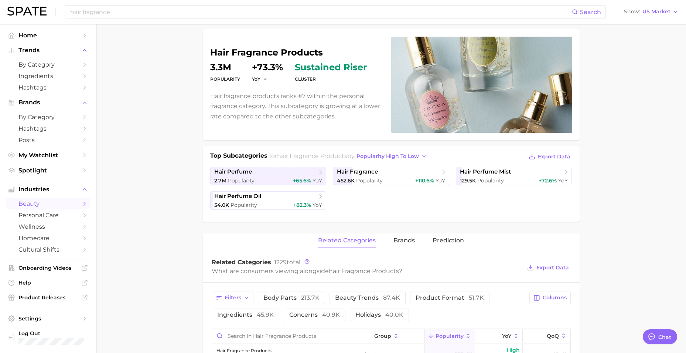
scroll to position [129, 0]
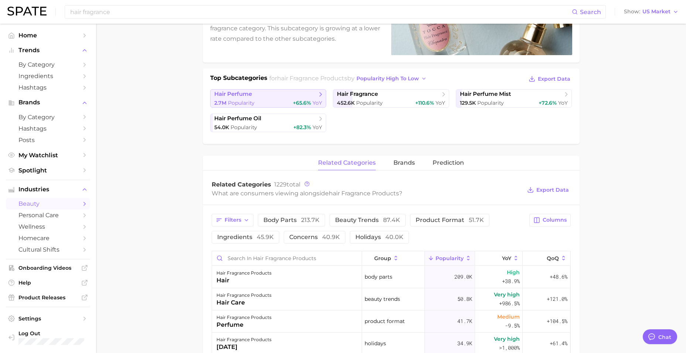
click at [264, 97] on span "hair perfume" at bounding box center [265, 94] width 103 height 7
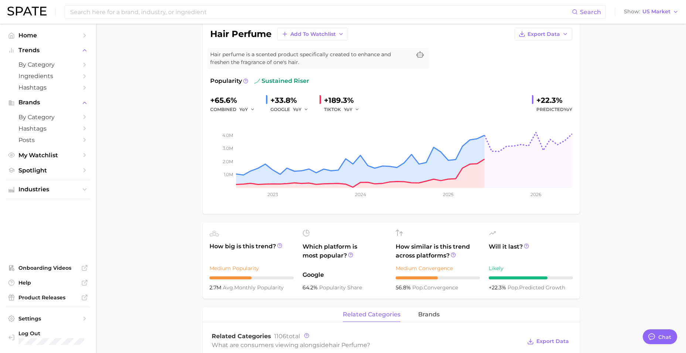
scroll to position [52, 0]
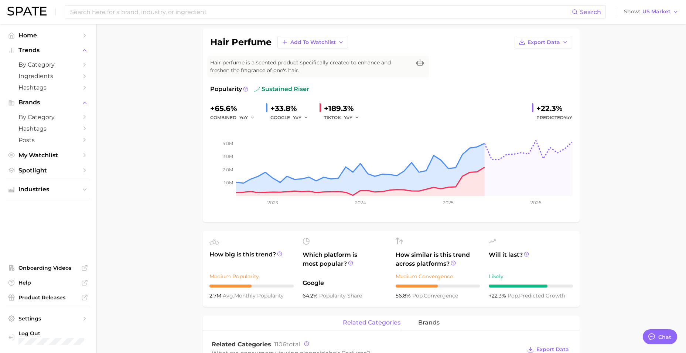
drag, startPoint x: 430, startPoint y: 107, endPoint x: 169, endPoint y: 155, distance: 265.4
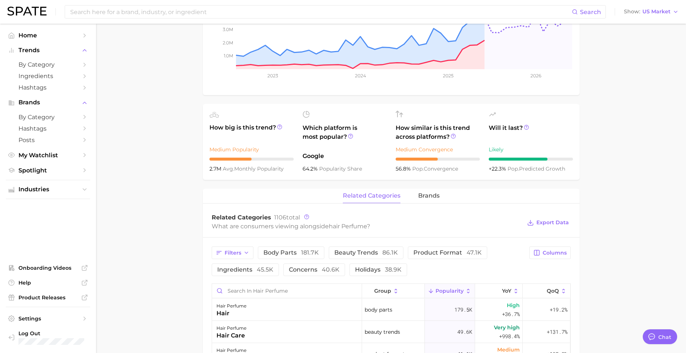
scroll to position [178, 0]
click at [423, 197] on span "brands" at bounding box center [428, 196] width 21 height 7
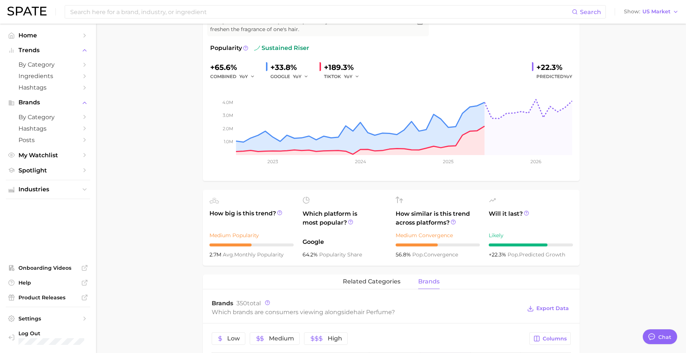
scroll to position [0, 0]
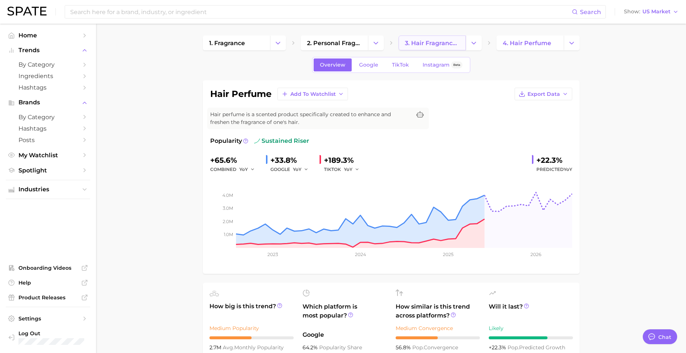
click at [433, 46] on span "3. hair fragrance products" at bounding box center [432, 43] width 55 height 7
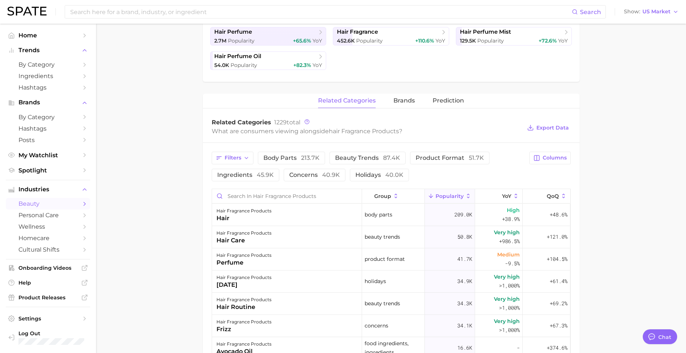
scroll to position [191, 0]
click at [411, 97] on span "brands" at bounding box center [404, 100] width 21 height 7
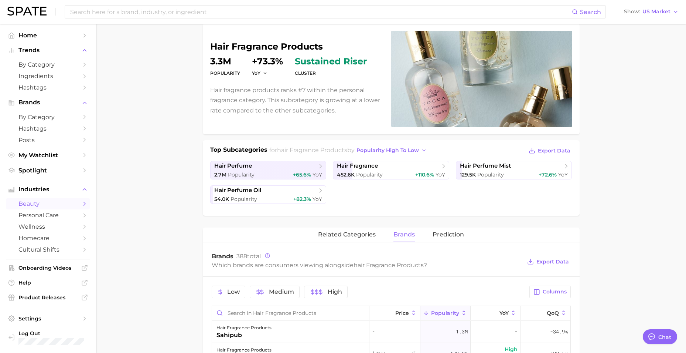
scroll to position [0, 0]
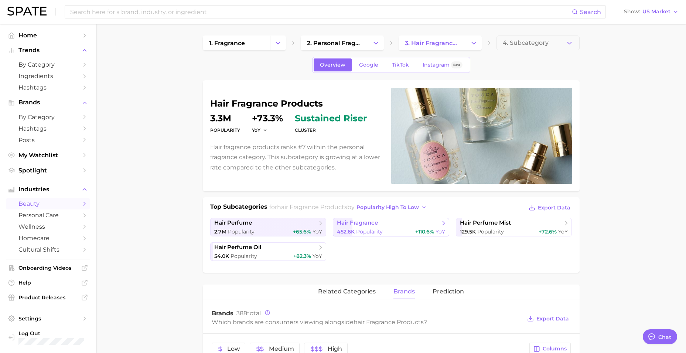
click at [394, 234] on div "452.6k Popularity +110.6% YoY" at bounding box center [391, 231] width 108 height 7
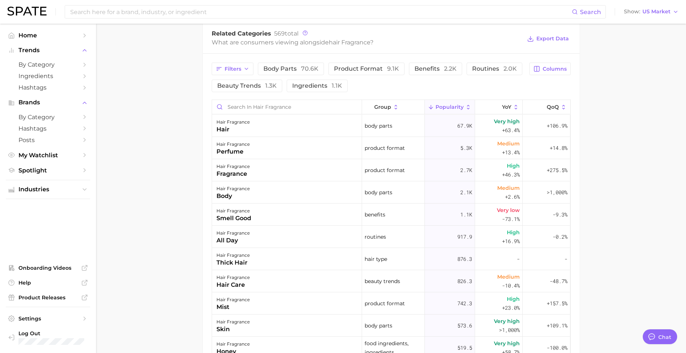
scroll to position [363, 0]
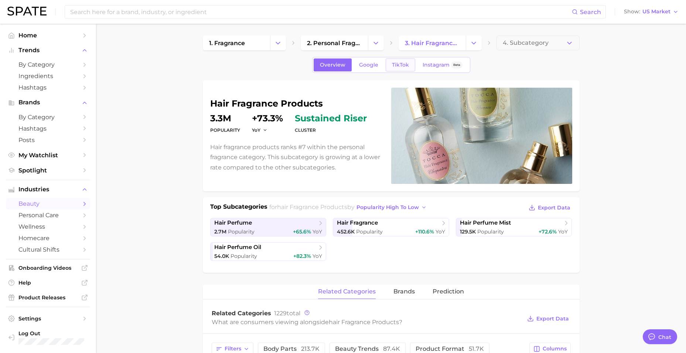
click at [403, 69] on link "TikTok" at bounding box center [401, 64] width 30 height 13
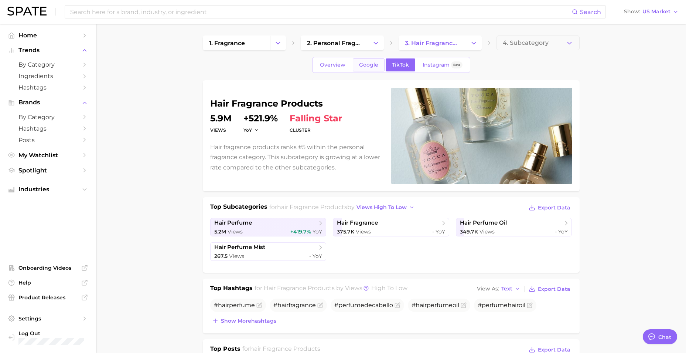
click at [373, 68] on link "Google" at bounding box center [369, 64] width 32 height 13
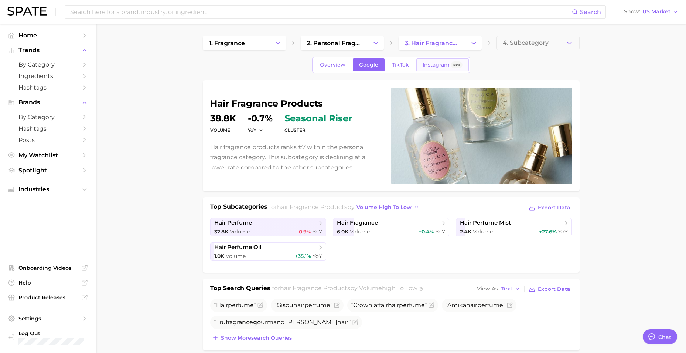
click at [428, 64] on span "Instagram" at bounding box center [436, 65] width 27 height 6
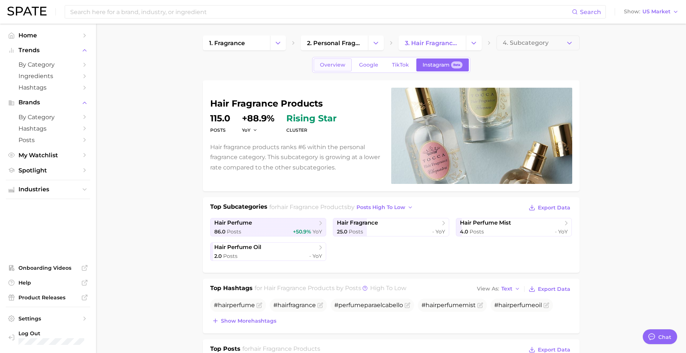
click at [345, 68] on link "Overview" at bounding box center [333, 64] width 38 height 13
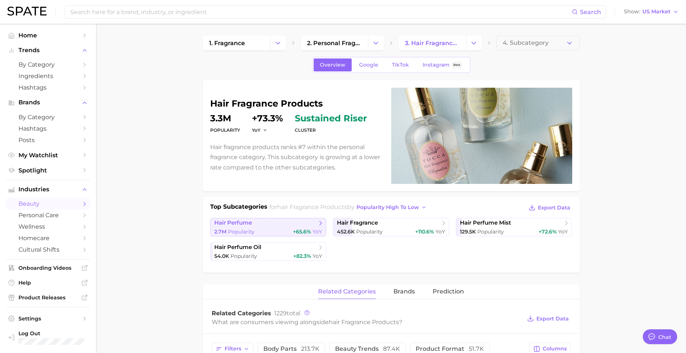
click at [281, 226] on span "hair perfume" at bounding box center [265, 222] width 103 height 7
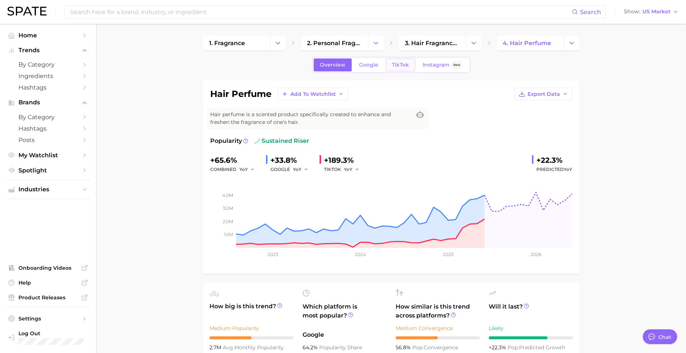
click at [397, 66] on span "TikTok" at bounding box center [400, 65] width 17 height 6
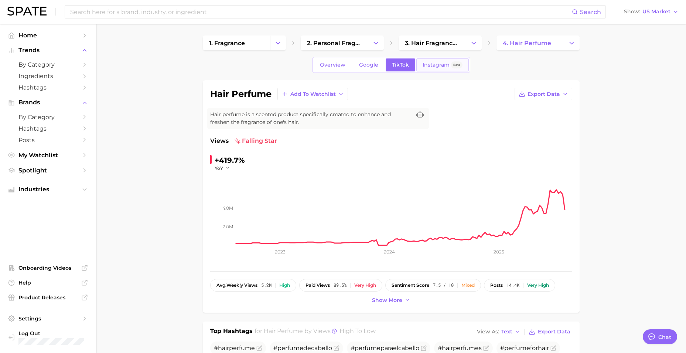
click at [435, 69] on link "Instagram Beta" at bounding box center [443, 64] width 52 height 13
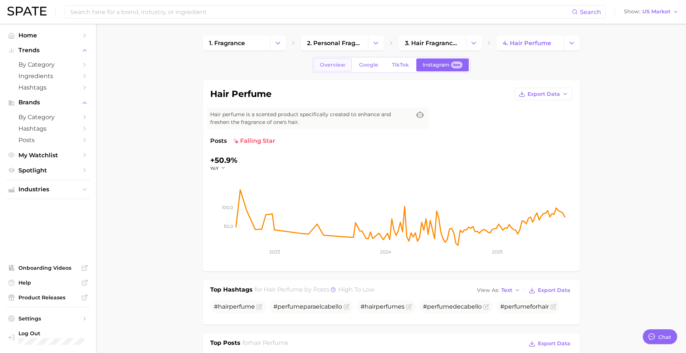
click at [325, 64] on span "Overview" at bounding box center [333, 65] width 26 height 6
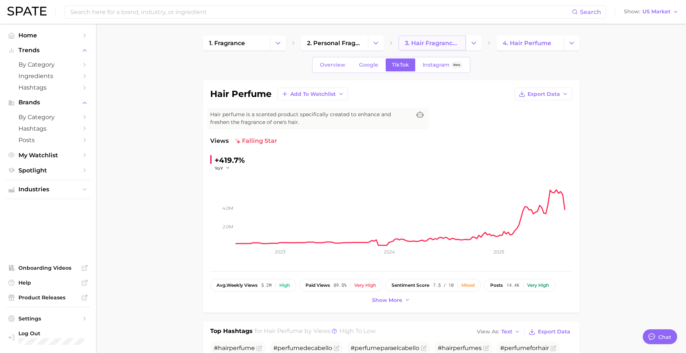
click at [414, 45] on span "3. hair fragrance products" at bounding box center [432, 43] width 55 height 7
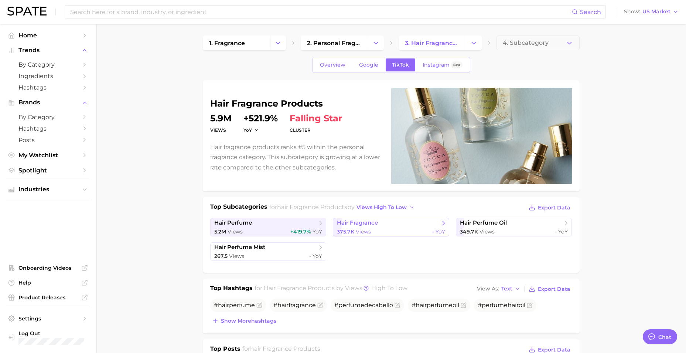
click at [415, 220] on span "hair fragrance" at bounding box center [388, 222] width 103 height 7
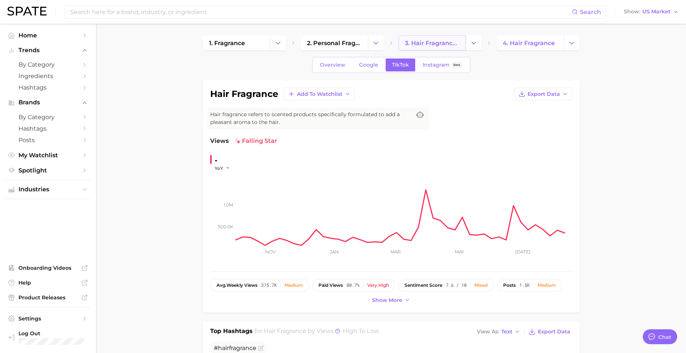
click at [427, 40] on span "3. hair fragrance products" at bounding box center [432, 43] width 55 height 7
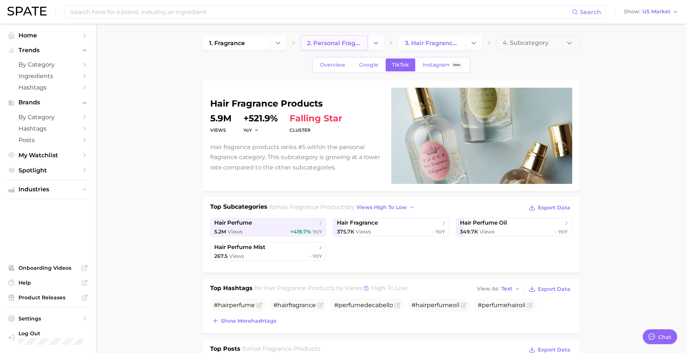
click at [344, 41] on span "2. personal fragrance" at bounding box center [334, 43] width 55 height 7
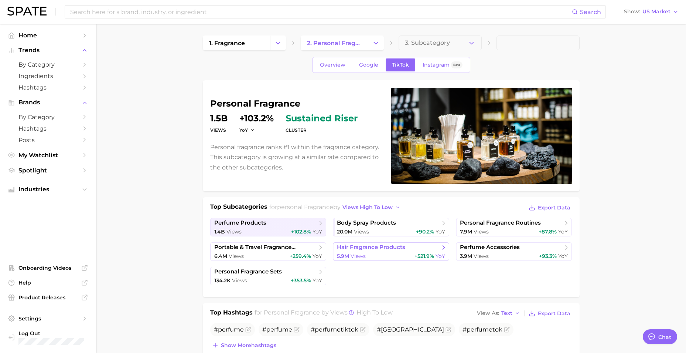
click at [408, 246] on span "hair fragrance products" at bounding box center [388, 247] width 103 height 7
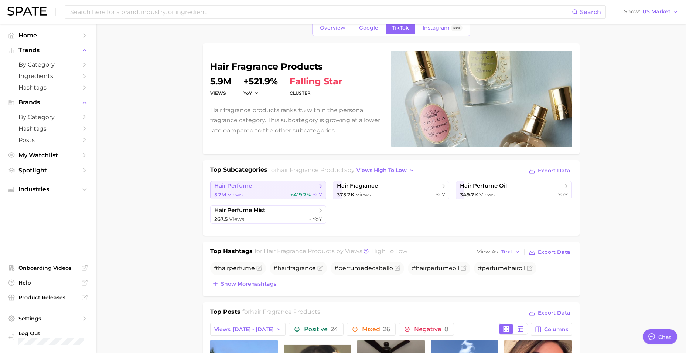
click at [272, 187] on span "hair perfume" at bounding box center [265, 185] width 103 height 7
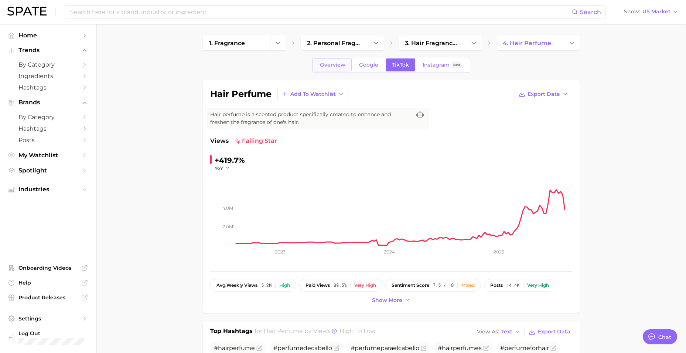
click at [349, 66] on link "Overview" at bounding box center [333, 64] width 38 height 13
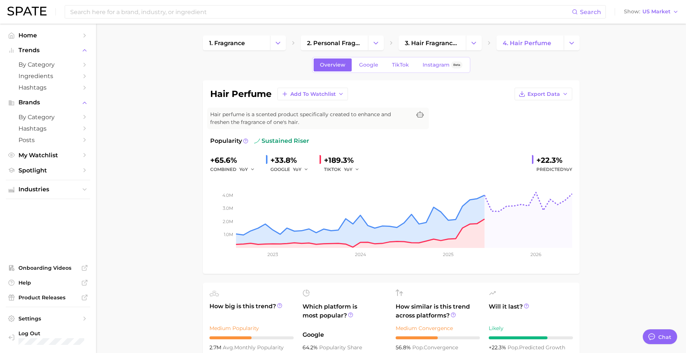
drag, startPoint x: 394, startPoint y: 91, endPoint x: 602, endPoint y: 184, distance: 228.2
click at [469, 231] on rect at bounding box center [391, 211] width 362 height 74
click at [469, 224] on rect at bounding box center [391, 211] width 362 height 74
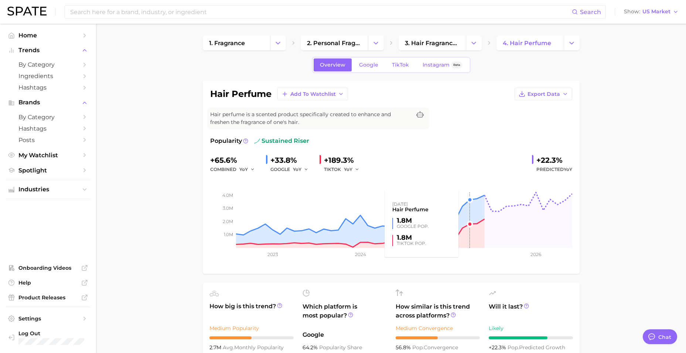
click at [463, 221] on rect at bounding box center [391, 211] width 362 height 74
drag, startPoint x: 471, startPoint y: 210, endPoint x: 470, endPoint y: 203, distance: 6.7
click at [471, 210] on rect at bounding box center [391, 211] width 362 height 74
click at [470, 201] on rect at bounding box center [391, 211] width 362 height 74
click at [470, 196] on rect at bounding box center [391, 211] width 362 height 74
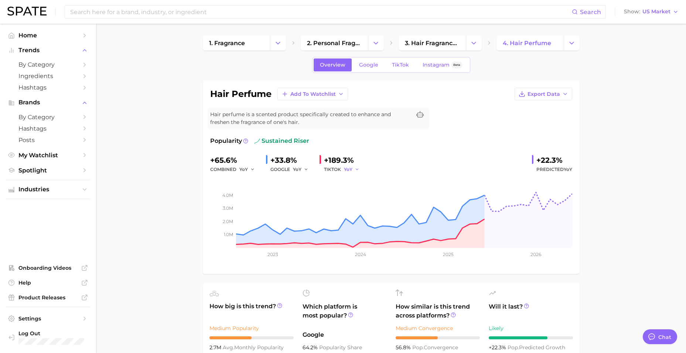
click at [352, 169] on button "YoY" at bounding box center [352, 169] width 16 height 9
click at [514, 94] on div "hair perfume Add to Watchlist Export Data" at bounding box center [391, 94] width 362 height 13
click at [546, 92] on span "Export Data" at bounding box center [544, 94] width 33 height 6
click at [546, 109] on button "Time Series CSV" at bounding box center [531, 107] width 81 height 13
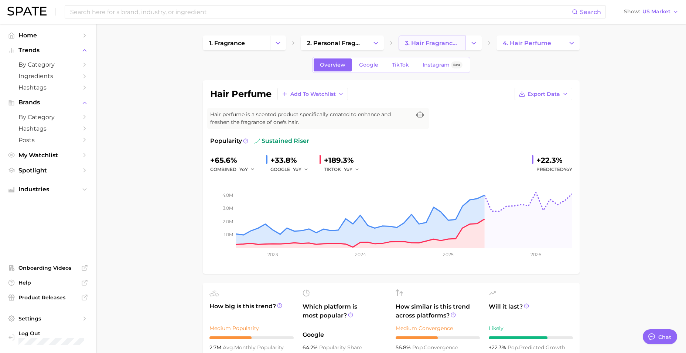
click at [444, 38] on link "3. hair fragrance products" at bounding box center [432, 42] width 67 height 15
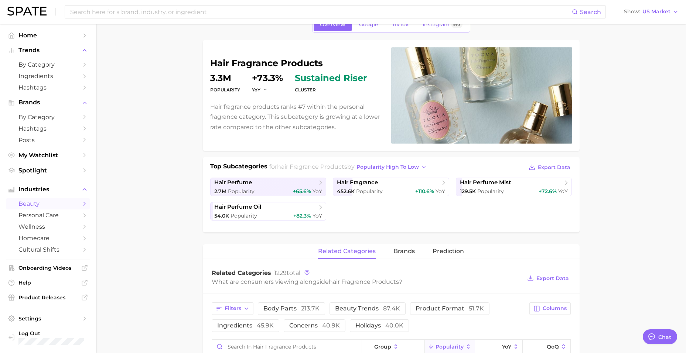
scroll to position [37, 0]
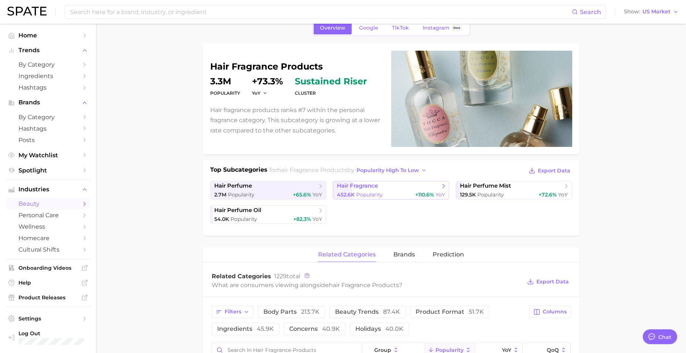
click at [369, 190] on link "hair fragrance 452.6k Popularity +110.6% YoY" at bounding box center [391, 190] width 116 height 18
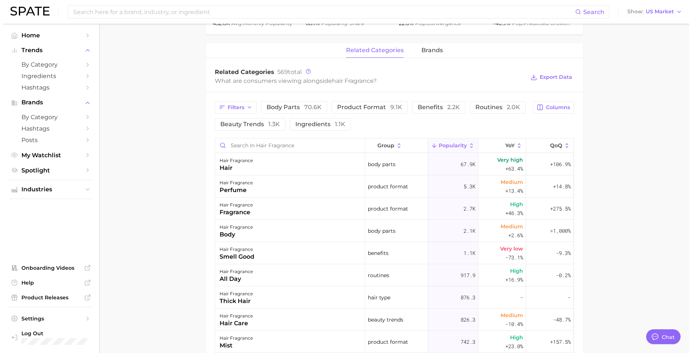
scroll to position [333, 0]
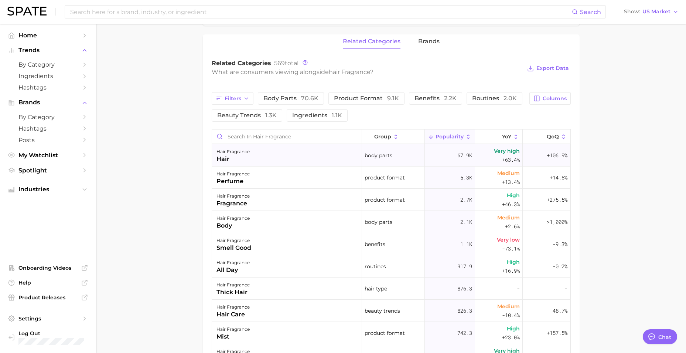
click at [286, 157] on div "hair fragrance hair" at bounding box center [287, 155] width 150 height 22
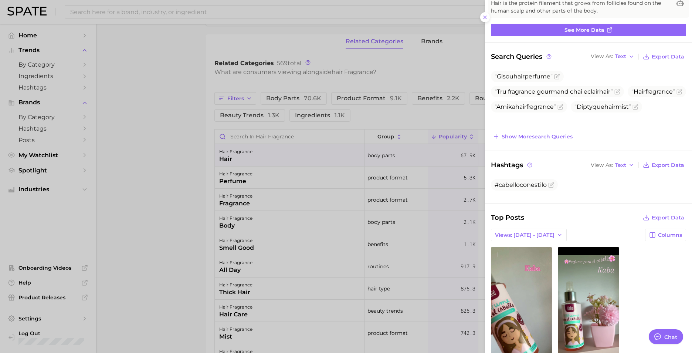
scroll to position [109, 0]
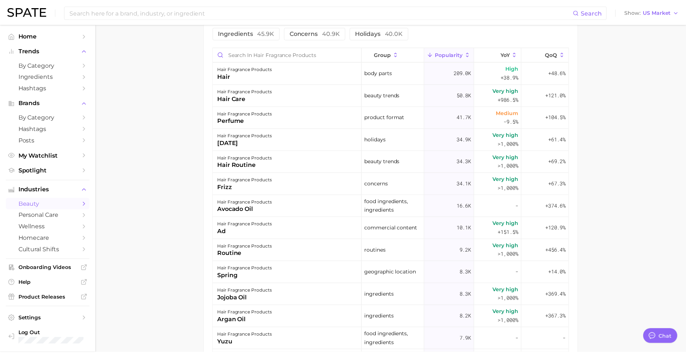
scroll to position [37, 0]
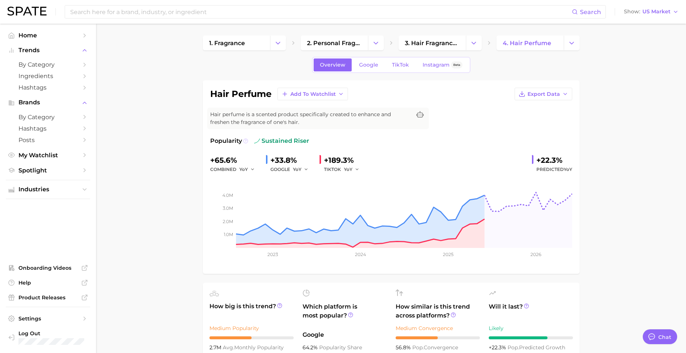
click at [244, 142] on circle at bounding box center [246, 141] width 4 height 4
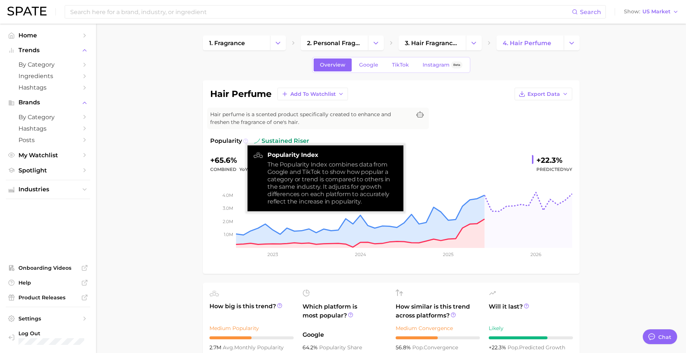
click at [244, 142] on circle at bounding box center [246, 141] width 4 height 4
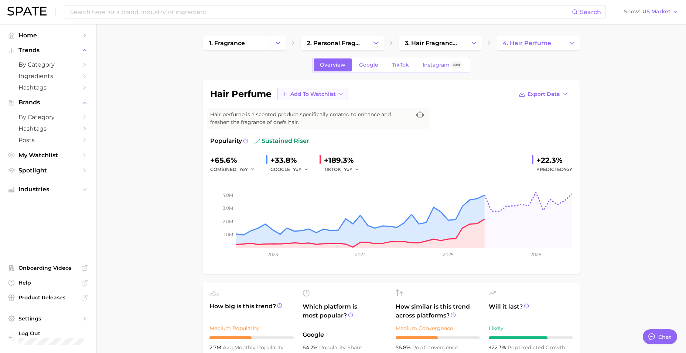
click at [331, 92] on span "Add to Watchlist" at bounding box center [313, 94] width 45 height 6
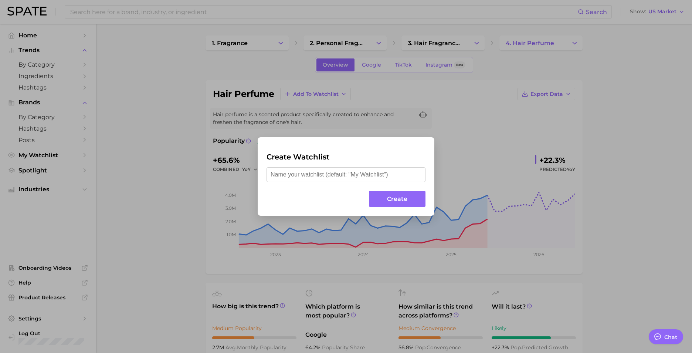
click at [451, 180] on div "Create Watchlist Create" at bounding box center [346, 176] width 692 height 353
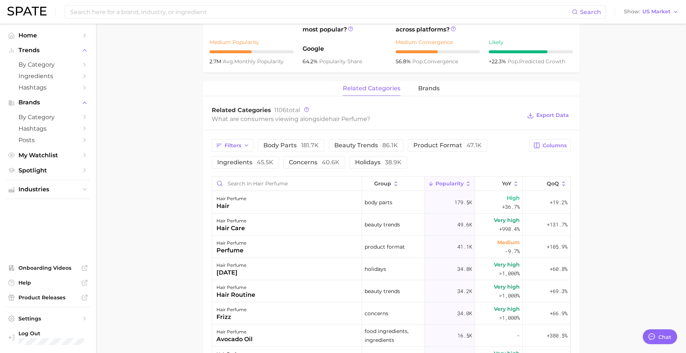
scroll to position [138, 0]
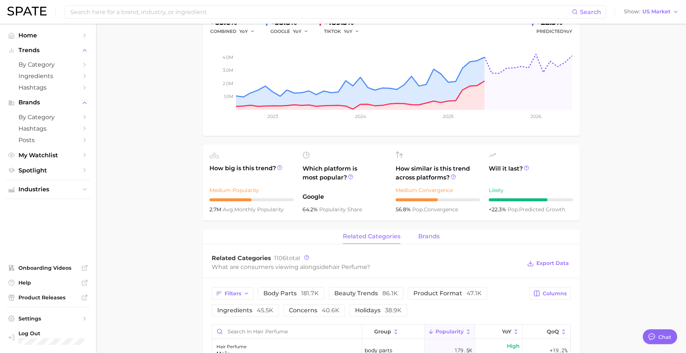
click at [420, 232] on button "brands" at bounding box center [428, 236] width 21 height 14
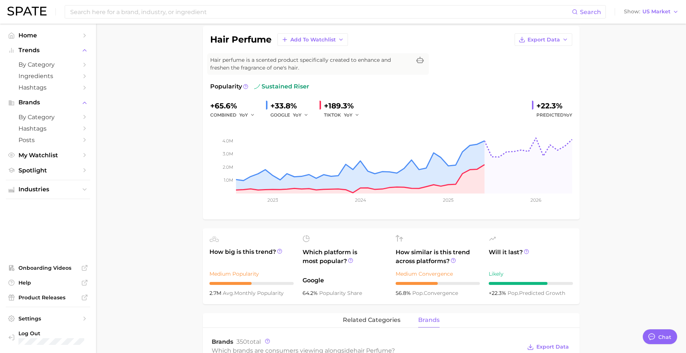
scroll to position [0, 0]
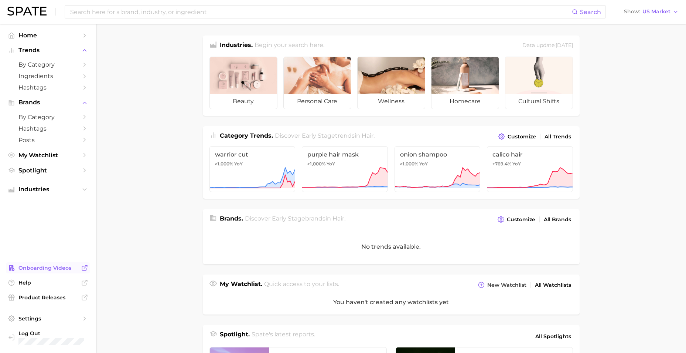
click at [33, 265] on span "Onboarding Videos" at bounding box center [47, 267] width 59 height 7
click at [559, 136] on span "All Trends" at bounding box center [558, 136] width 27 height 6
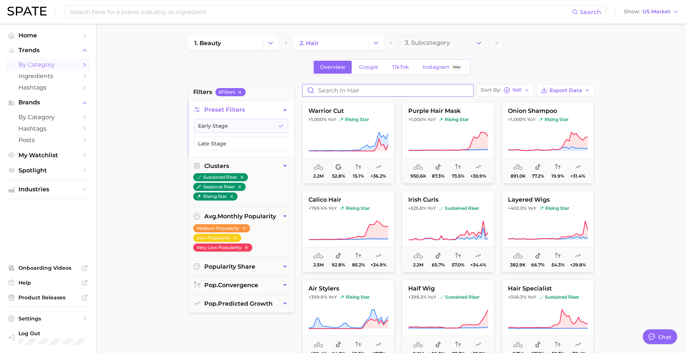
click at [390, 92] on input "Search in hair" at bounding box center [388, 90] width 171 height 12
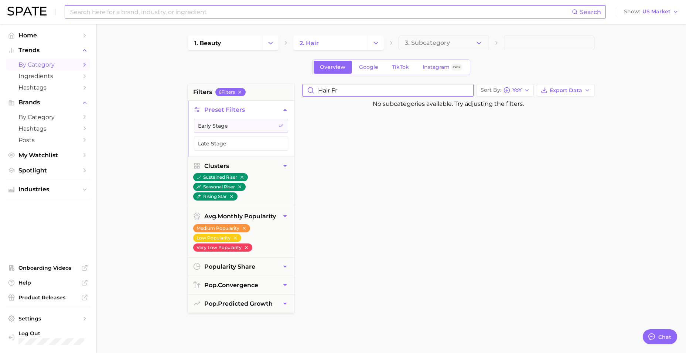
type input "hair fr"
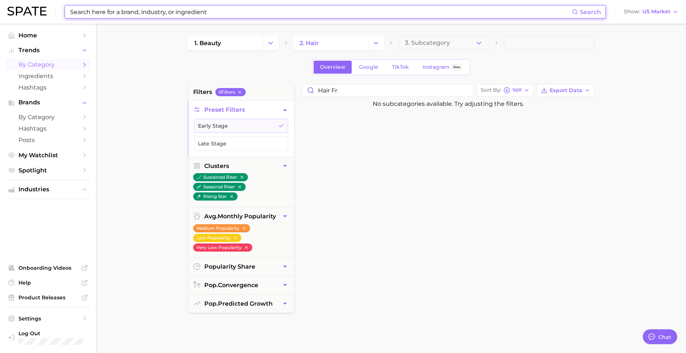
click at [191, 10] on input at bounding box center [320, 12] width 503 height 13
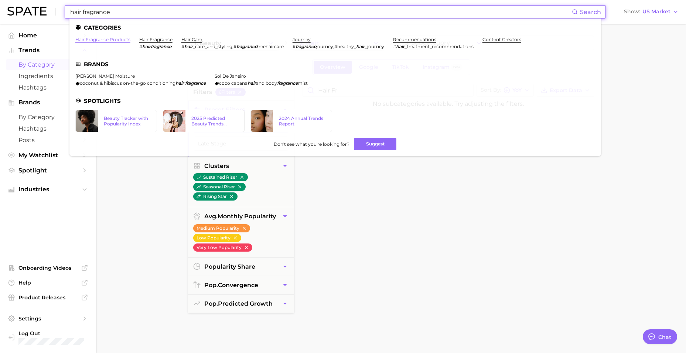
type input "hair fragrance"
click at [125, 41] on link "hair fragrance products" at bounding box center [102, 40] width 55 height 6
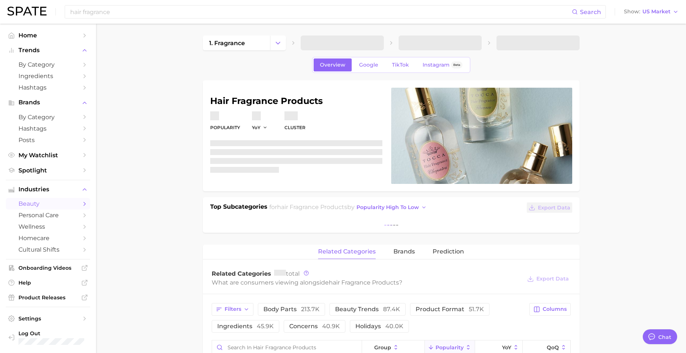
type textarea "x"
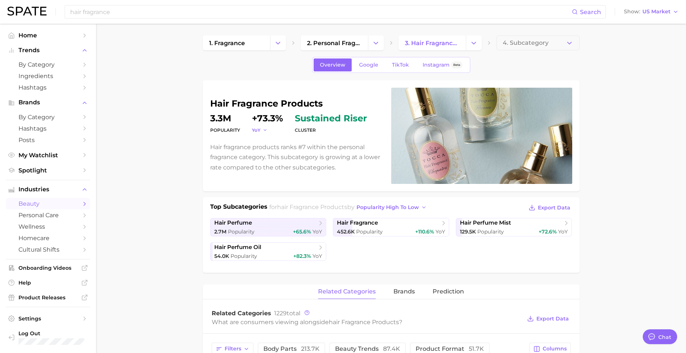
click at [263, 132] on icon "button" at bounding box center [265, 130] width 5 height 5
click at [261, 129] on button "YoY" at bounding box center [260, 130] width 16 height 6
click at [367, 64] on span "Google" at bounding box center [368, 65] width 19 height 6
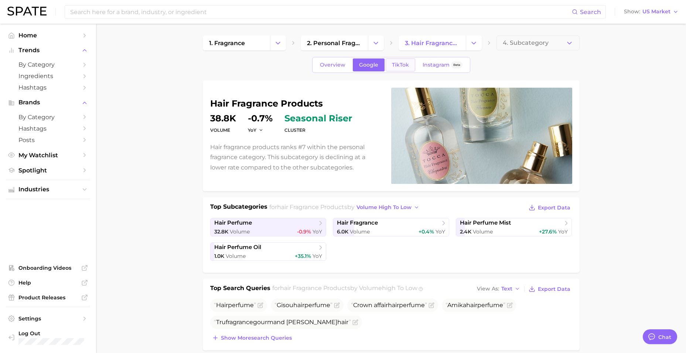
click at [393, 68] on link "TikTok" at bounding box center [401, 64] width 30 height 13
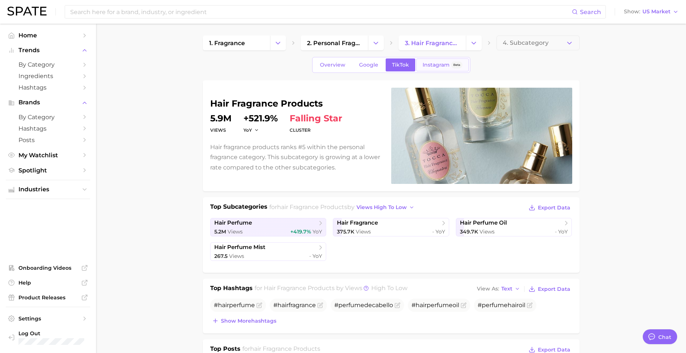
click at [440, 66] on span "Instagram" at bounding box center [436, 65] width 27 height 6
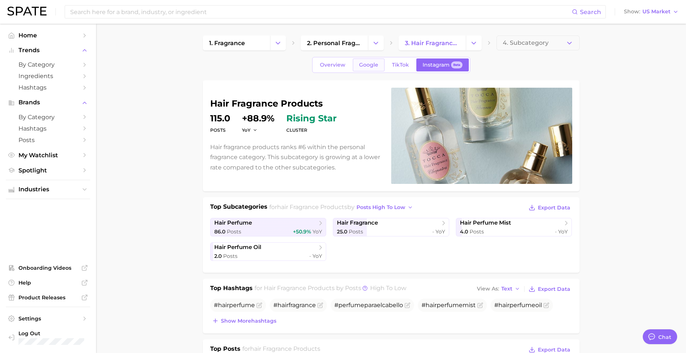
click at [374, 65] on span "Google" at bounding box center [368, 65] width 19 height 6
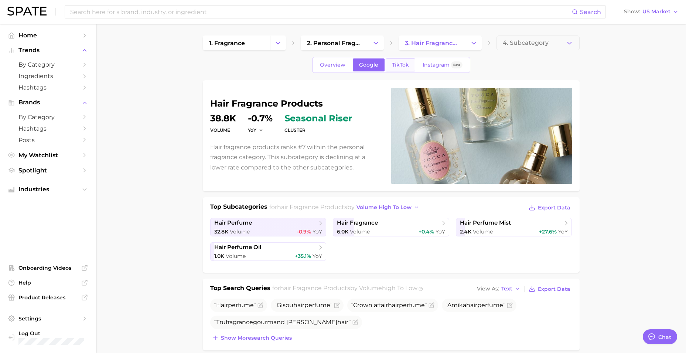
click at [406, 69] on link "TikTok" at bounding box center [401, 64] width 30 height 13
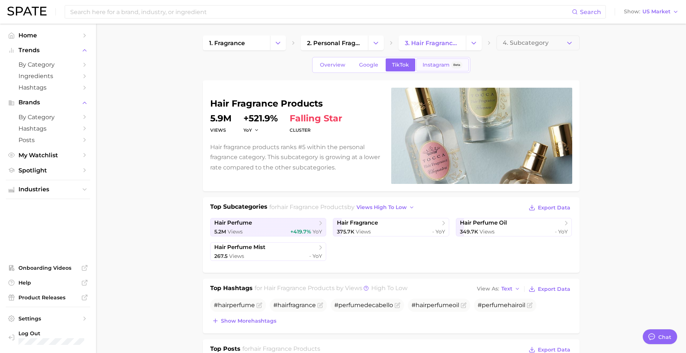
click at [428, 68] on link "Instagram Beta" at bounding box center [443, 64] width 52 height 13
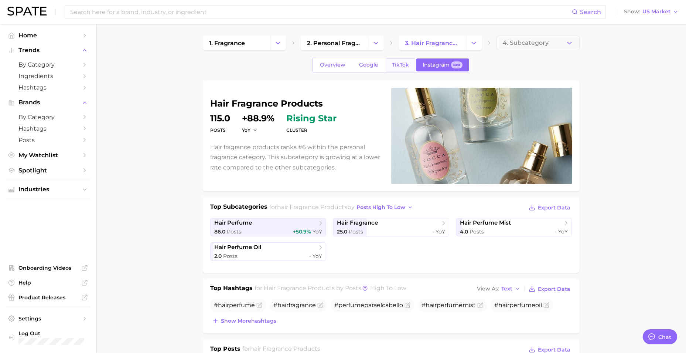
click at [393, 64] on span "TikTok" at bounding box center [400, 65] width 17 height 6
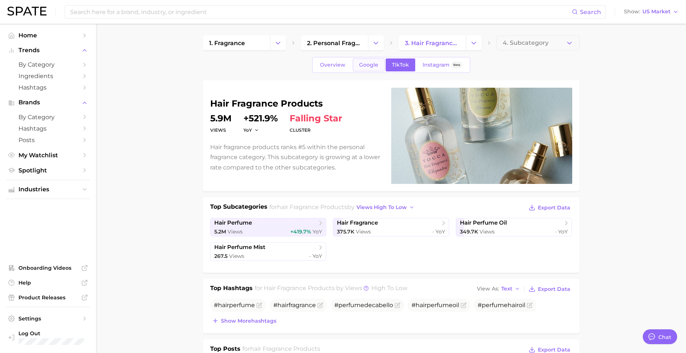
click at [365, 67] on span "Google" at bounding box center [368, 65] width 19 height 6
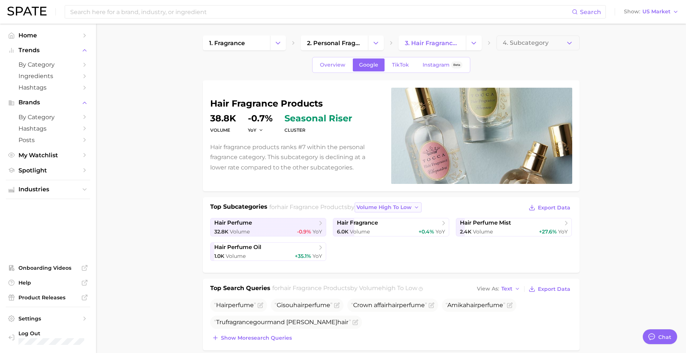
click at [399, 209] on span "volume high to low" at bounding box center [384, 207] width 55 height 6
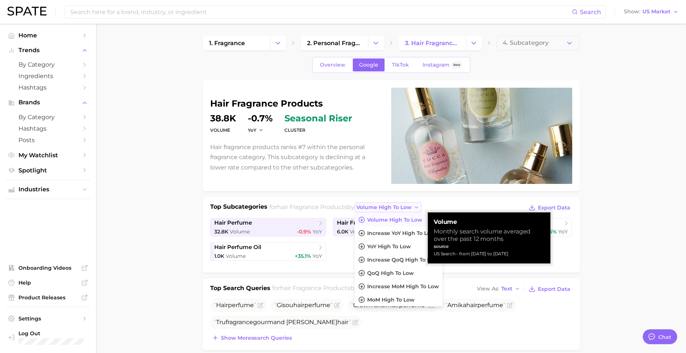
click at [398, 204] on span "volume high to low" at bounding box center [384, 207] width 55 height 6
